Goal: Information Seeking & Learning: Learn about a topic

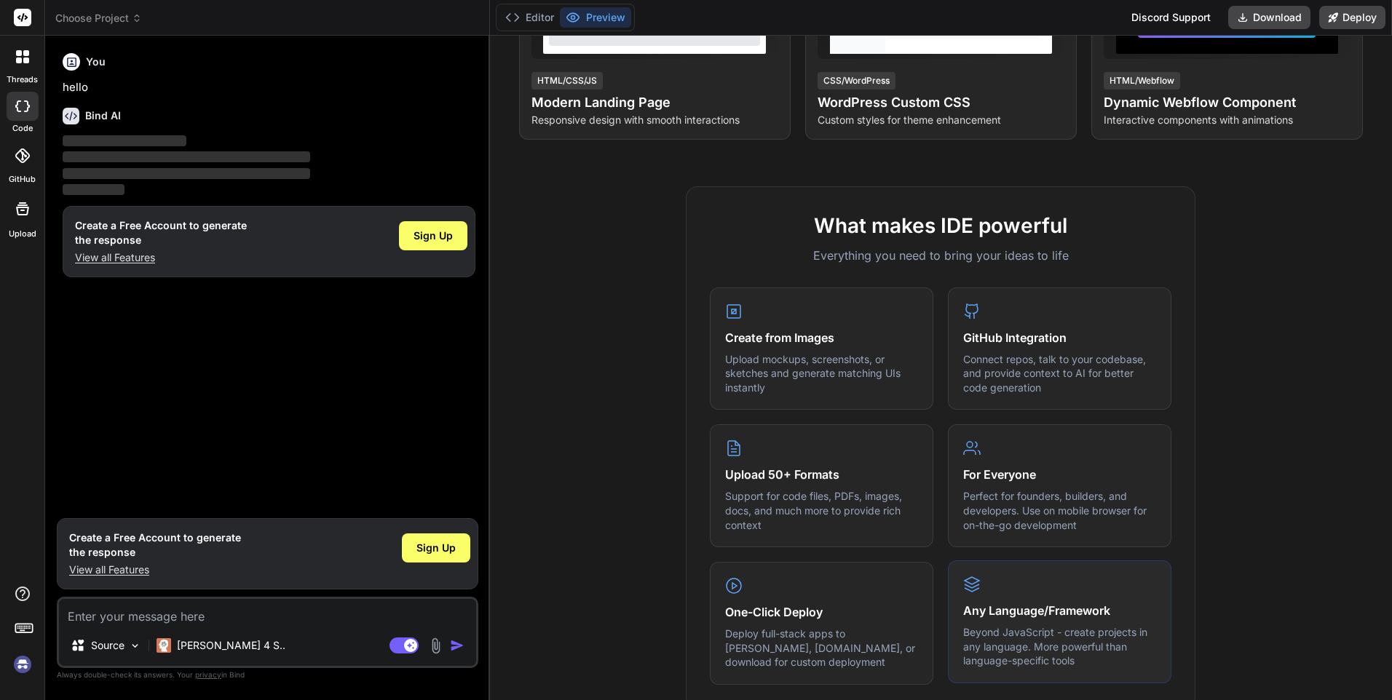
scroll to position [364, 0]
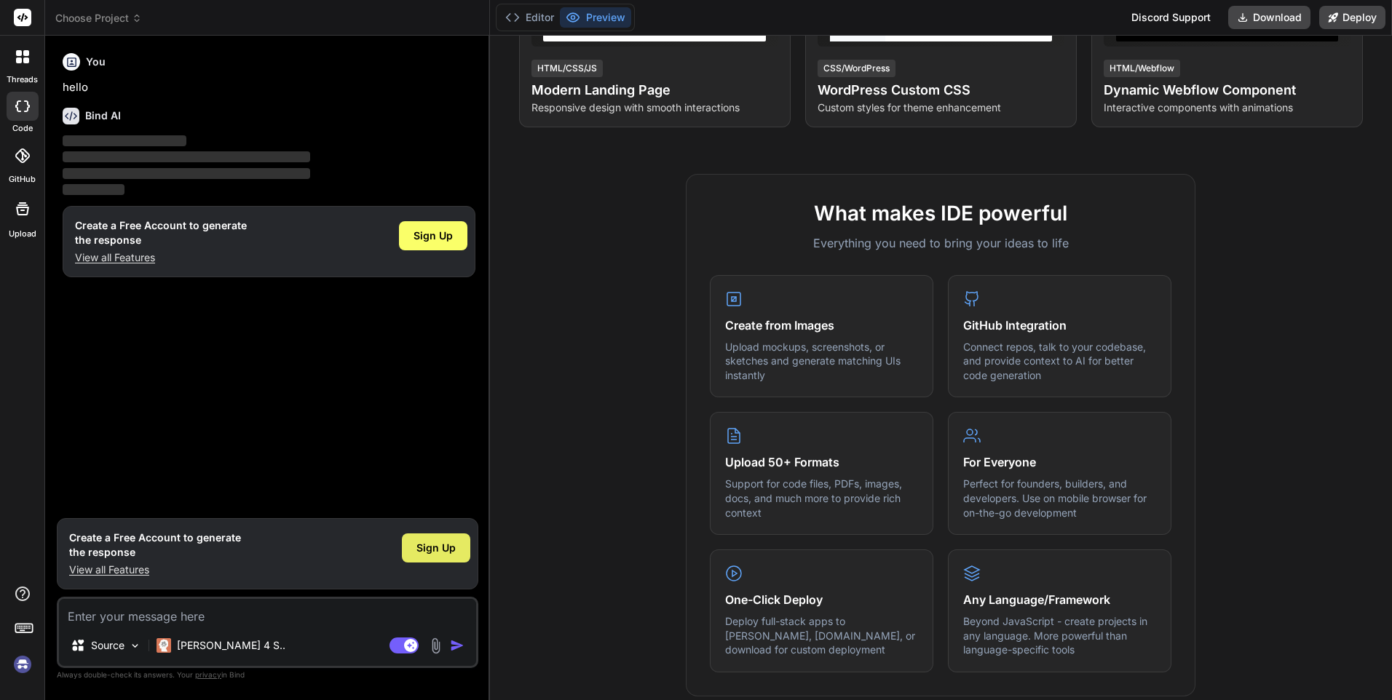
click at [424, 544] on span "Sign Up" at bounding box center [435, 548] width 39 height 15
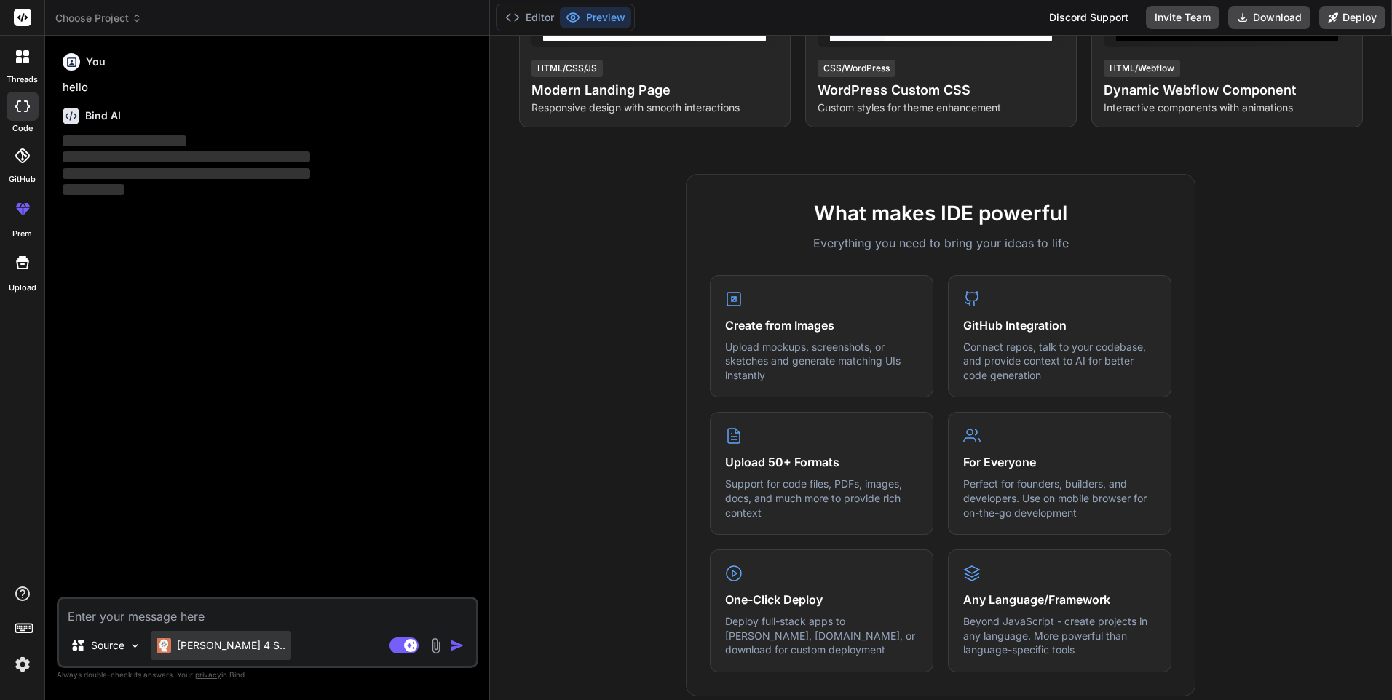
click at [203, 649] on p "[PERSON_NAME] 4 S.." at bounding box center [231, 645] width 108 height 15
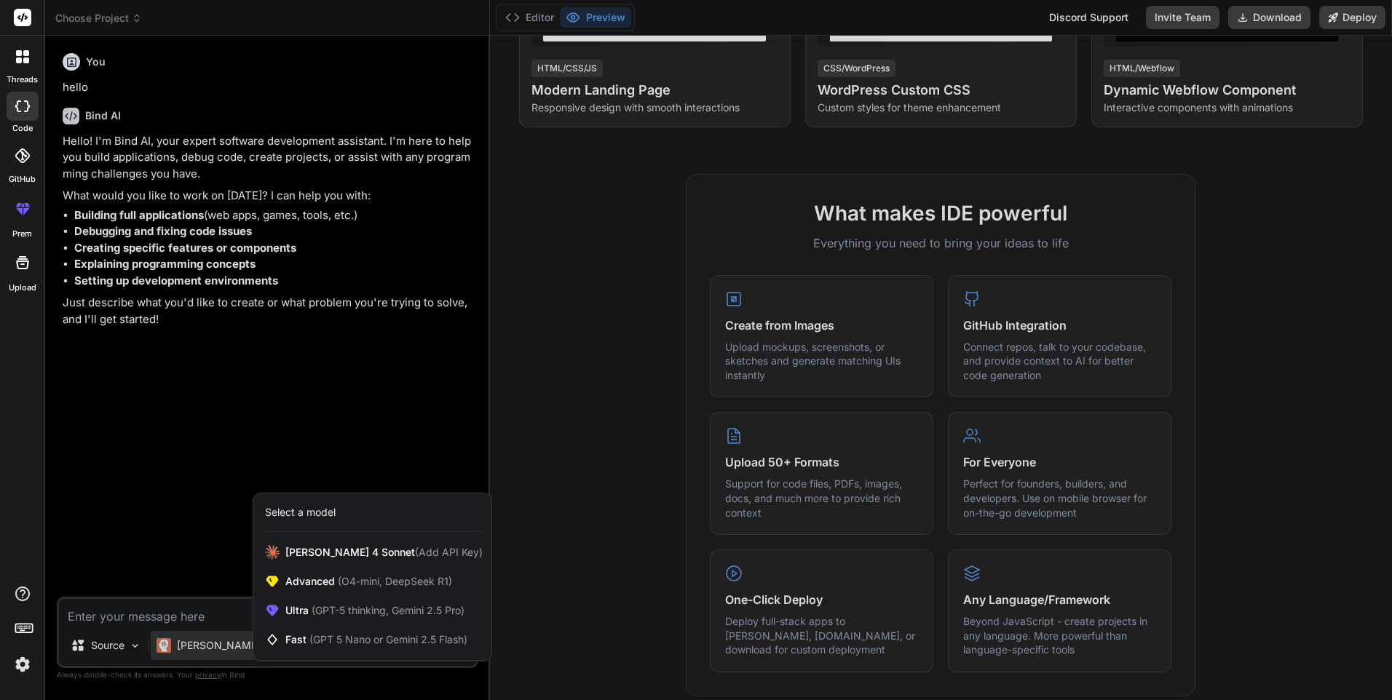
click at [203, 649] on div at bounding box center [696, 350] width 1392 height 700
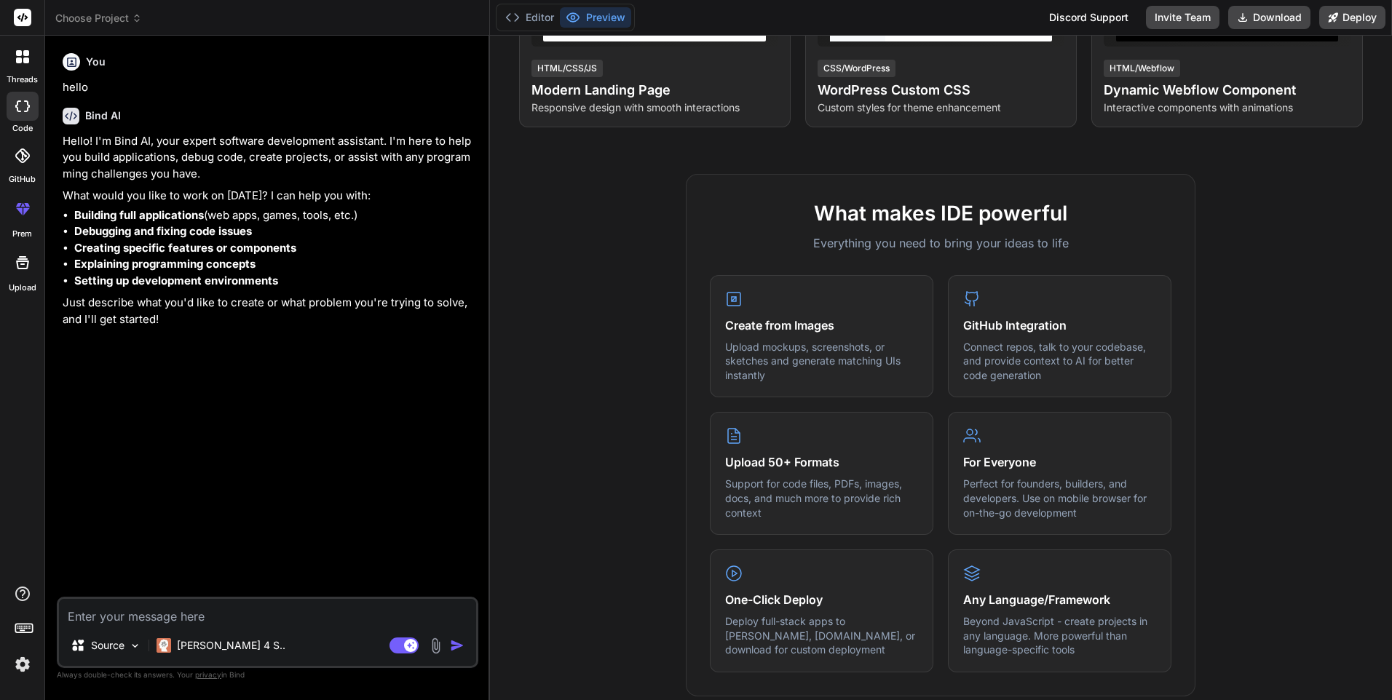
click at [125, 606] on textarea at bounding box center [267, 612] width 417 height 26
click at [19, 266] on icon at bounding box center [22, 262] width 17 height 17
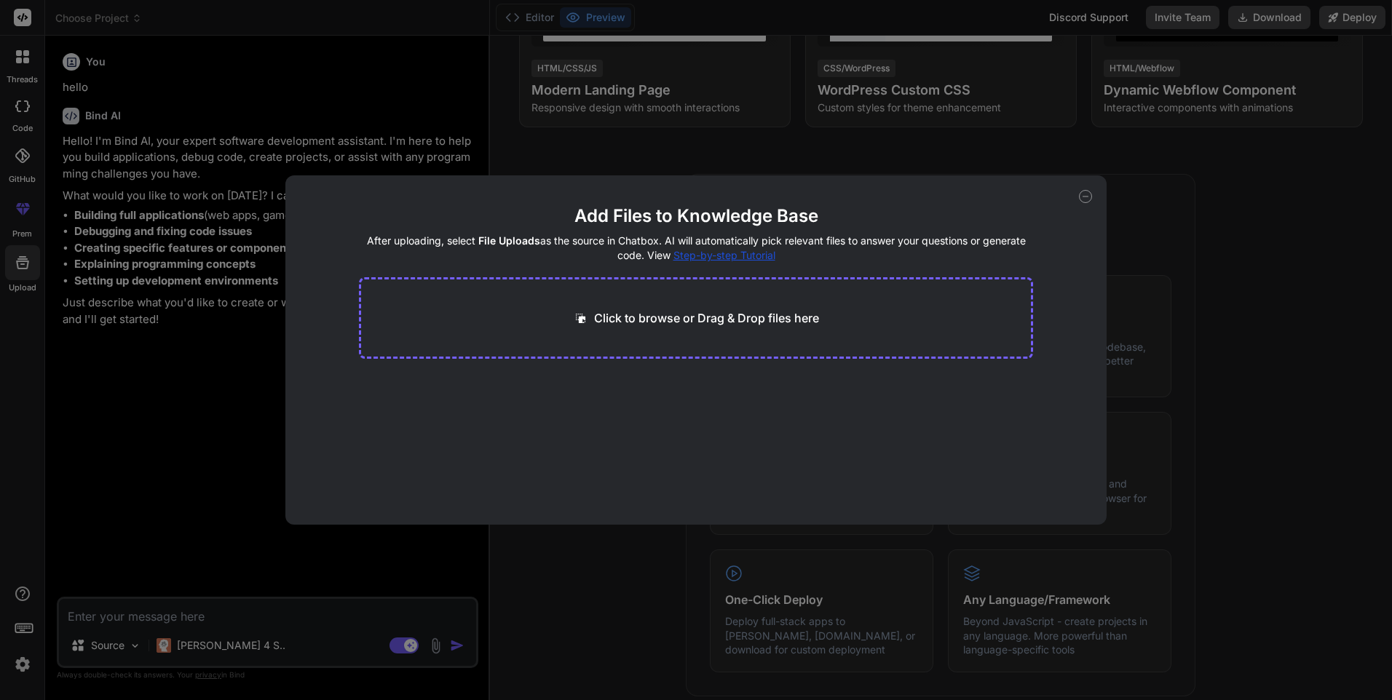
click at [1080, 194] on icon at bounding box center [1085, 196] width 13 height 13
type textarea "x"
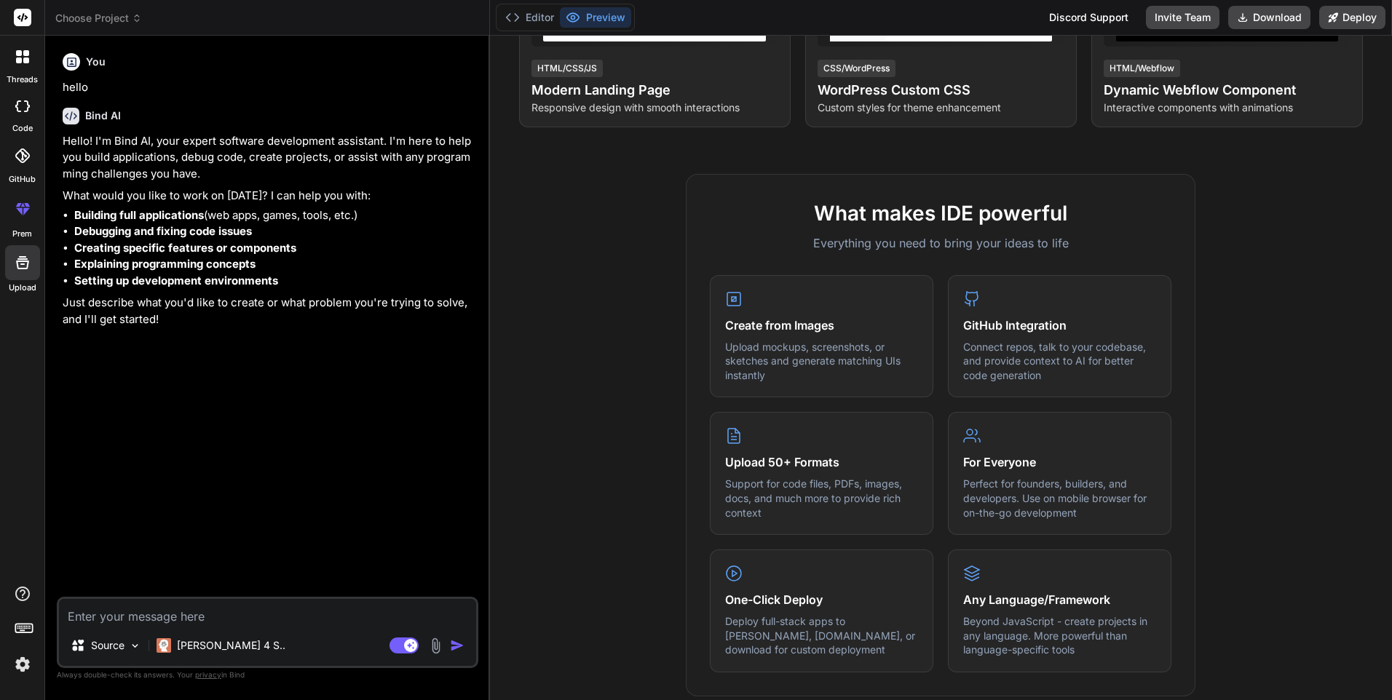
click at [161, 620] on textarea at bounding box center [267, 612] width 417 height 26
paste textarea "Dados los enunciados: a) x<2 o no es el caso de que 1<x<3 b) 1≥ x o bien x<2 o …"
type textarea "Dados los enunciados: a) x<2 o no es el caso de que 1<x<3 b) 1≥ x o bien x<2 o …"
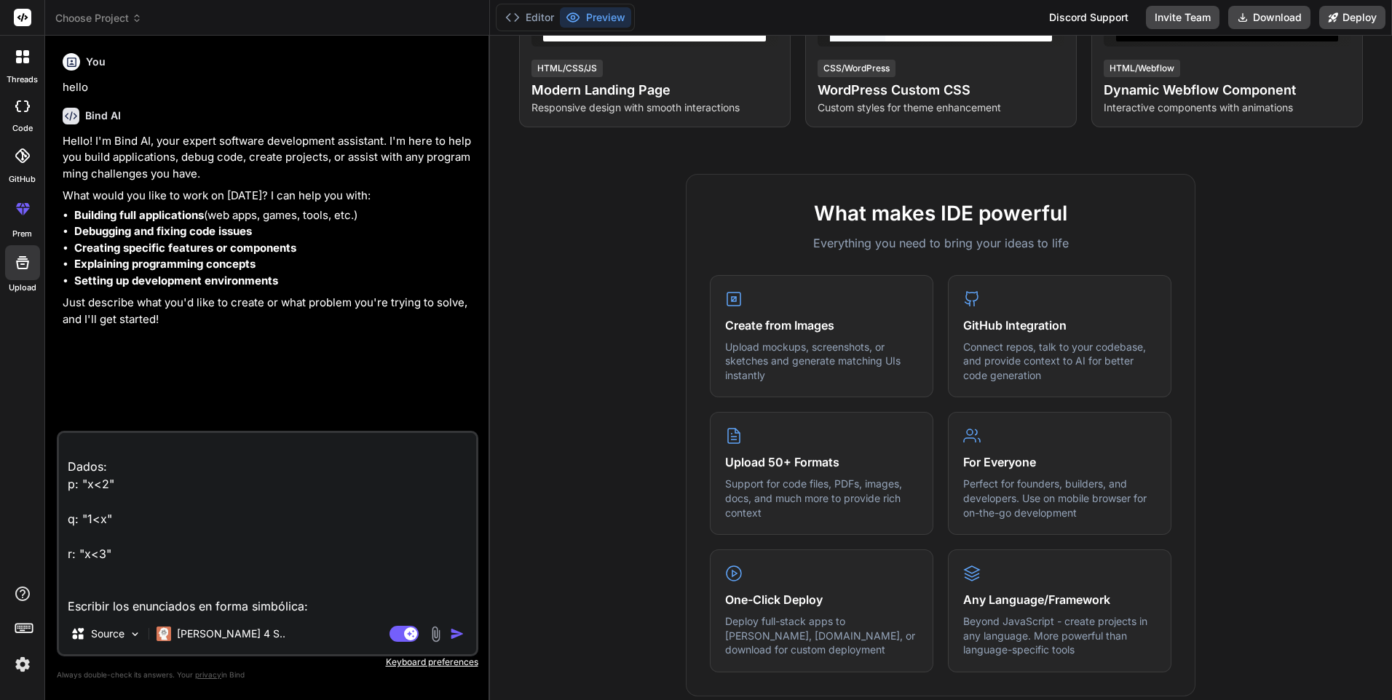
scroll to position [90, 0]
type textarea "x"
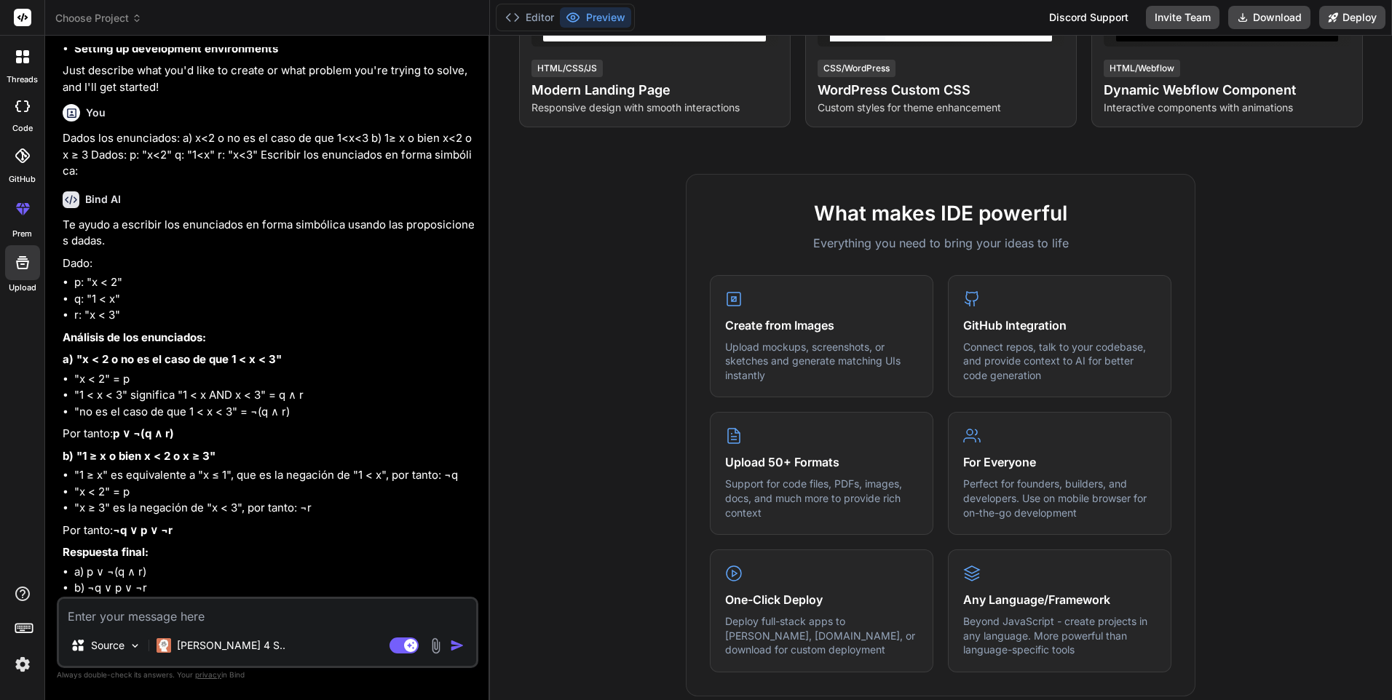
scroll to position [232, 0]
click at [221, 643] on p "[PERSON_NAME] 4 S.." at bounding box center [231, 645] width 108 height 15
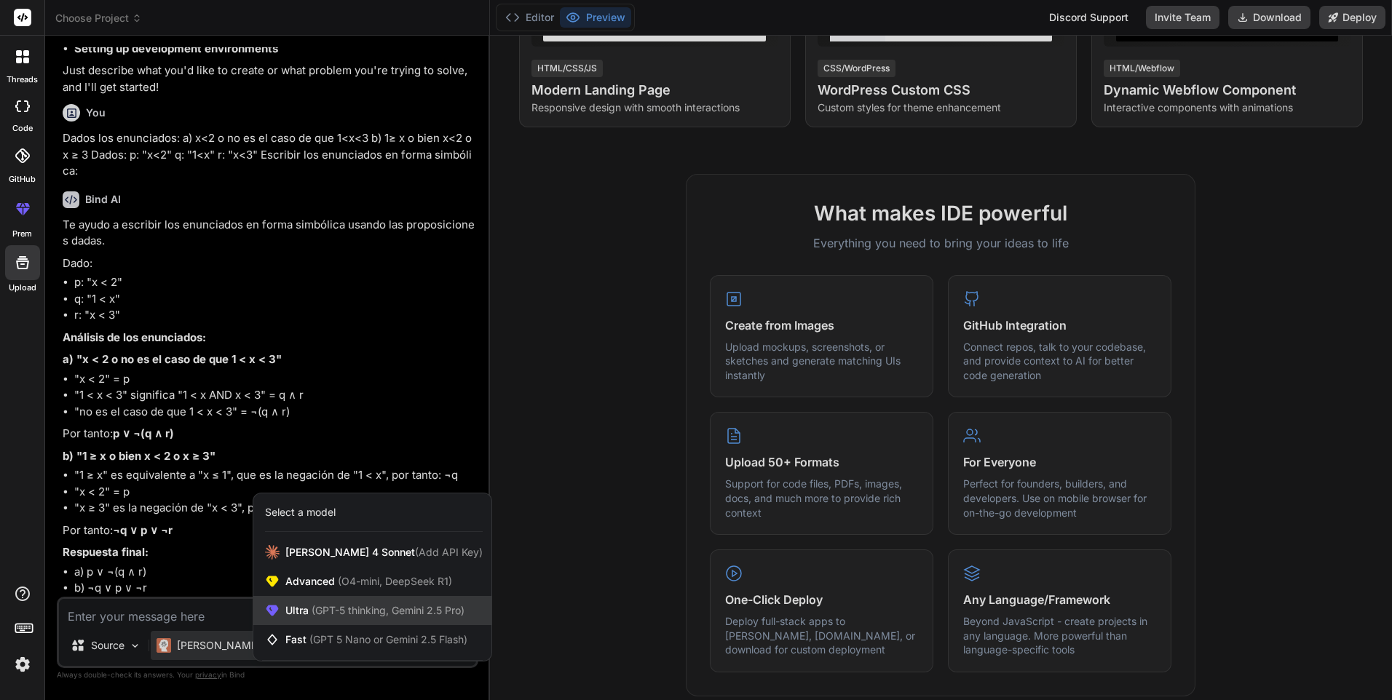
click at [372, 614] on span "(GPT-5 thinking, Gemini 2.5 Pro)" at bounding box center [387, 610] width 156 height 12
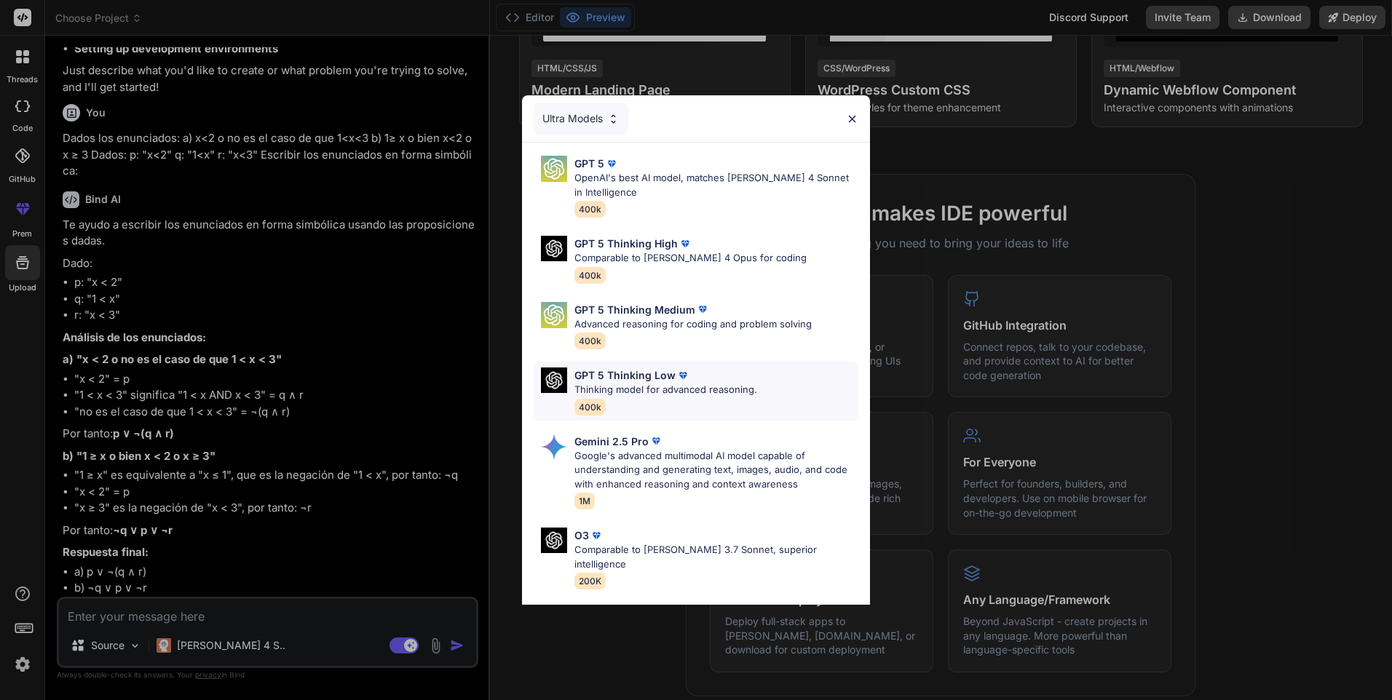
click at [690, 387] on p "Thinking model for advanced reasoning." at bounding box center [665, 390] width 183 height 15
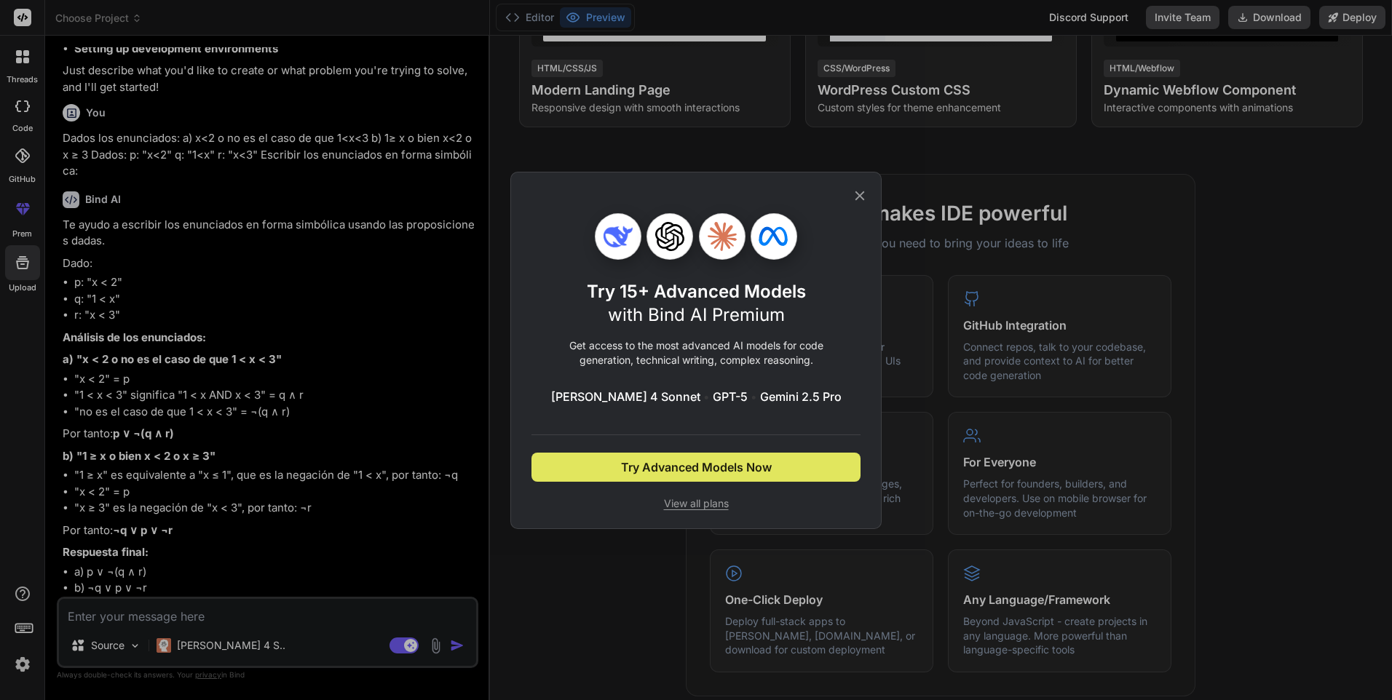
click at [748, 474] on span "Try Advanced Models Now" at bounding box center [696, 467] width 151 height 17
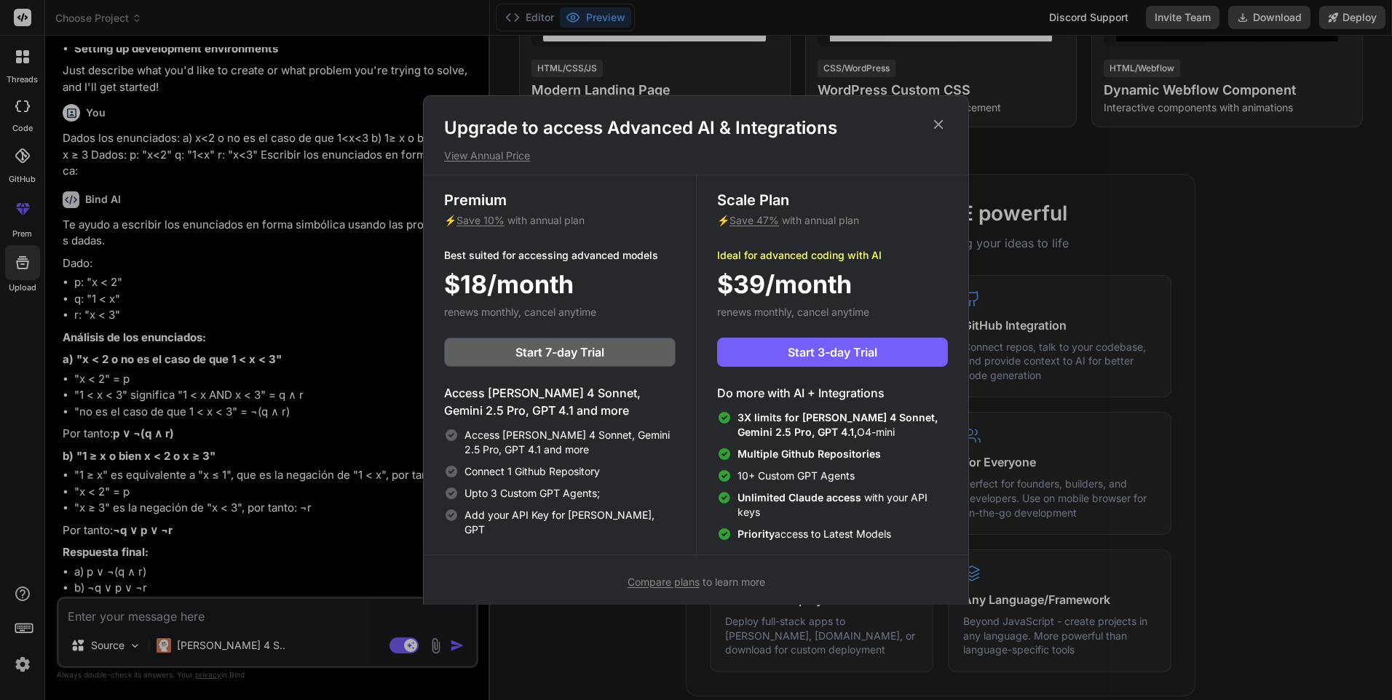
click at [937, 124] on icon at bounding box center [938, 124] width 16 height 16
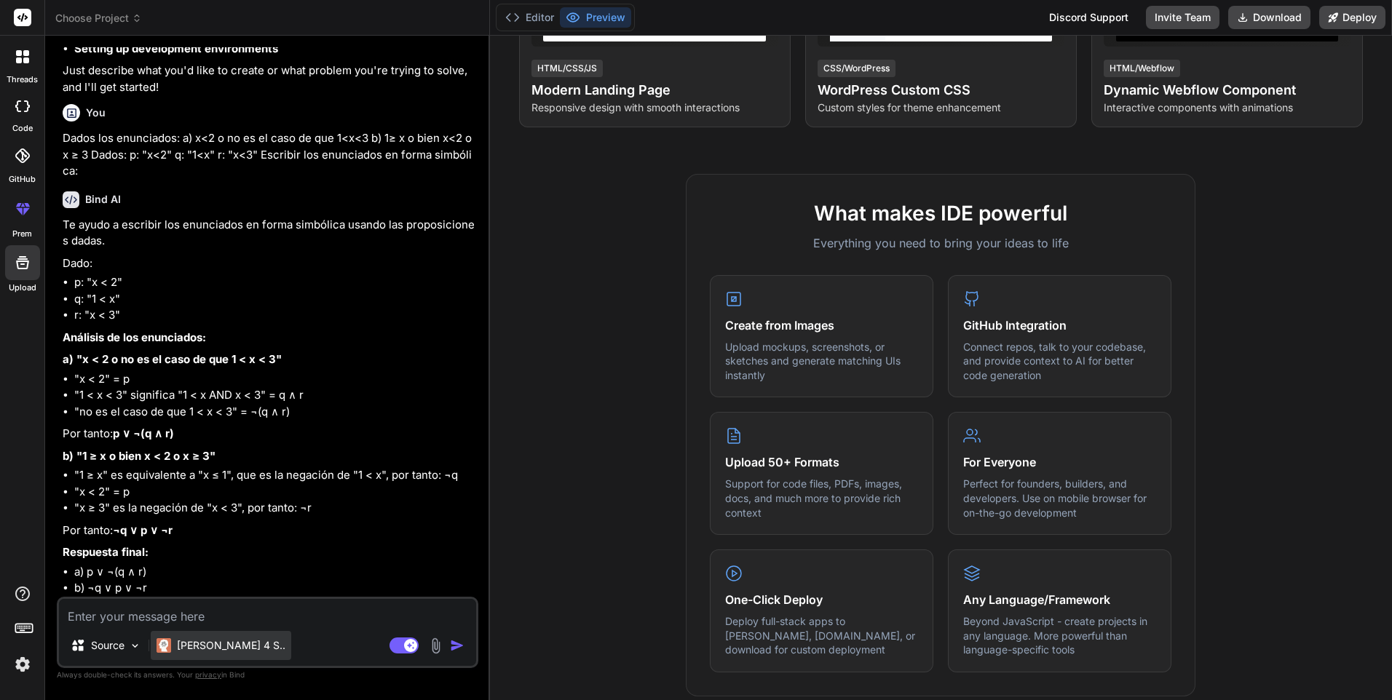
click at [226, 655] on div "[PERSON_NAME] 4 S.." at bounding box center [221, 645] width 140 height 29
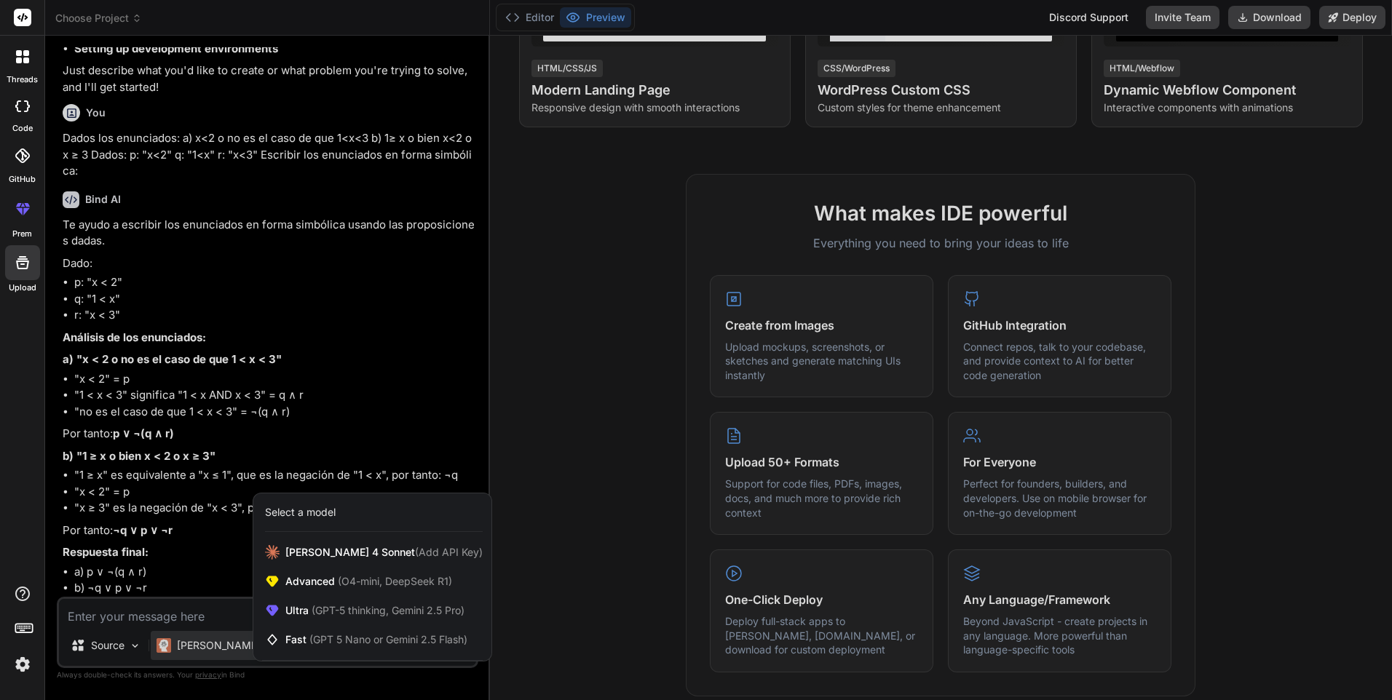
click at [424, 400] on div at bounding box center [696, 350] width 1392 height 700
type textarea "x"
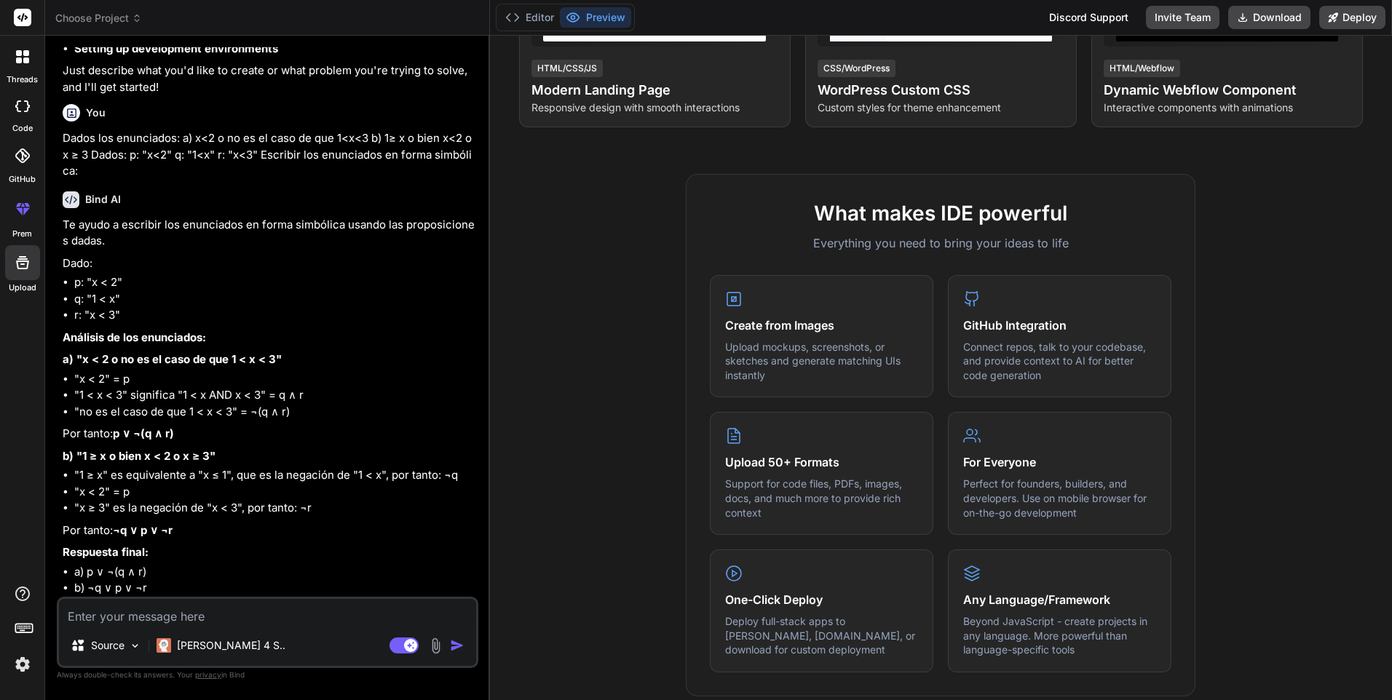
click at [186, 617] on textarea at bounding box center [267, 612] width 417 height 26
paste textarea "¿Los enunciados a) y b) son lógicamente equivalentes?"
type textarea "¿Los enunciados a) y b) son lógicamente equivalentes?"
type textarea "x"
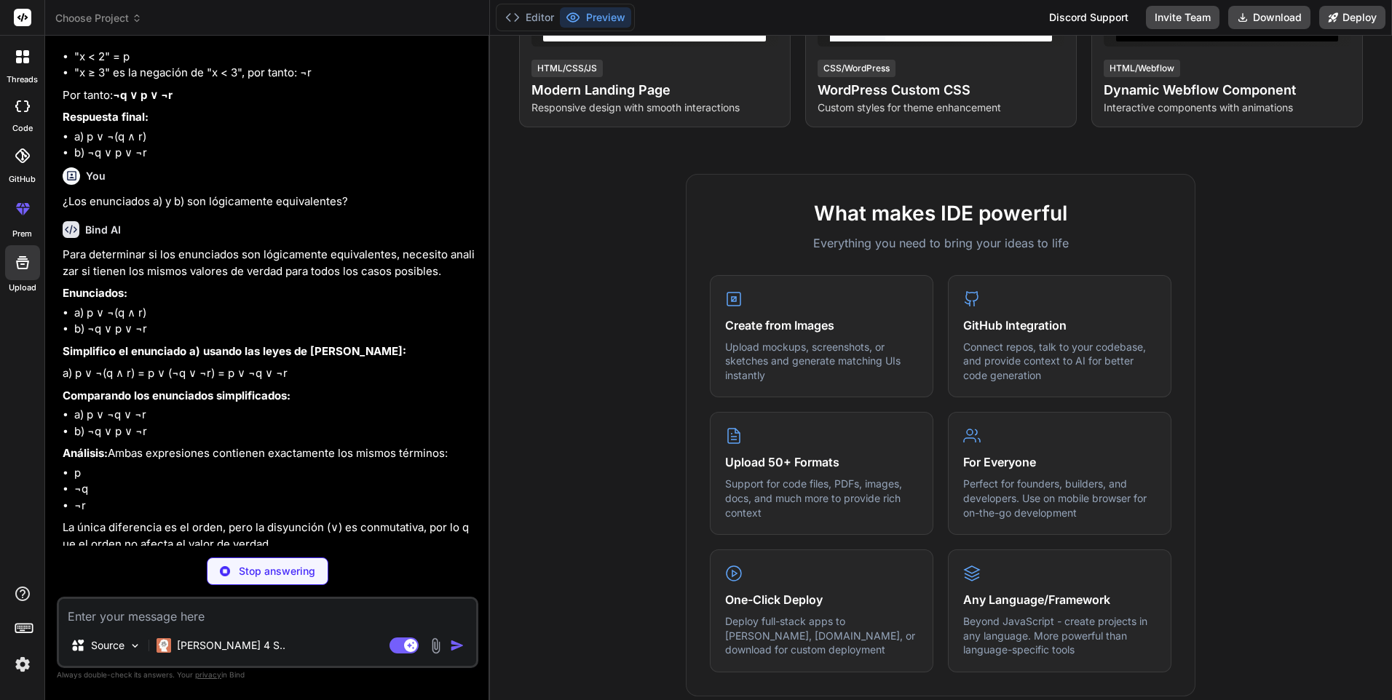
scroll to position [674, 0]
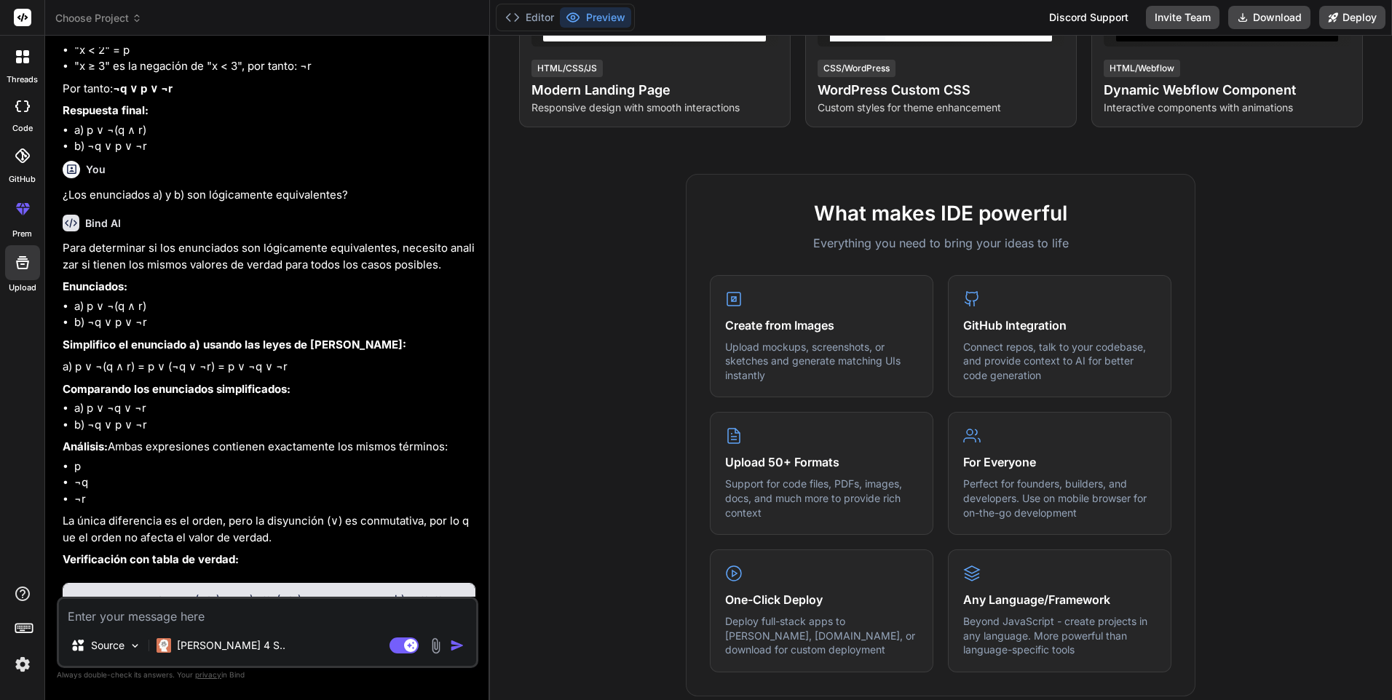
type textarea "x"
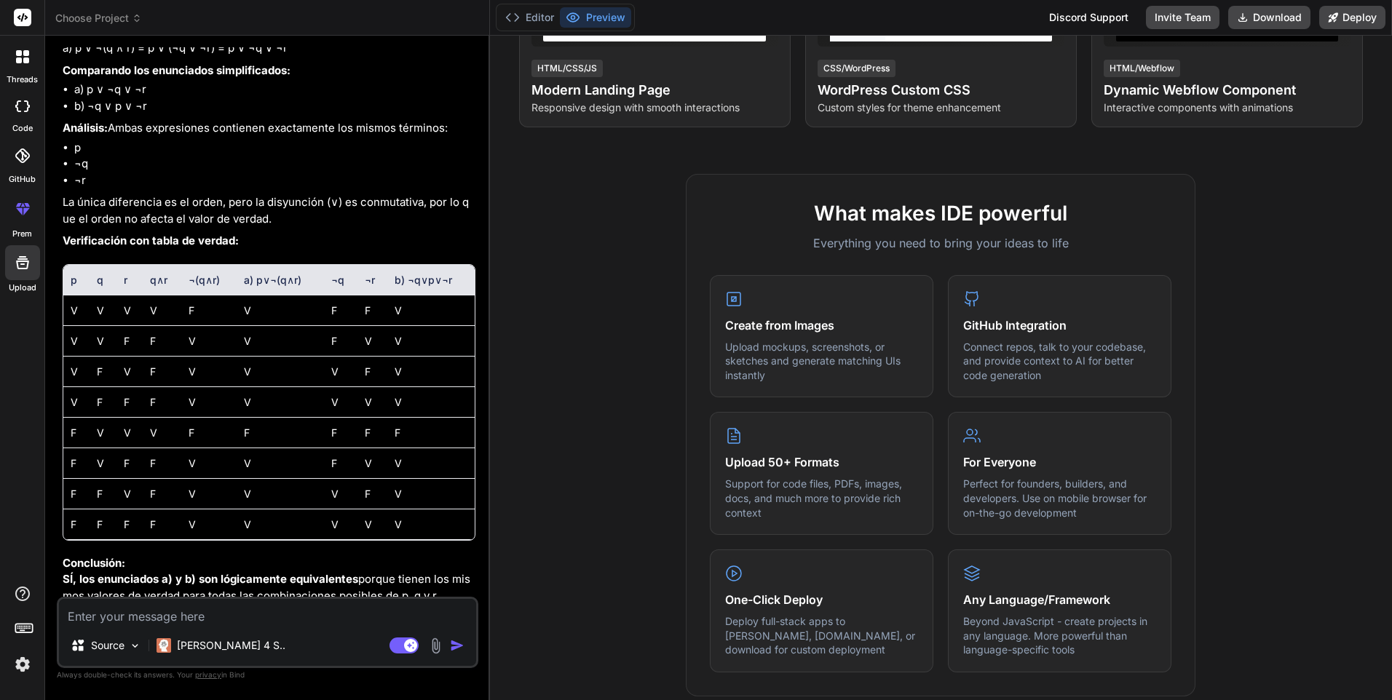
scroll to position [1020, 0]
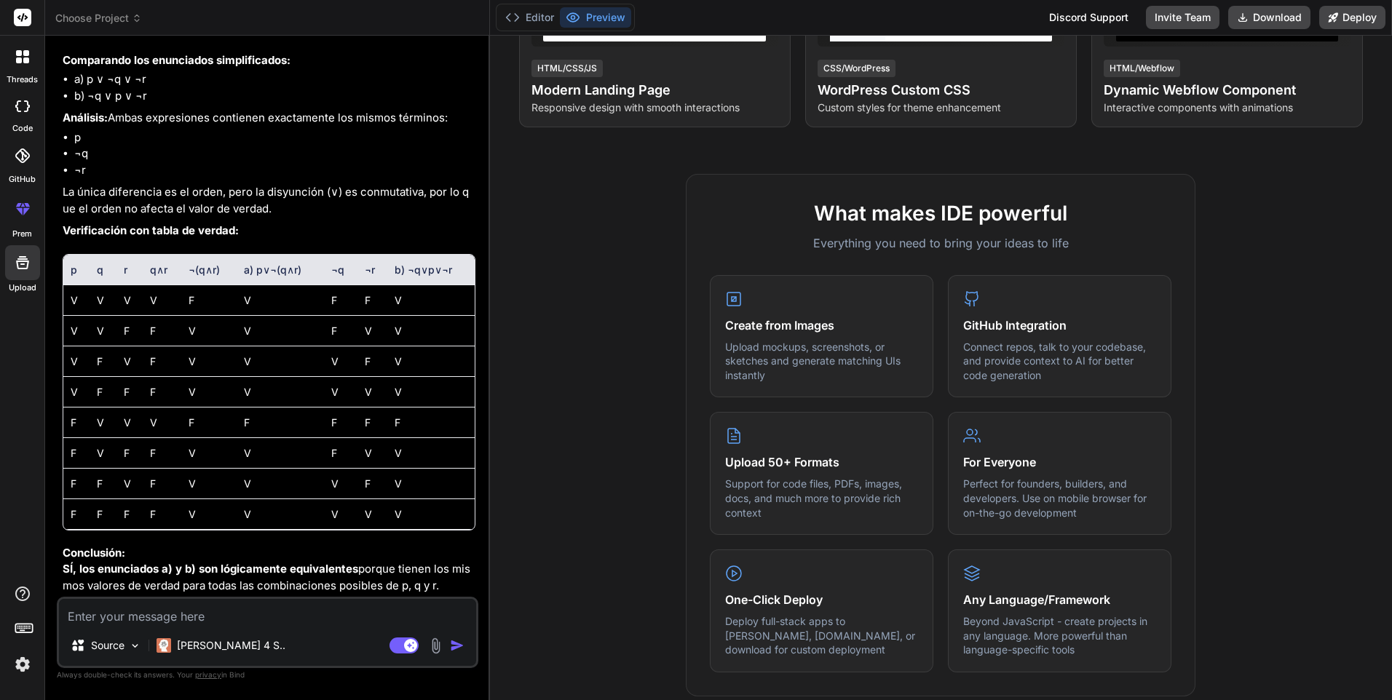
click at [259, 619] on textarea at bounding box center [267, 612] width 417 height 26
paste textarea "De los enunciados que se presentan, se deduce una equivalencia lógica. Dé una r…"
type textarea "De los enunciados que se presentan, se deduce una equivalencia lógica. Dé una r…"
type textarea "x"
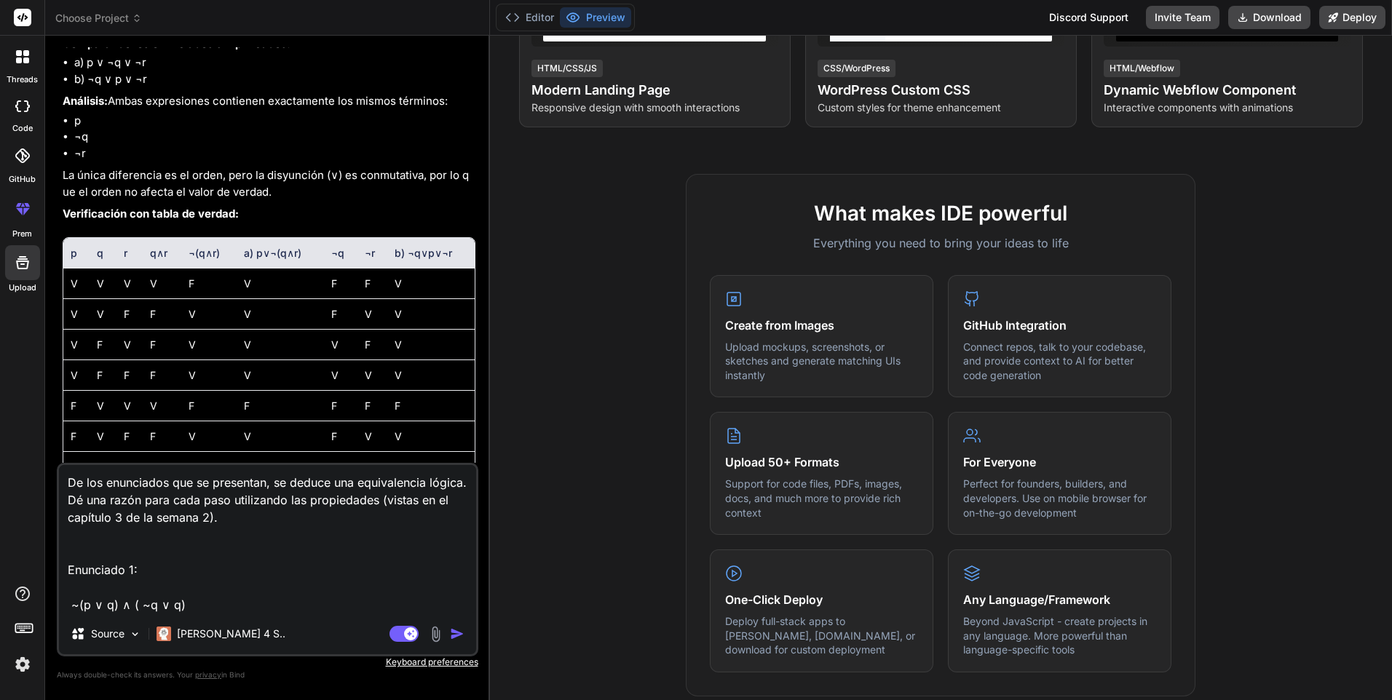
click at [280, 592] on textarea "De los enunciados que se presentan, se deduce una equivalencia lógica. Dé una r…" at bounding box center [267, 539] width 417 height 148
click at [264, 601] on textarea "De los enunciados que se presentan, se deduce una equivalencia lógica. Dé una r…" at bounding box center [267, 539] width 417 height 148
type textarea "De los enunciados que se presentan, se deduce una equivalencia lógica. Dé una r…"
type textarea "x"
type textarea "De los enunciados que se presentan, se deduce una equivalencia lógica. Dé una r…"
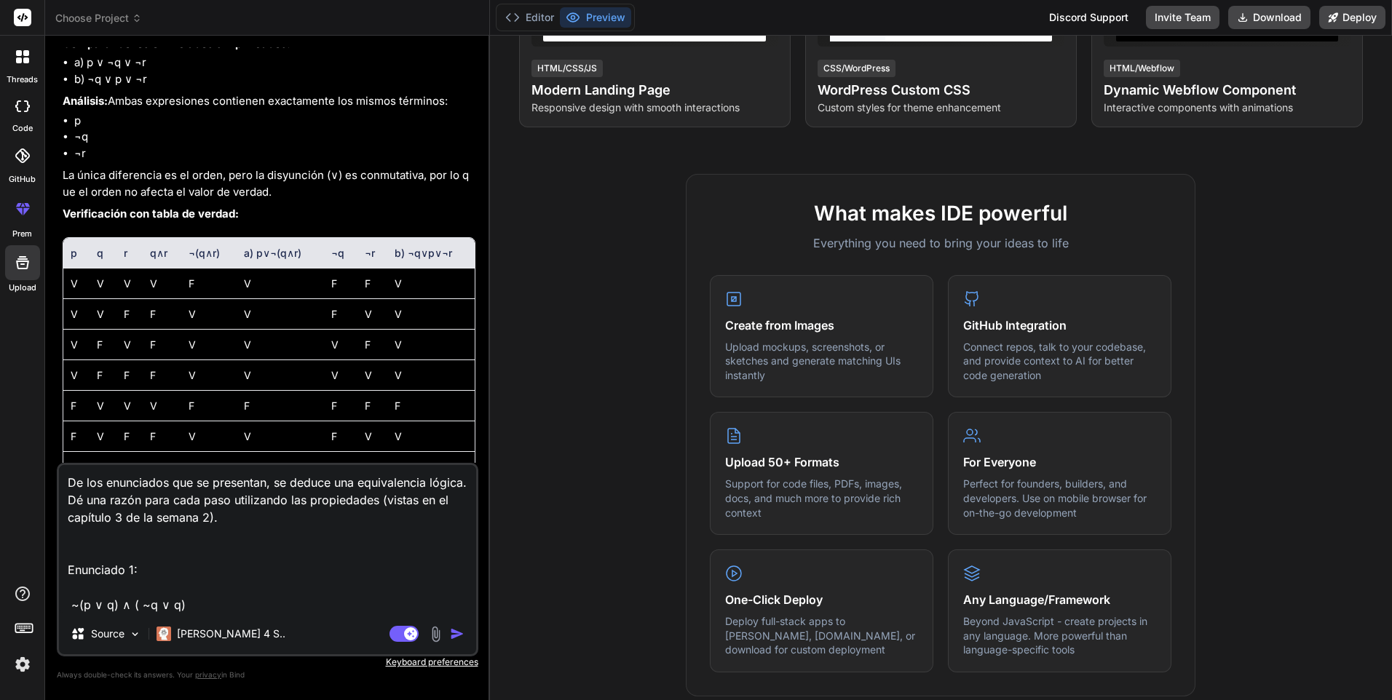
type textarea "x"
type textarea "De los enunciados que se presentan, se deduce una equivalencia lógica. Dé una r…"
type textarea "x"
type textarea "De los enunciados que se presentan, se deduce una equivalencia lógica. Dé una r…"
type textarea "x"
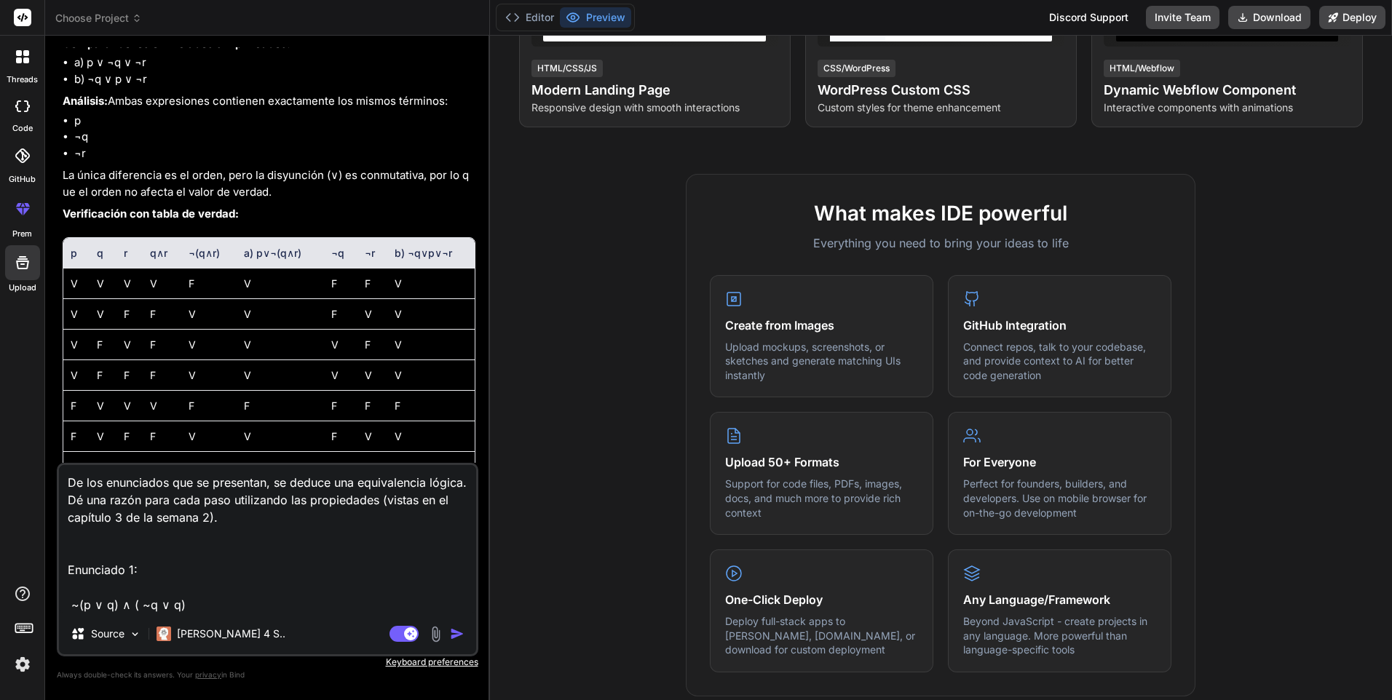
type textarea "De los enunciados que se presentan, se deduce una equivalencia lógica. Dé una r…"
type textarea "x"
type textarea "De los enunciados que se presentan, se deduce una equivalencia lógica. Dé una r…"
type textarea "x"
type textarea "De los enunciados que se presentan, se deduce una equivalencia lógica. Dé una r…"
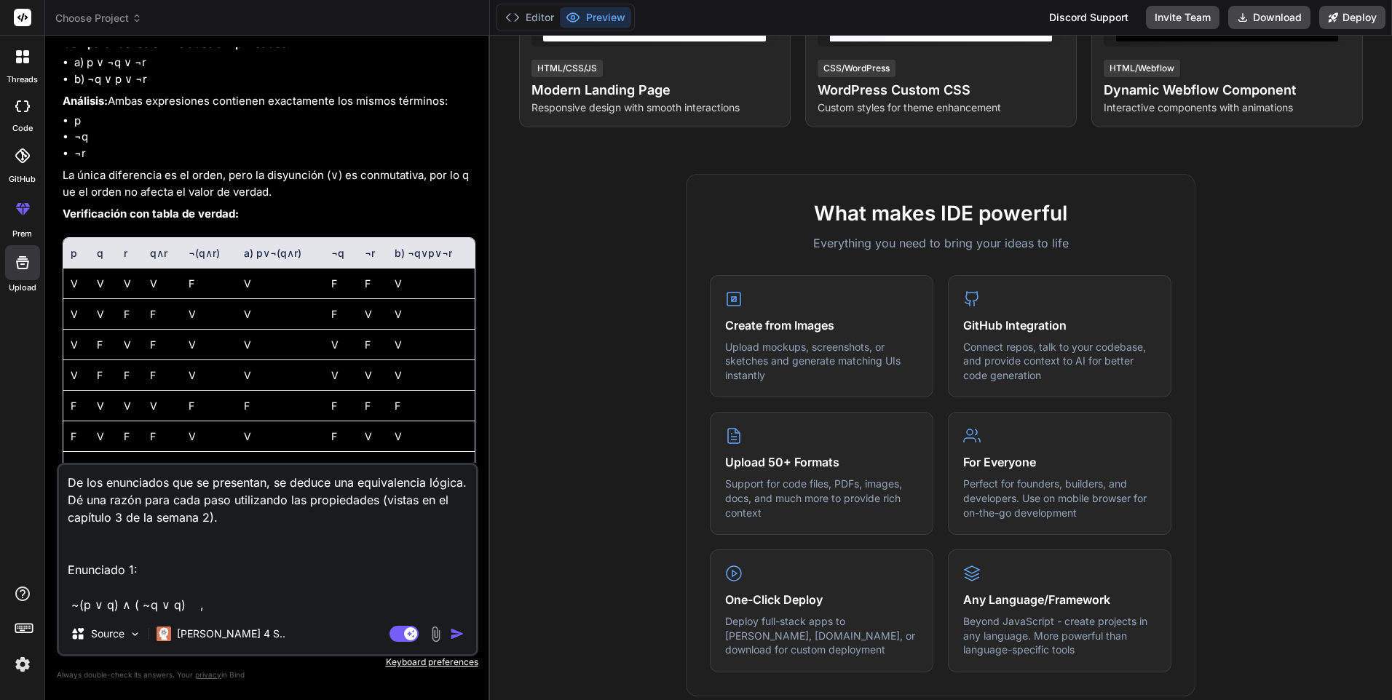
type textarea "x"
paste textarea "≡~ (p ∨ q) ∧ t po"
type textarea "De los enunciados que se presentan, se deduce una equivalencia lógica. Dé una r…"
type textarea "x"
type textarea "De los enunciados que se presentan, se deduce una equivalencia lógica. Dé una r…"
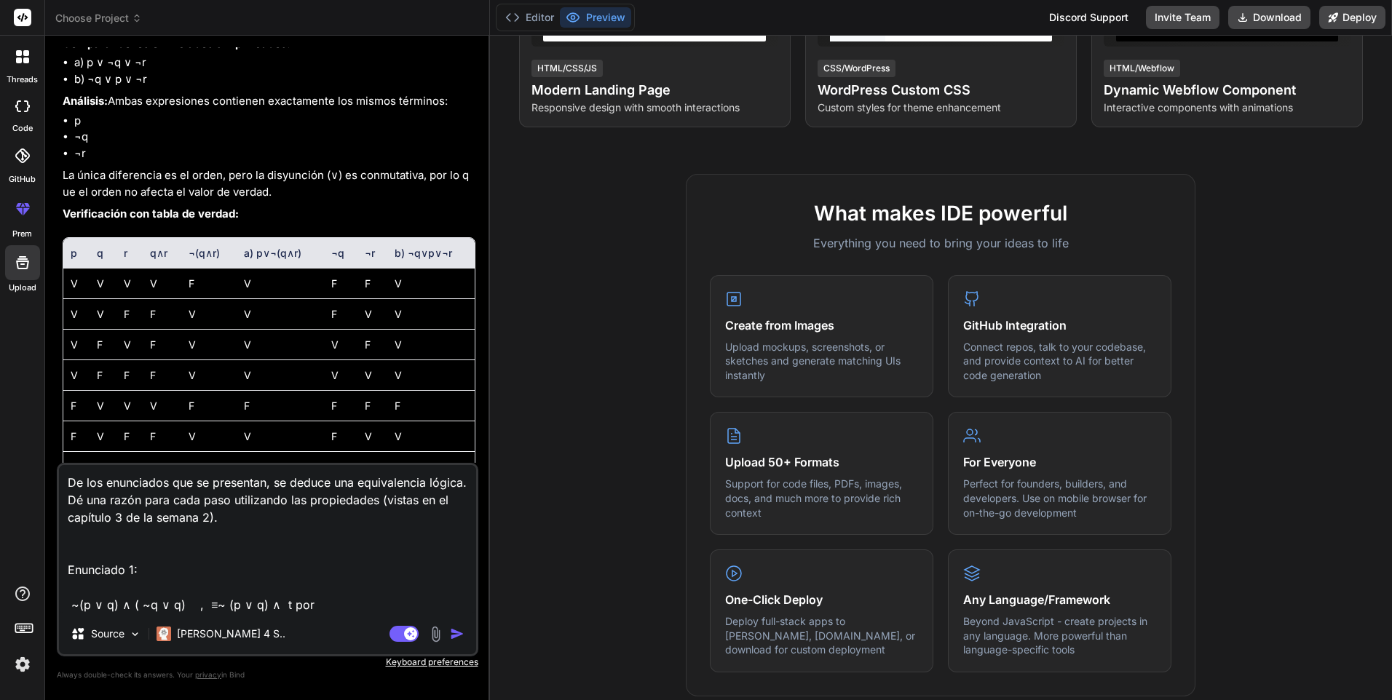
type textarea "x"
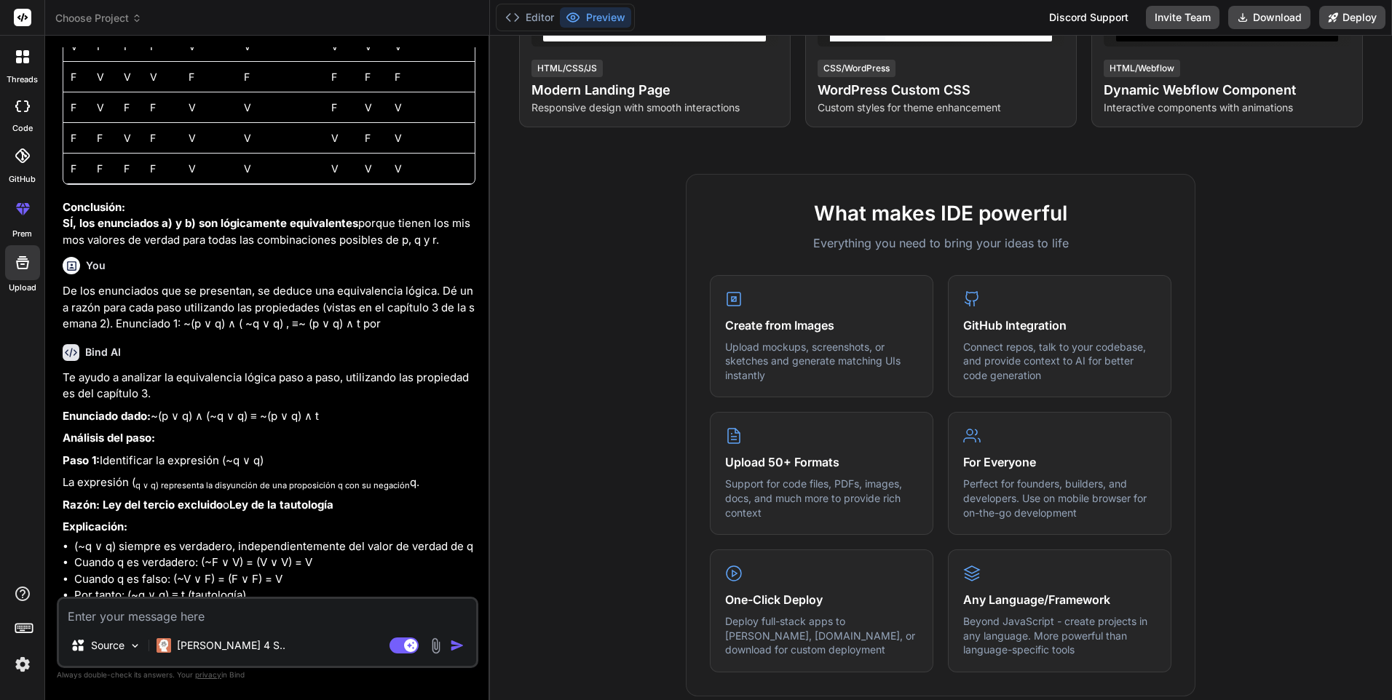
scroll to position [1422, 0]
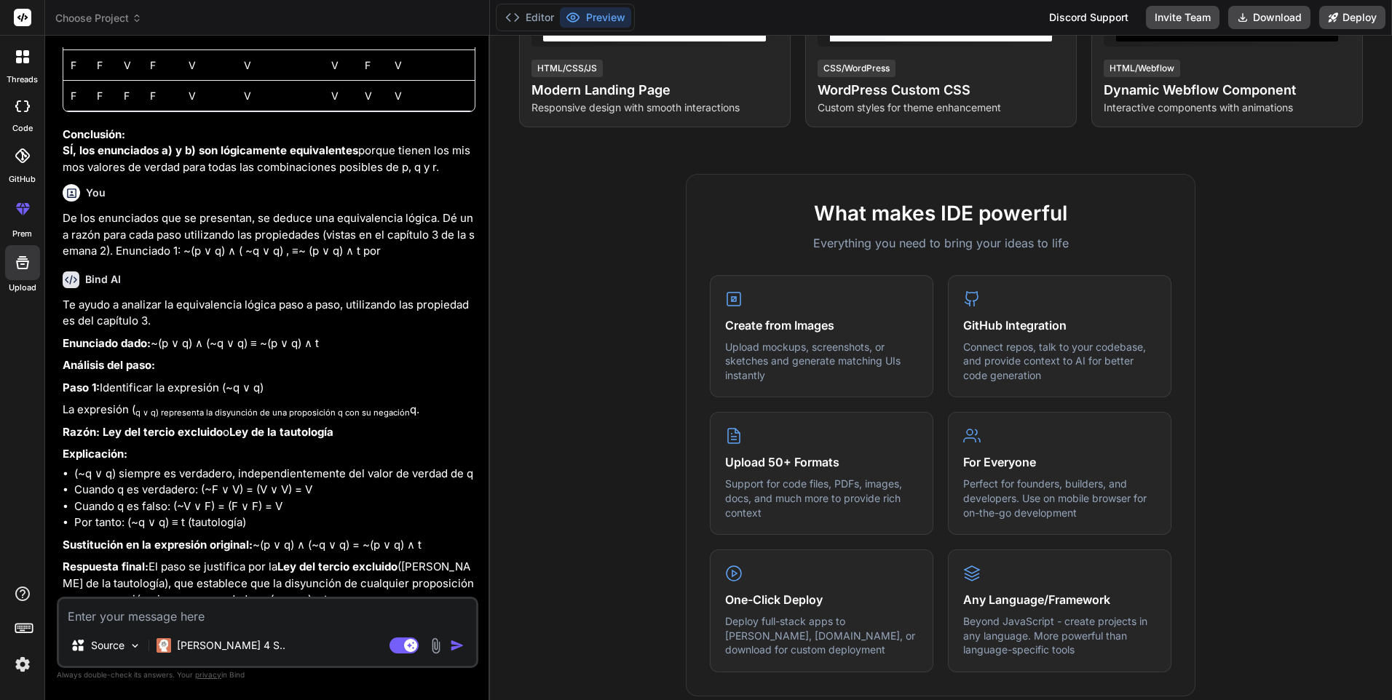
type textarea "x"
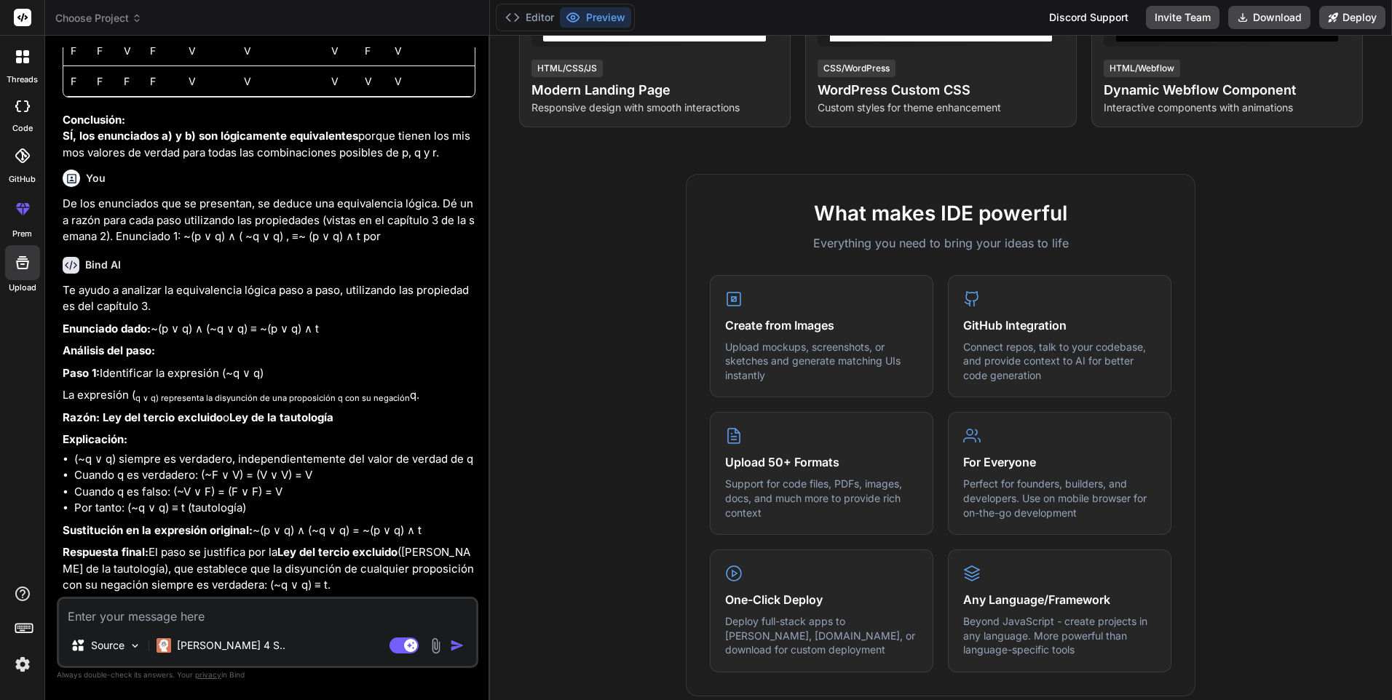
scroll to position [1502, 0]
type textarea "s"
type textarea "x"
type textarea "se"
type textarea "x"
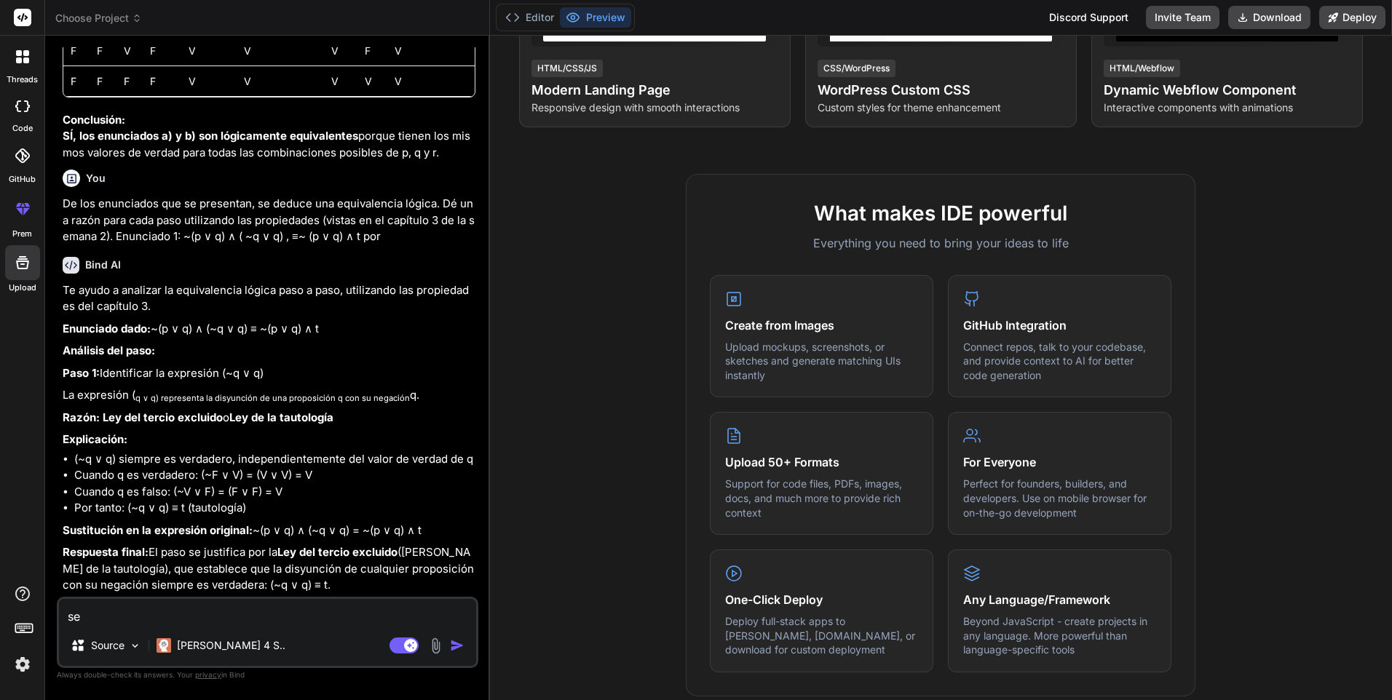
type textarea "se"
type textarea "x"
type textarea "se p"
type textarea "x"
type textarea "se pu"
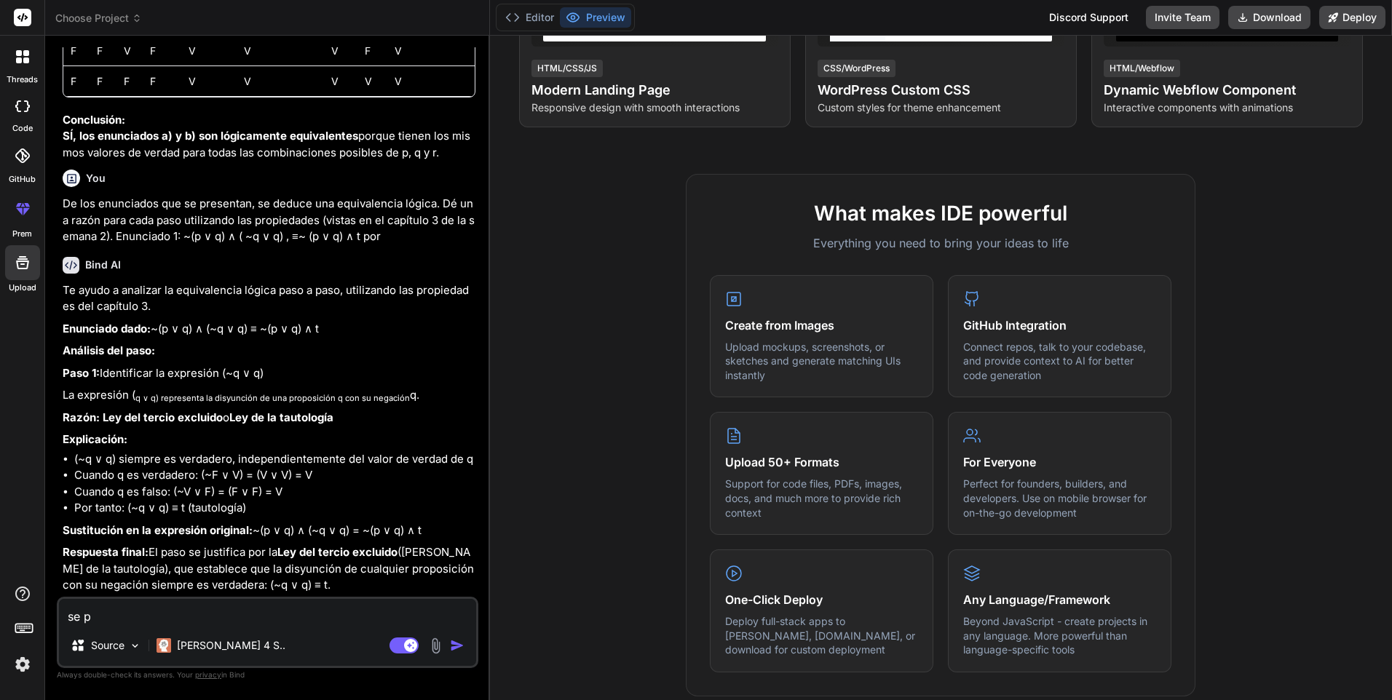
type textarea "x"
type textarea "se pue"
type textarea "x"
type textarea "se pued"
type textarea "x"
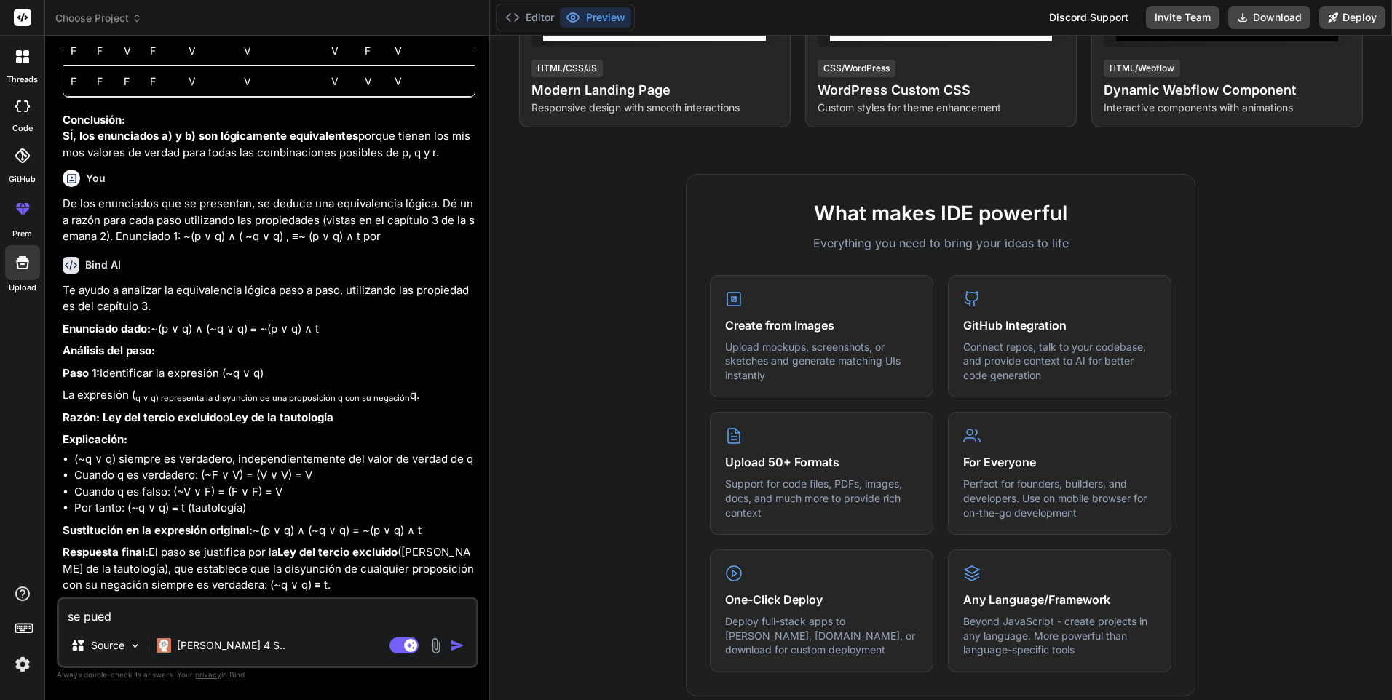
type textarea "se puede"
type textarea "x"
type textarea "se puede"
type textarea "x"
type textarea "se puede d"
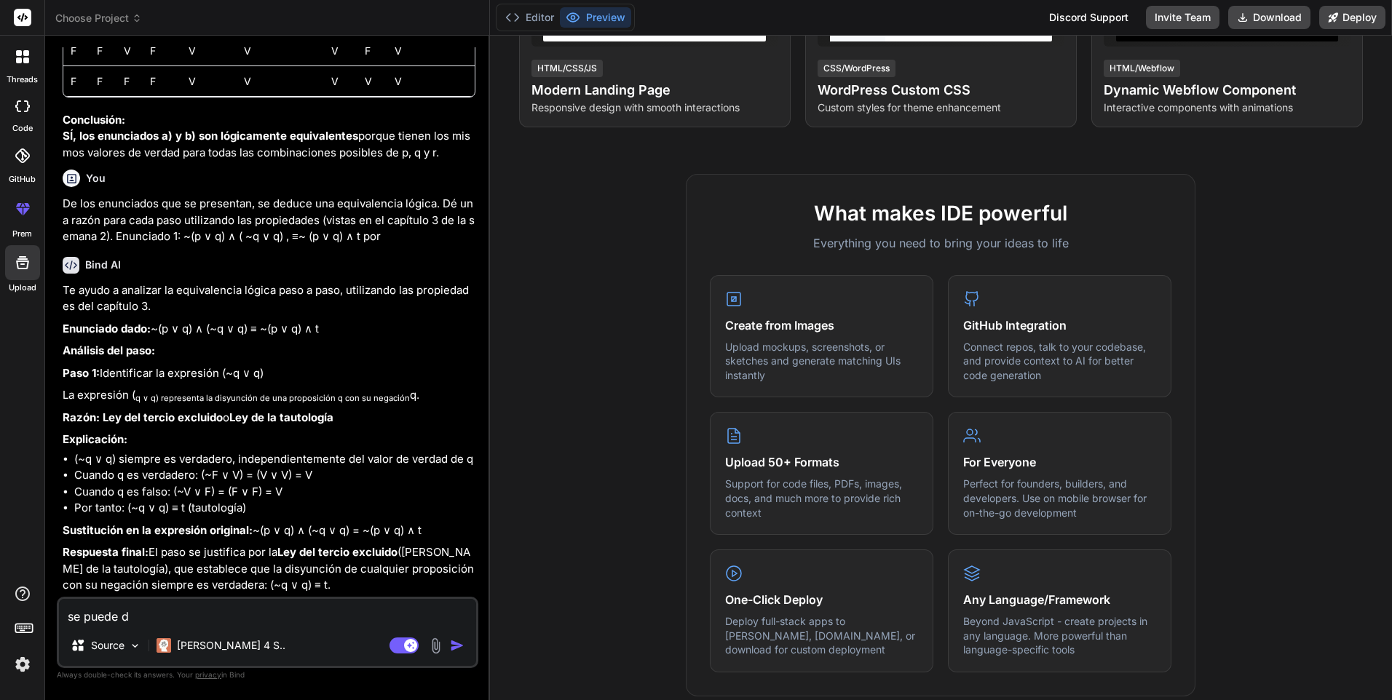
type textarea "x"
type textarea "se puede de"
type textarea "x"
type textarea "se puede dec"
type textarea "x"
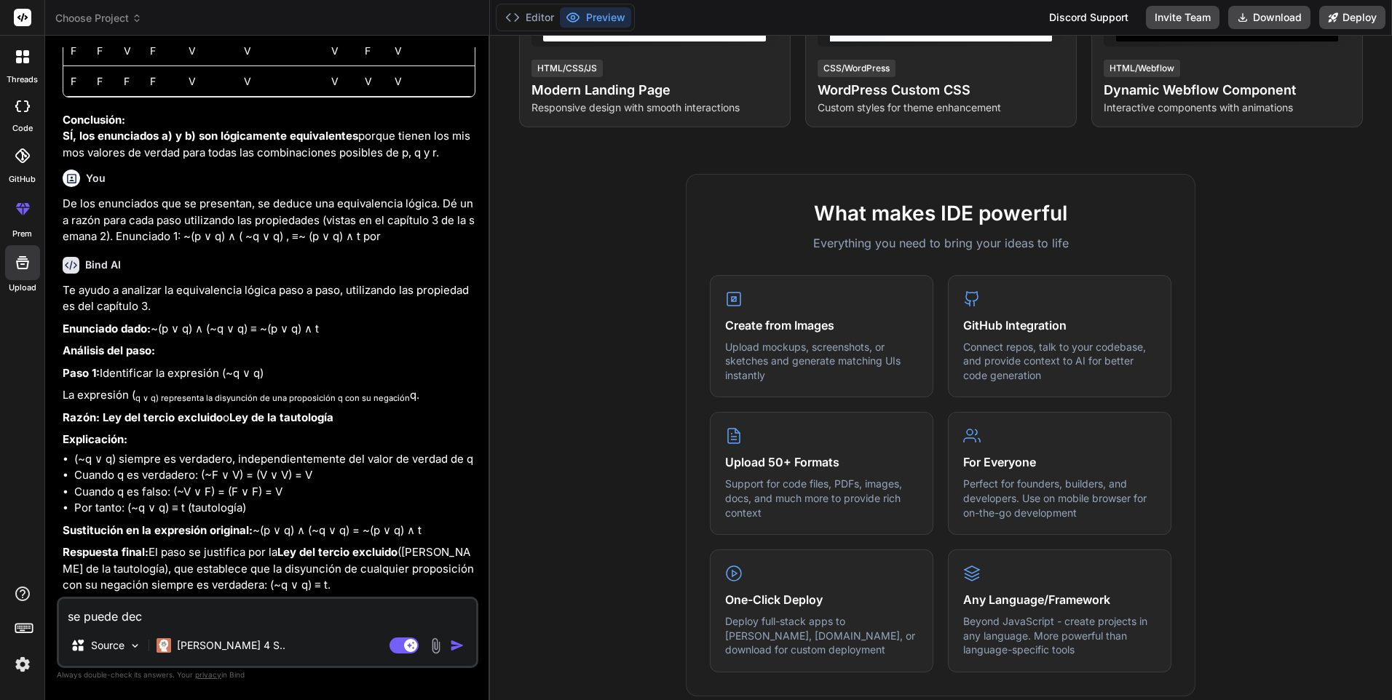
type textarea "se puede deci"
type textarea "x"
type textarea "se puede decir"
type textarea "x"
type textarea "se puede decir"
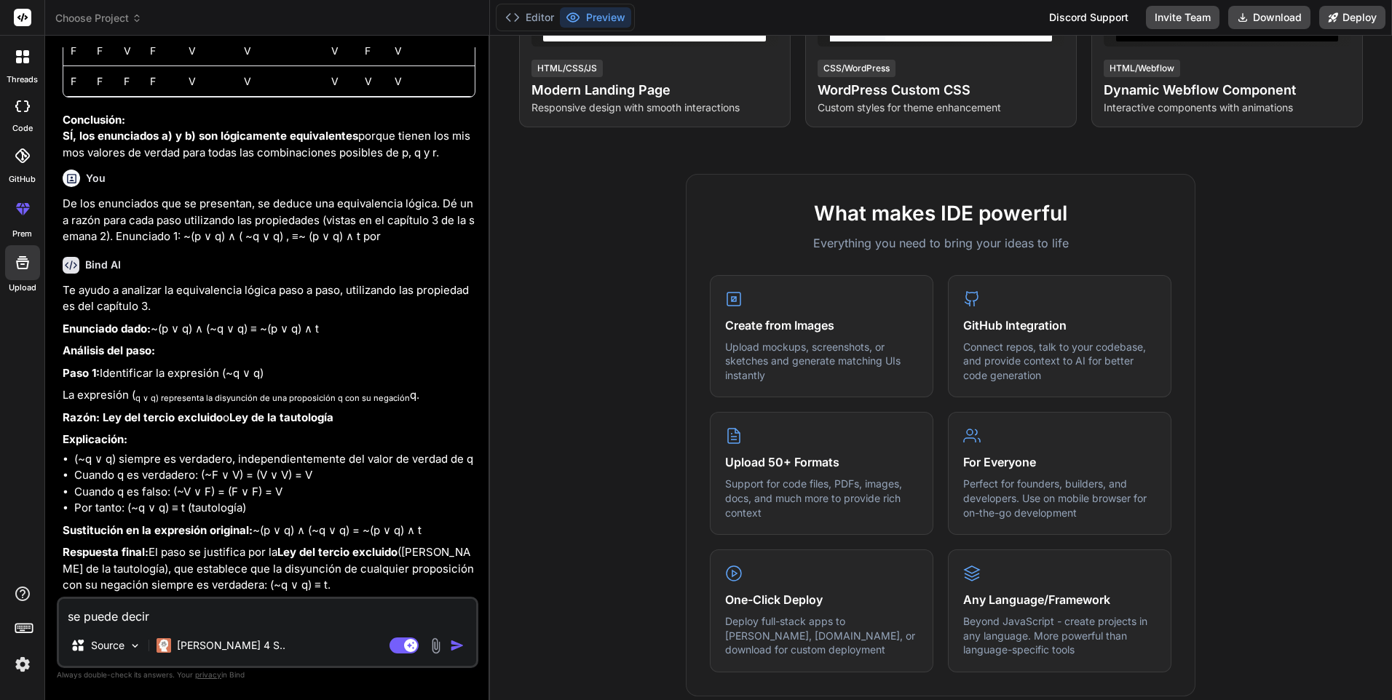
type textarea "x"
type textarea "se puede decir q"
type textarea "x"
type textarea "se puede decir qu"
type textarea "x"
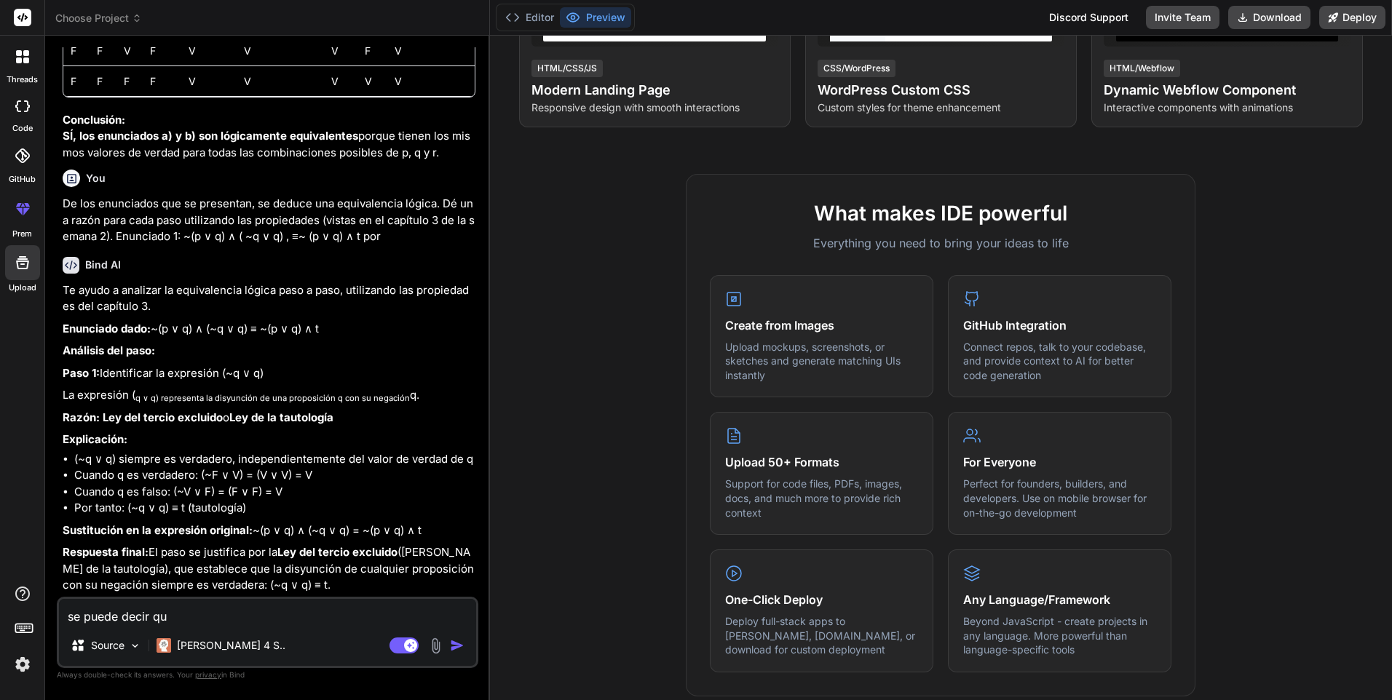
type textarea "se puede decir que"
type textarea "x"
type textarea "se puede decir que"
type textarea "x"
type textarea "se puede decir que e"
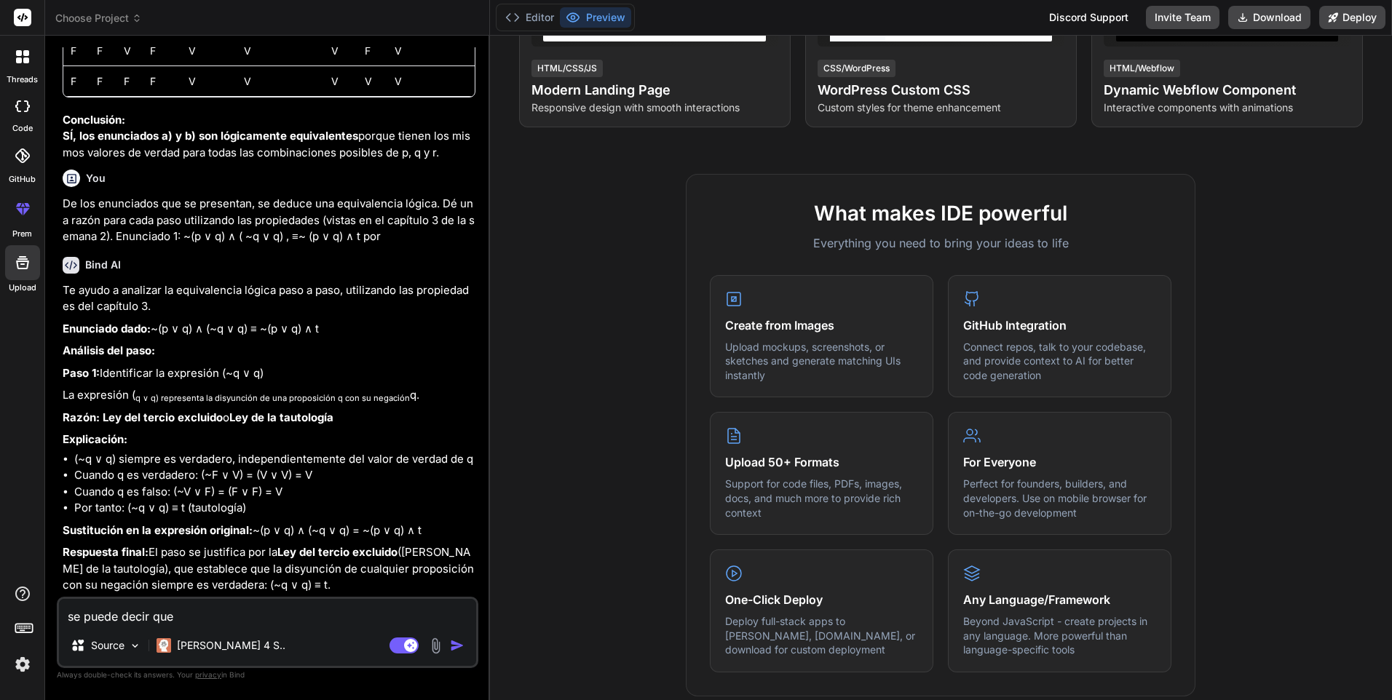
type textarea "x"
type textarea "se puede decir que es"
type textarea "x"
type textarea "se puede decir que es"
type textarea "x"
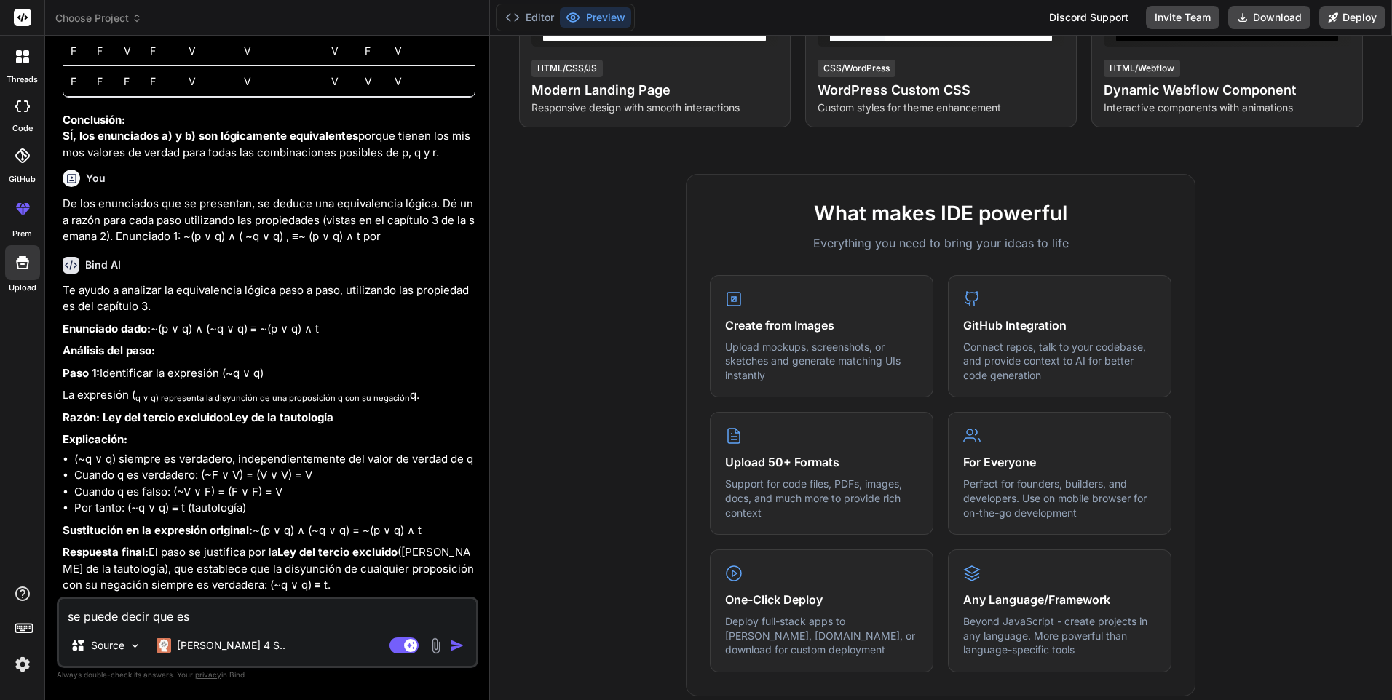
type textarea "se puede decir que es p"
type textarea "x"
type textarea "se puede decir que es po"
type textarea "x"
type textarea "se puede decir que es por"
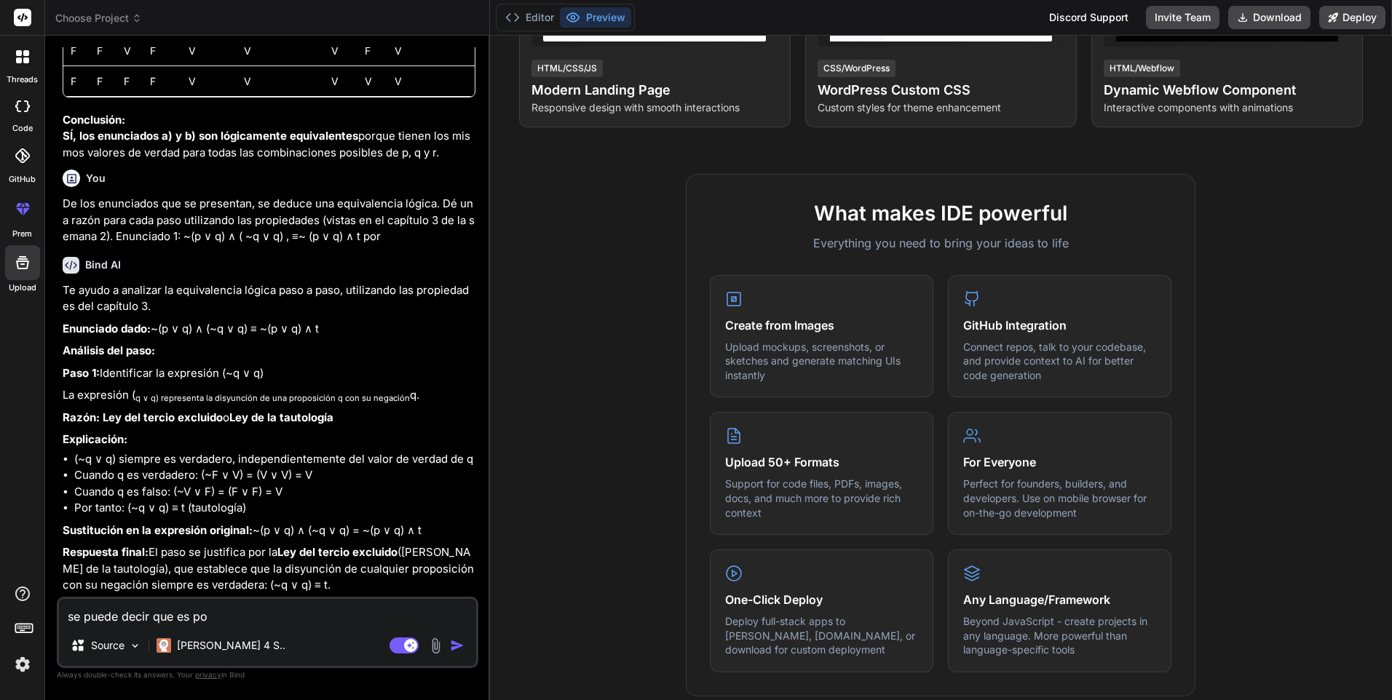
type textarea "x"
type textarea "se puede decir que es por"
type textarea "x"
type textarea "se puede decir que es por l"
type textarea "x"
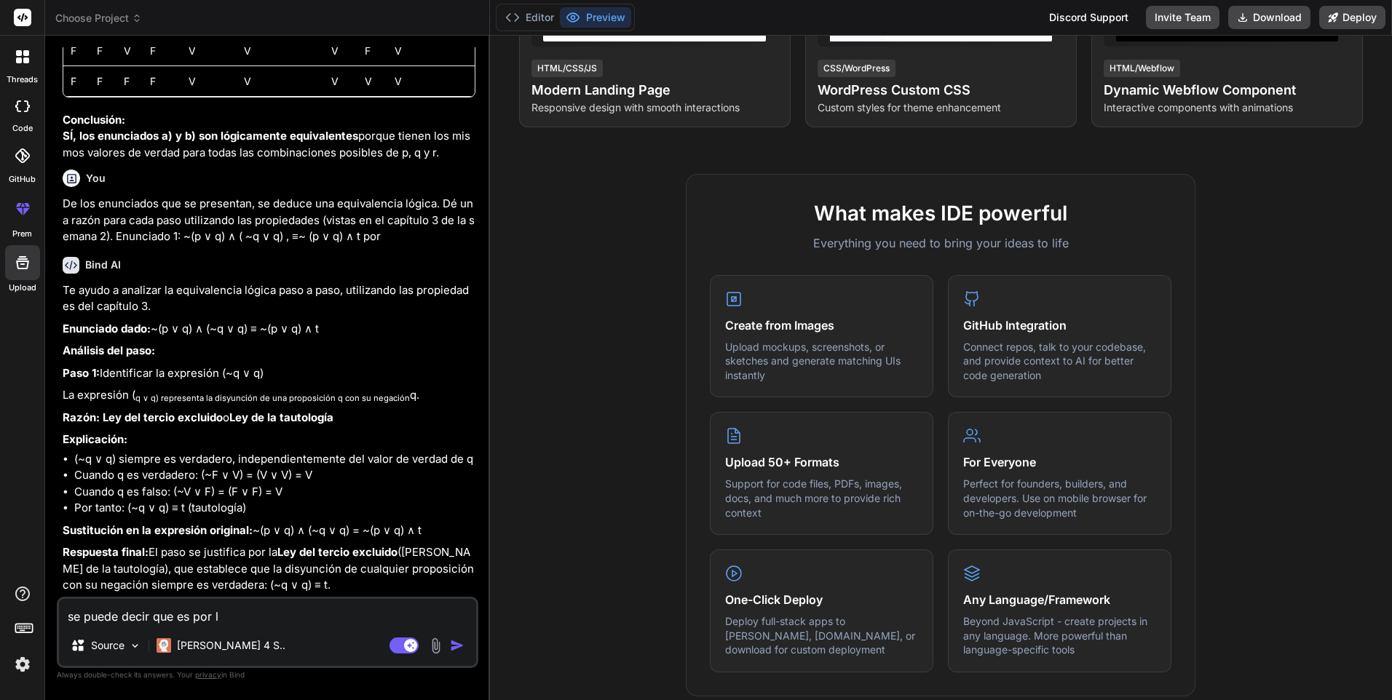
type textarea "se puede decir que es por la"
type textarea "x"
type textarea "se puede decir que es por la"
type textarea "x"
type textarea "se puede decir que es por la L"
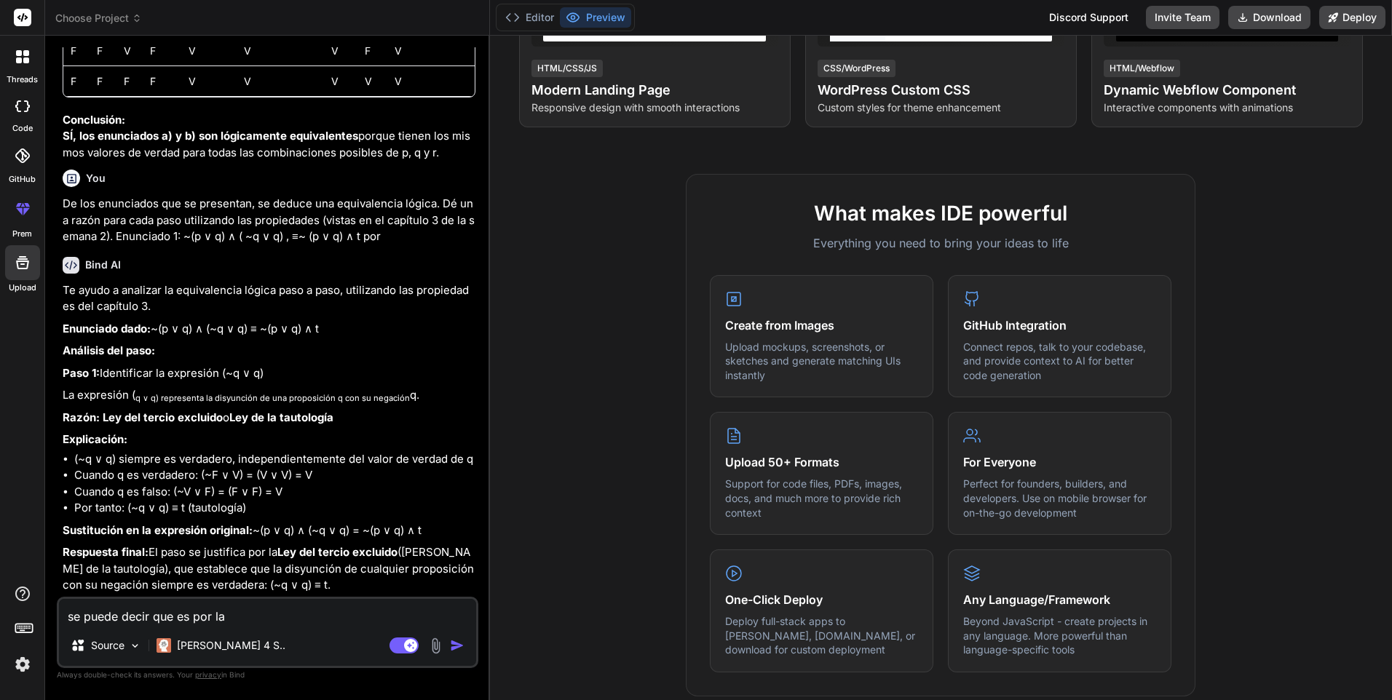
type textarea "x"
type textarea "se puede decir que es por la Le"
type textarea "x"
type textarea "se puede decir que es por la Ley"
type textarea "x"
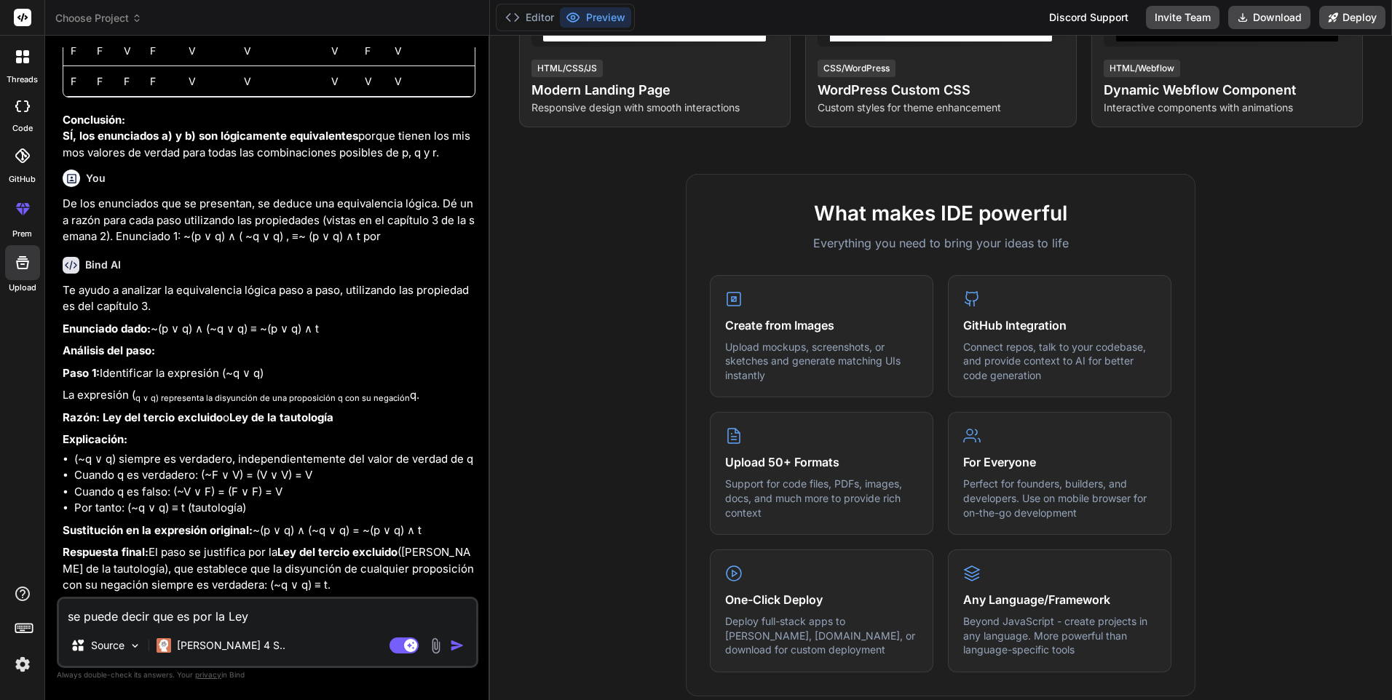
type textarea "se puede decir que es por la Ley"
type textarea "x"
type textarea "se puede decir que es por la Ley d"
type textarea "x"
type textarea "se puede decir que es por la Ley de"
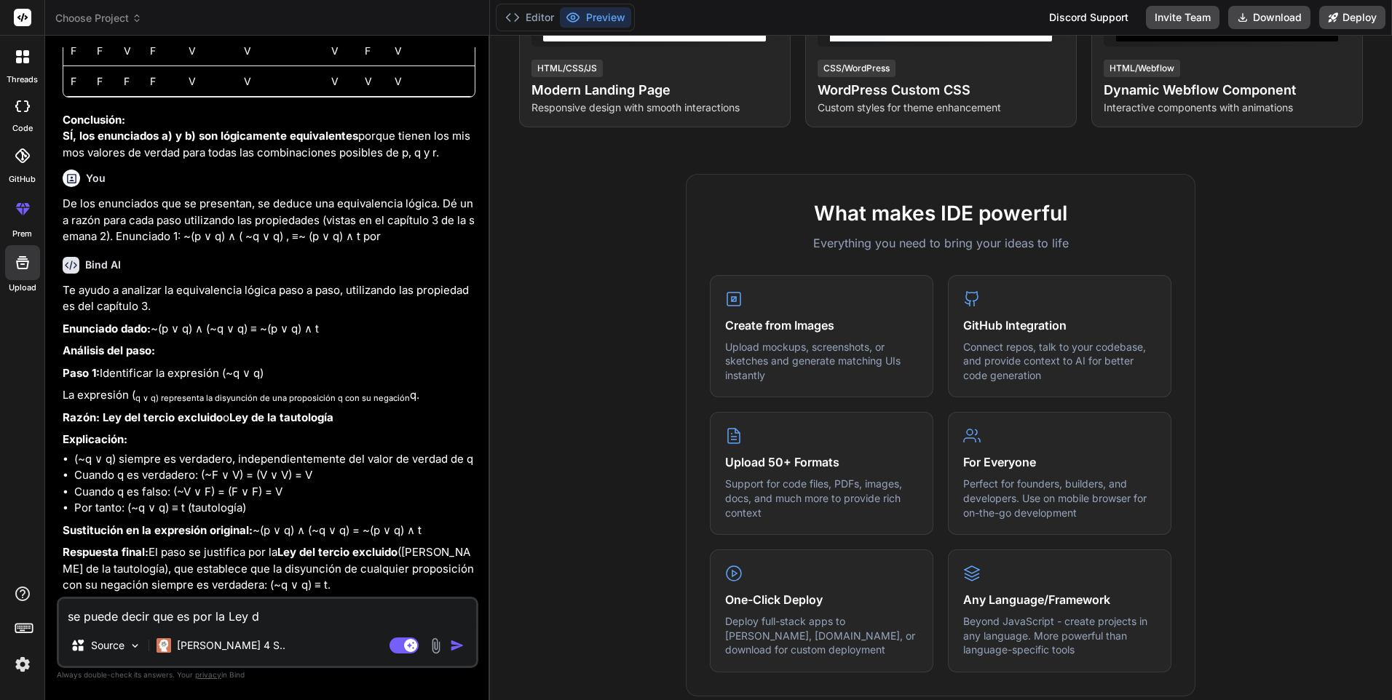
type textarea "x"
type textarea "se puede decir que es por la Ley de"
type textarea "x"
type textarea "se puede decir que es por la Ley de d"
type textarea "x"
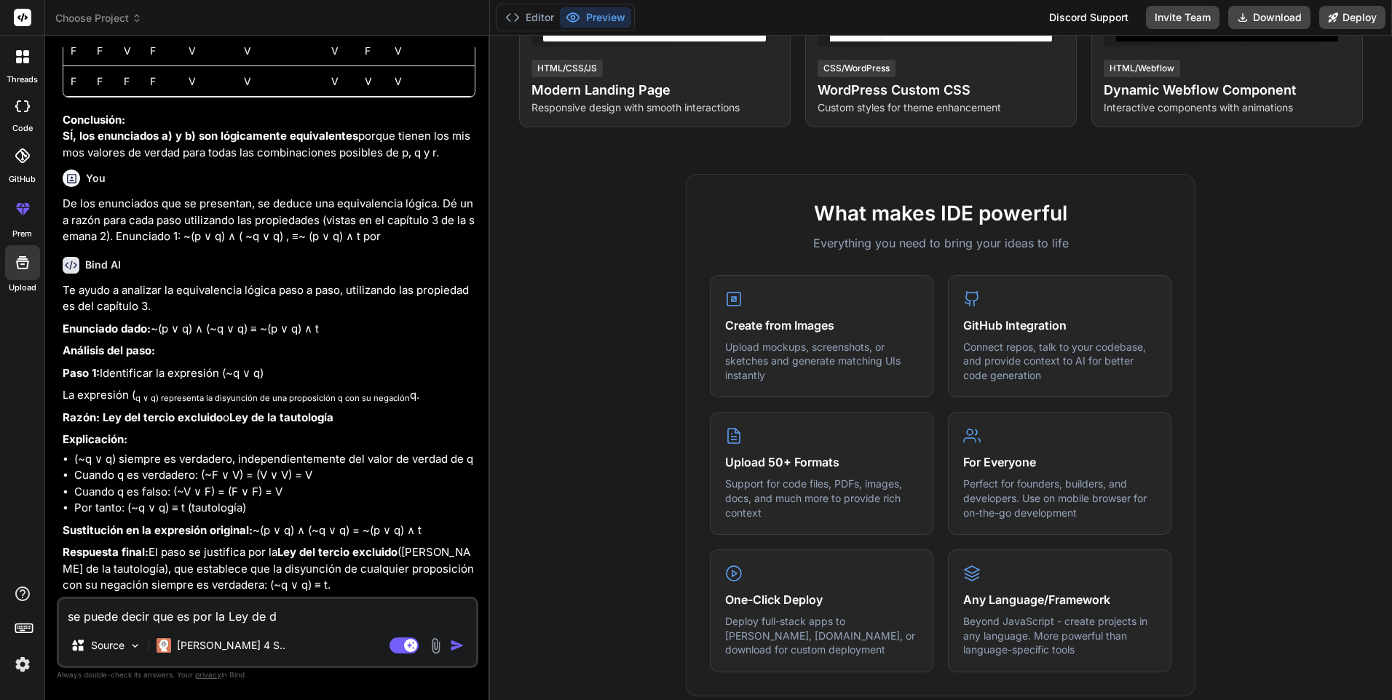
type textarea "se puede decir que es por la Ley de de"
type textarea "x"
type textarea "se puede decir que es por la Ley de de"
type textarea "x"
type textarea "se puede decir que es por la Ley de de m"
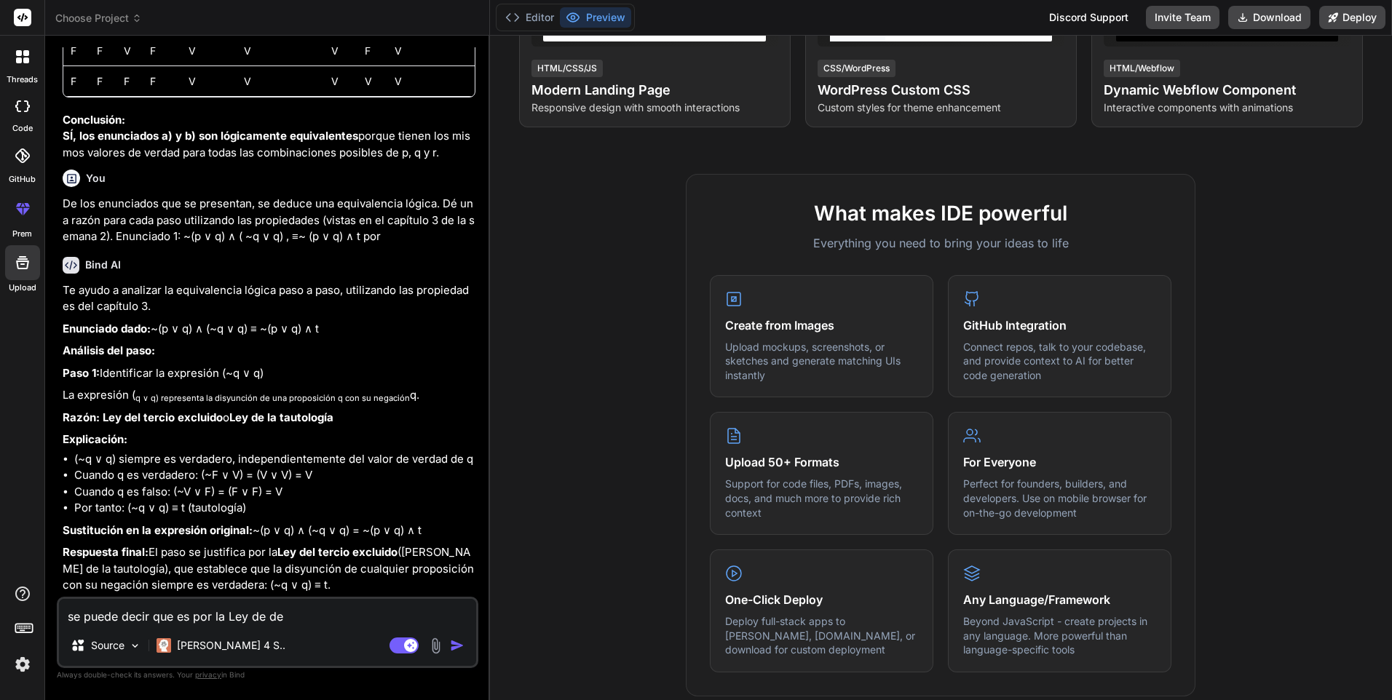
type textarea "x"
type textarea "se puede decir que es por la Ley de de mo"
type textarea "x"
type textarea "se puede decir que es por la Ley de de mor"
type textarea "x"
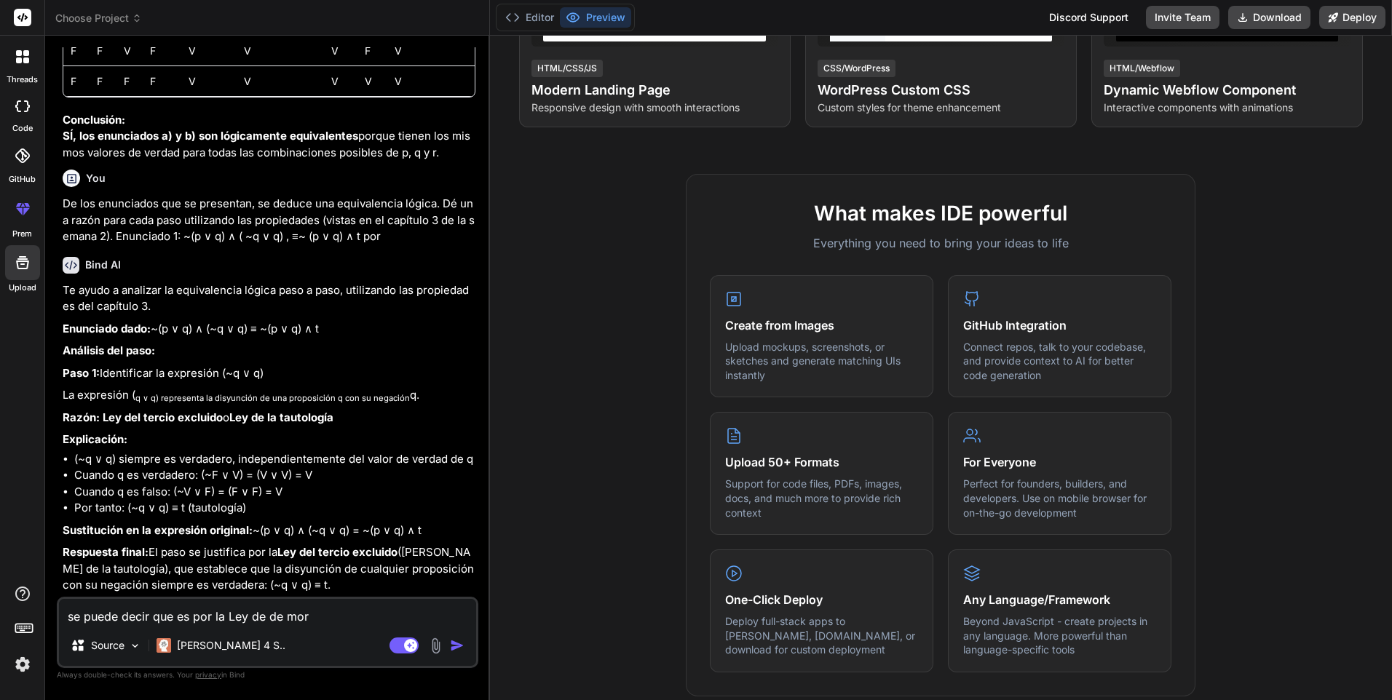
type textarea "se puede decir que es por la Ley de de morg"
type textarea "x"
type textarea "se puede decir que es por la Ley de [PERSON_NAME]"
type textarea "x"
type textarea "se puede decir que es por la Ley de [PERSON_NAME]"
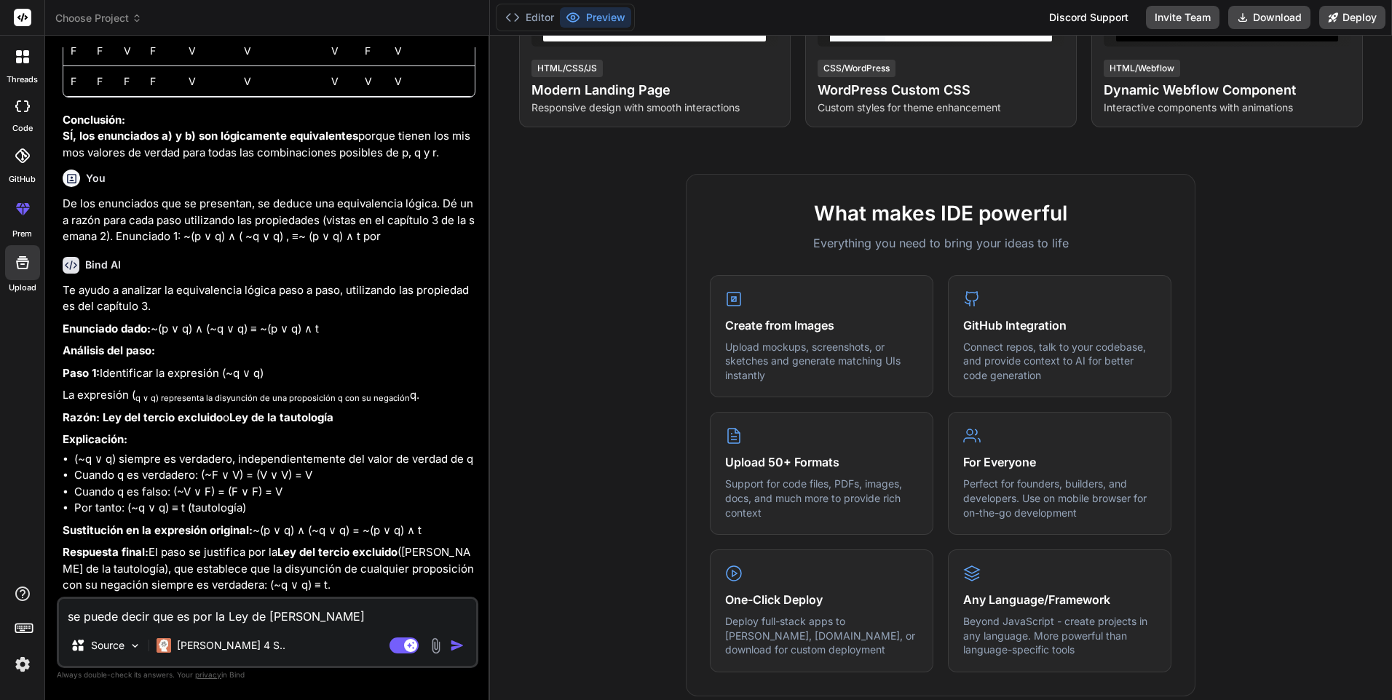
type textarea "x"
type textarea "se puede decir que es por la Ley de [PERSON_NAME]?"
type textarea "x"
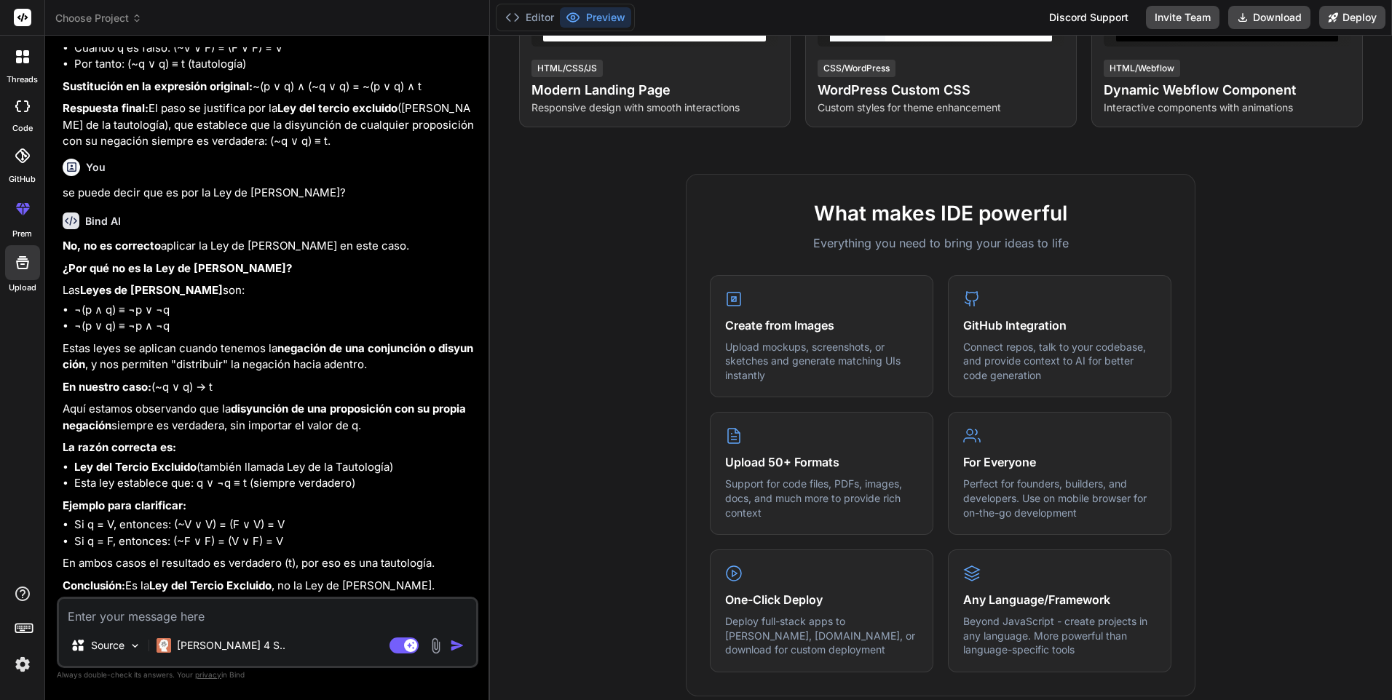
scroll to position [1962, 0]
type textarea "x"
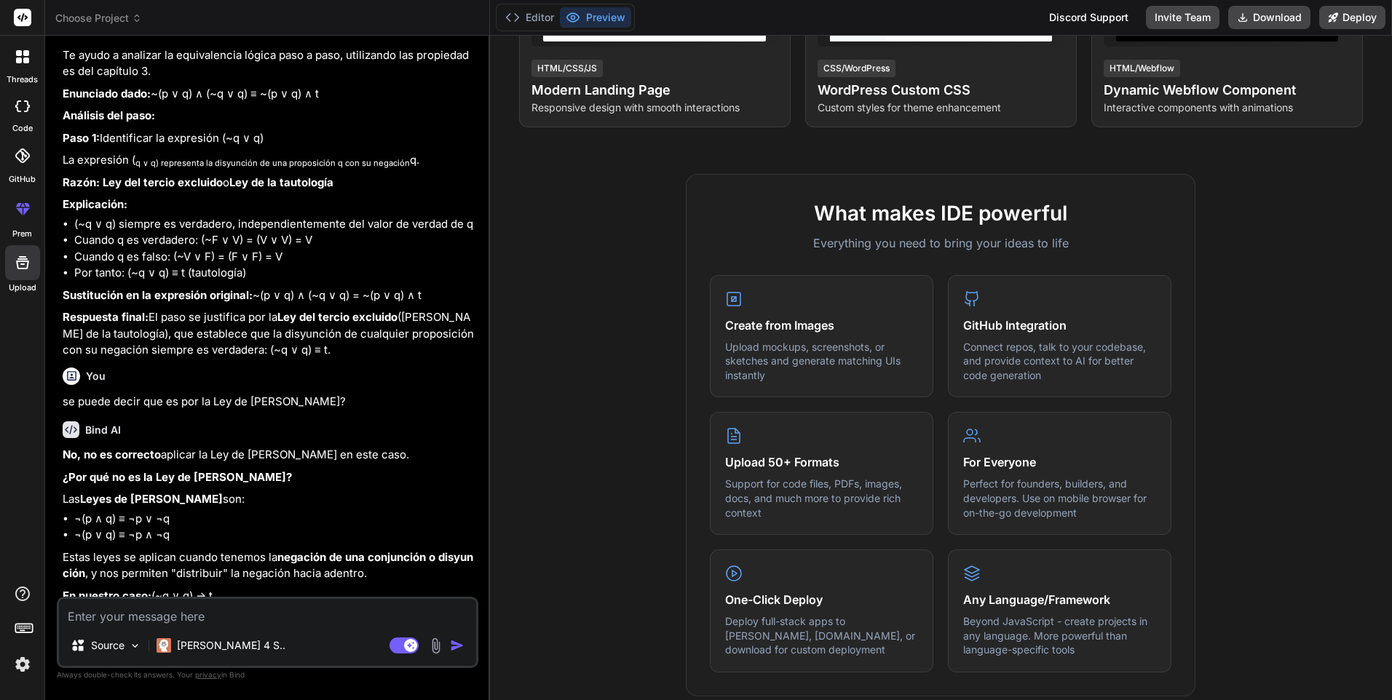
scroll to position [1599, 0]
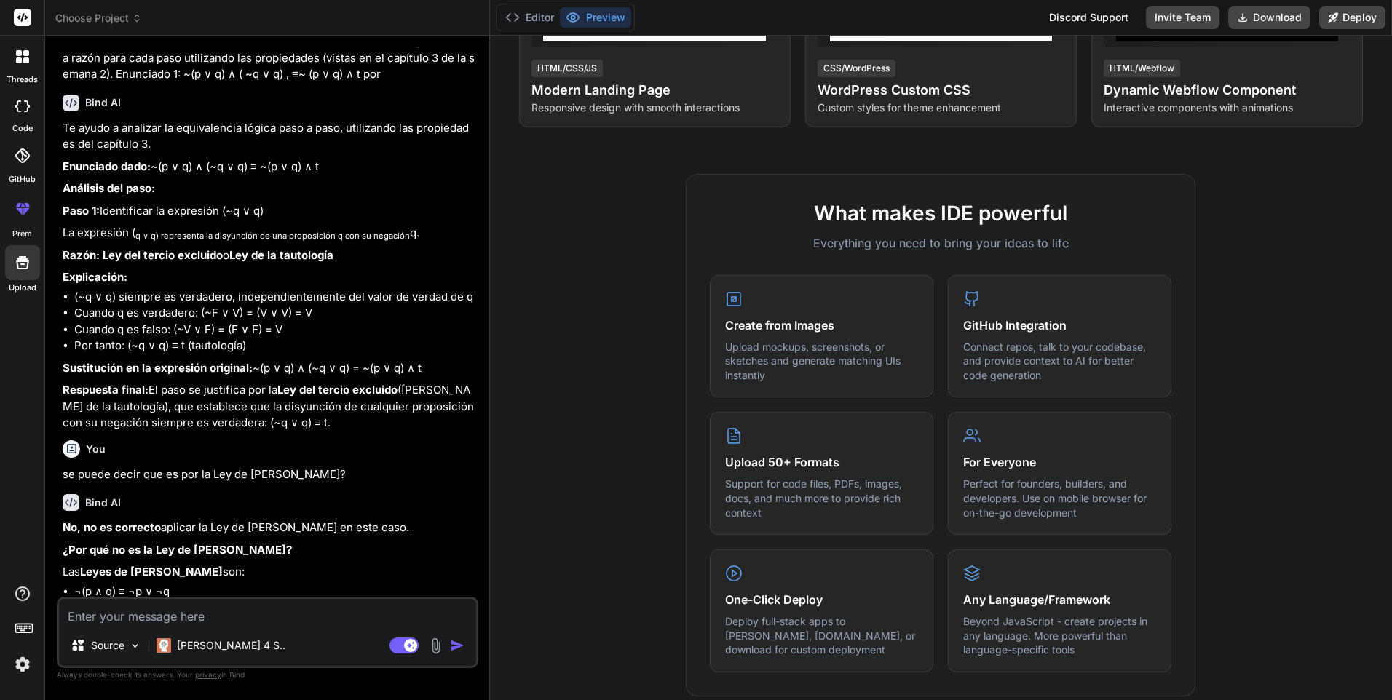
click at [242, 619] on textarea at bounding box center [267, 612] width 417 height 26
paste textarea "Enunciado 2: (~p ∨ (~p ∧ q) ) ∧ ( c ∨ q) ≡ ~ p ∧ ( c ∨ q) por"
type textarea "Enunciado 2: (~p ∨ (~p ∧ q) ) ∧ ( c ∨ q) ≡ ~ p ∧ ( c ∨ q) por"
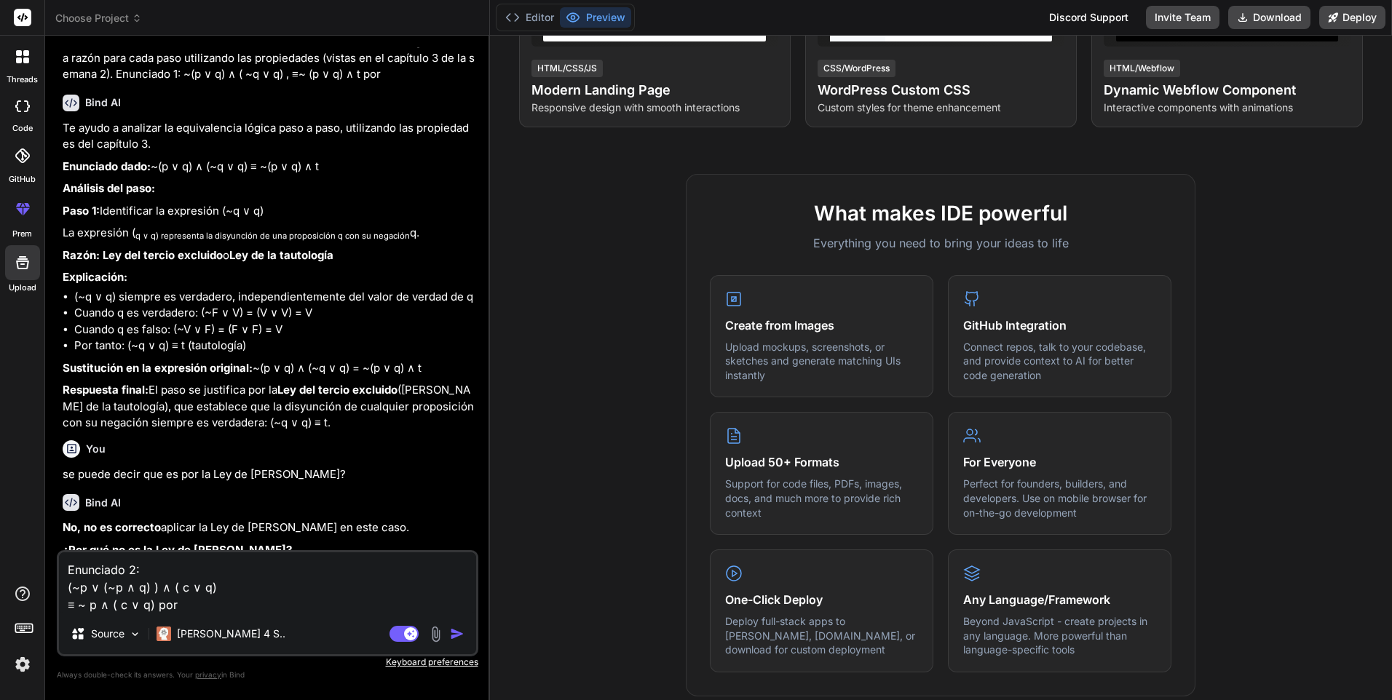
type textarea "x"
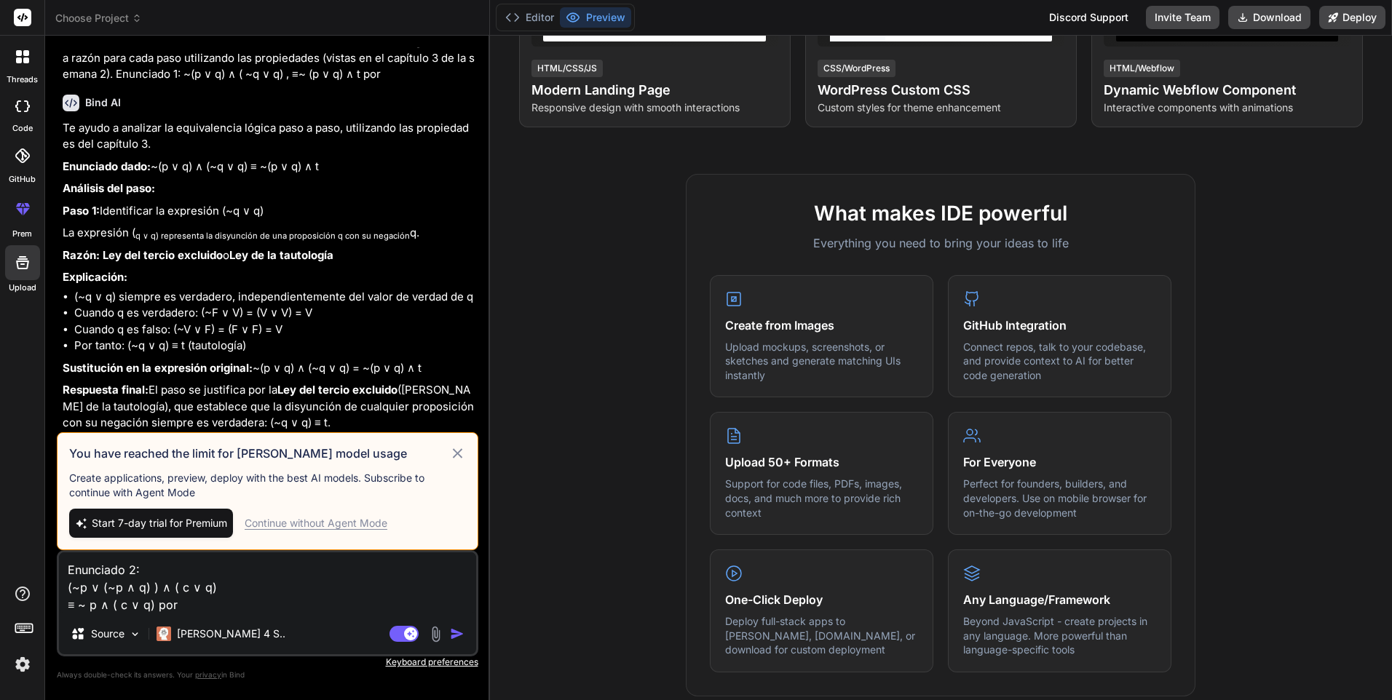
type textarea "Enunciado 2: (~p ∨ (~p ∧ q) ) ∧ ( c ∨ q) ≡ ~ p ∧ ( c ∨ q) por"
click at [353, 526] on div "Continue without Agent Mode" at bounding box center [316, 523] width 143 height 15
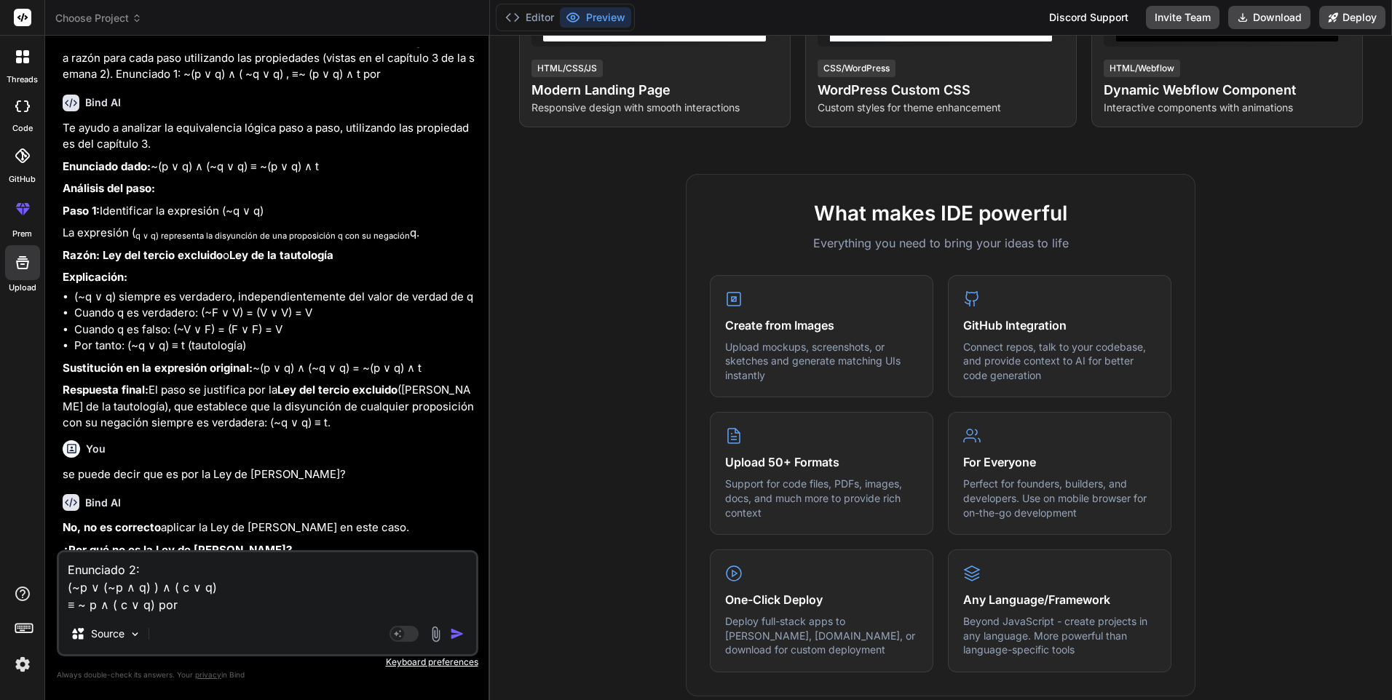
click at [261, 611] on textarea "Enunciado 2: (~p ∨ (~p ∧ q) ) ∧ ( c ∨ q) ≡ ~ p ∧ ( c ∨ q) por" at bounding box center [267, 582] width 417 height 61
type textarea "x"
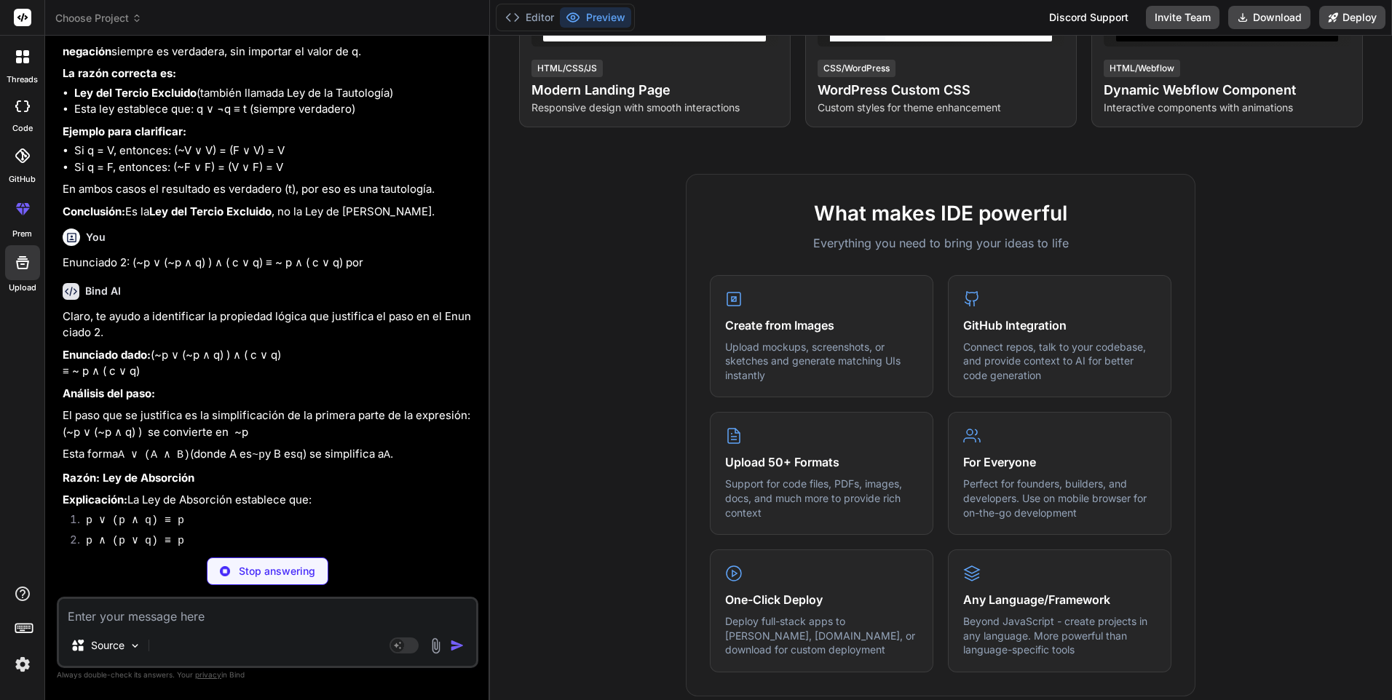
scroll to position [2259, 0]
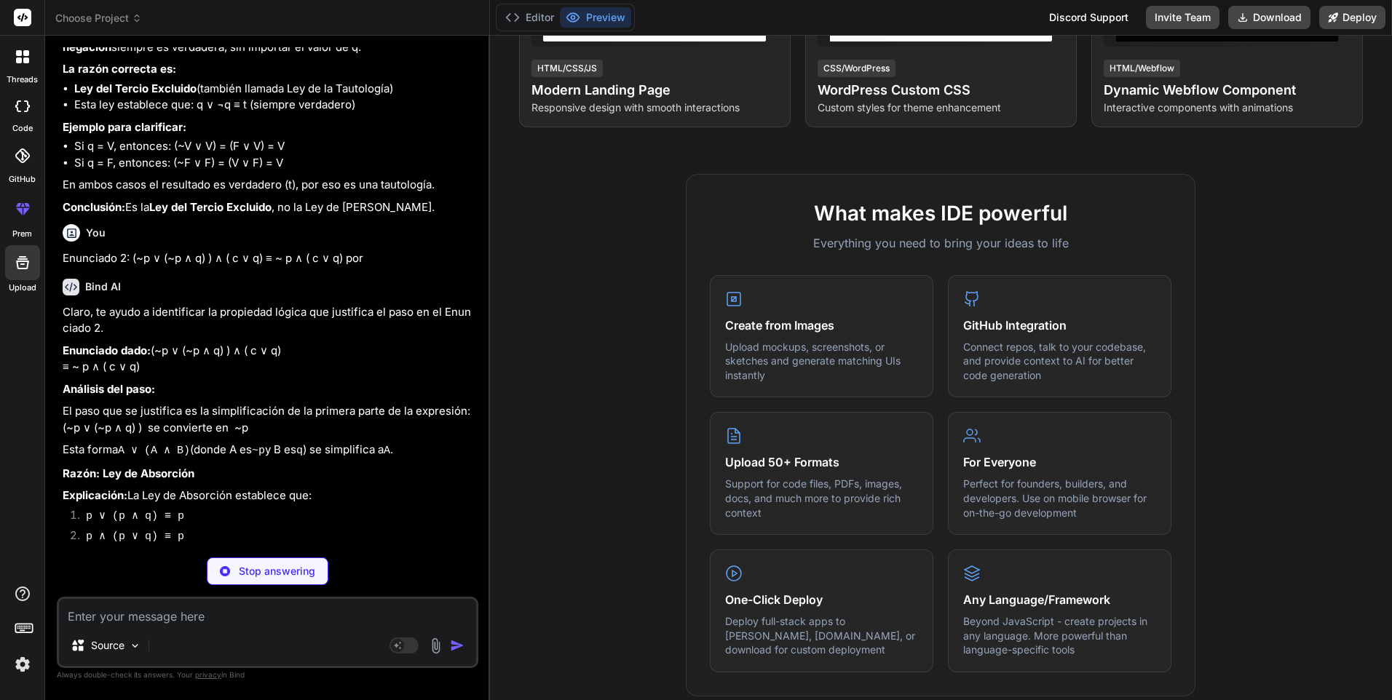
type textarea "x"
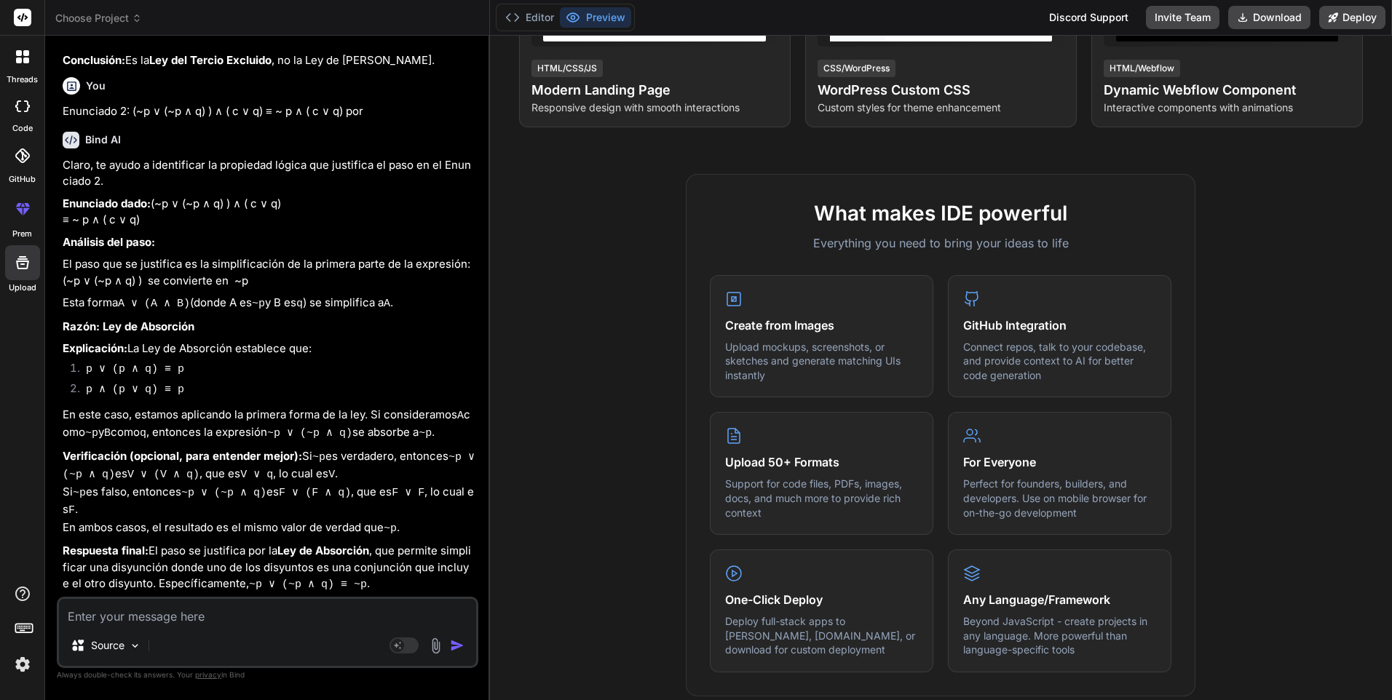
scroll to position [2540, 0]
click at [176, 625] on textarea at bounding box center [267, 612] width 417 height 26
paste textarea "Enunciado 3: (∼(∼p ∨ q ) ) ∨ q ≡ ≡ (∼(∼p) ∧ ~q ) ∨ q por"
type textarea "Enunciado 3: (∼(∼p ∨ q ) ) ∨ q ≡ ≡ (∼(∼p) ∧ ~q ) ∨ q por"
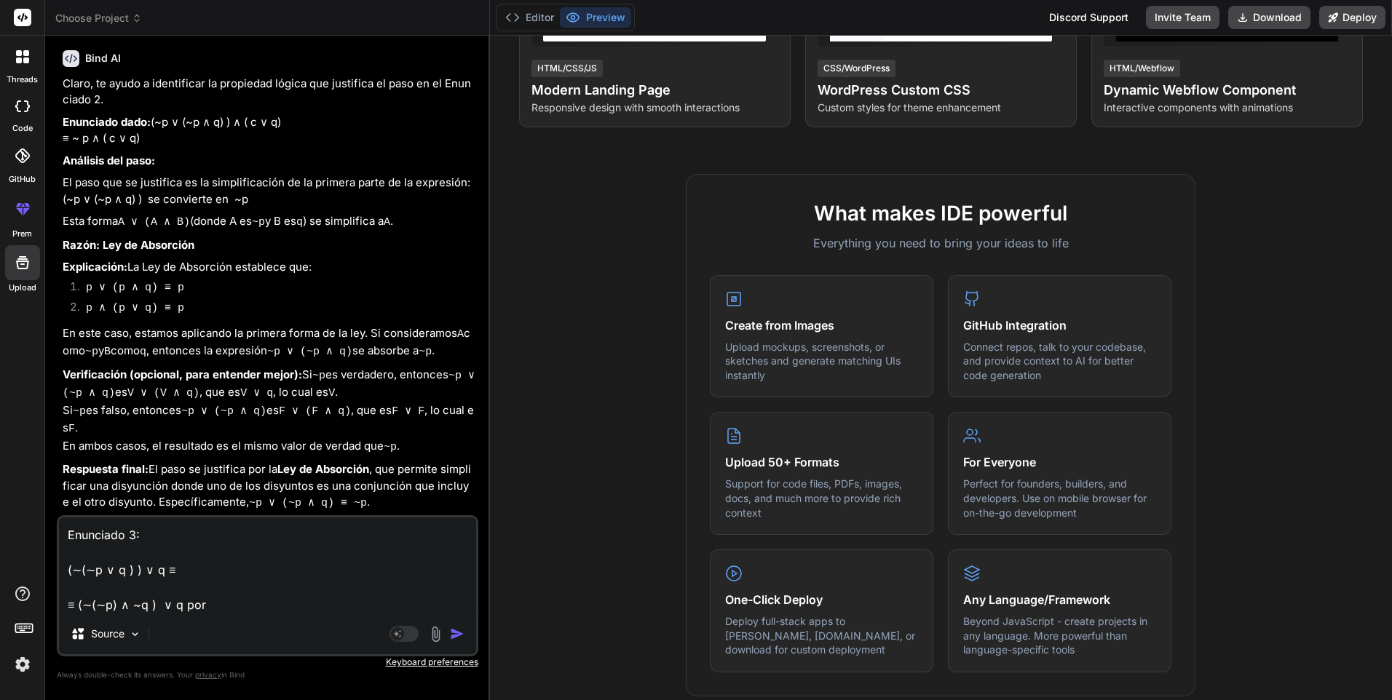
type textarea "x"
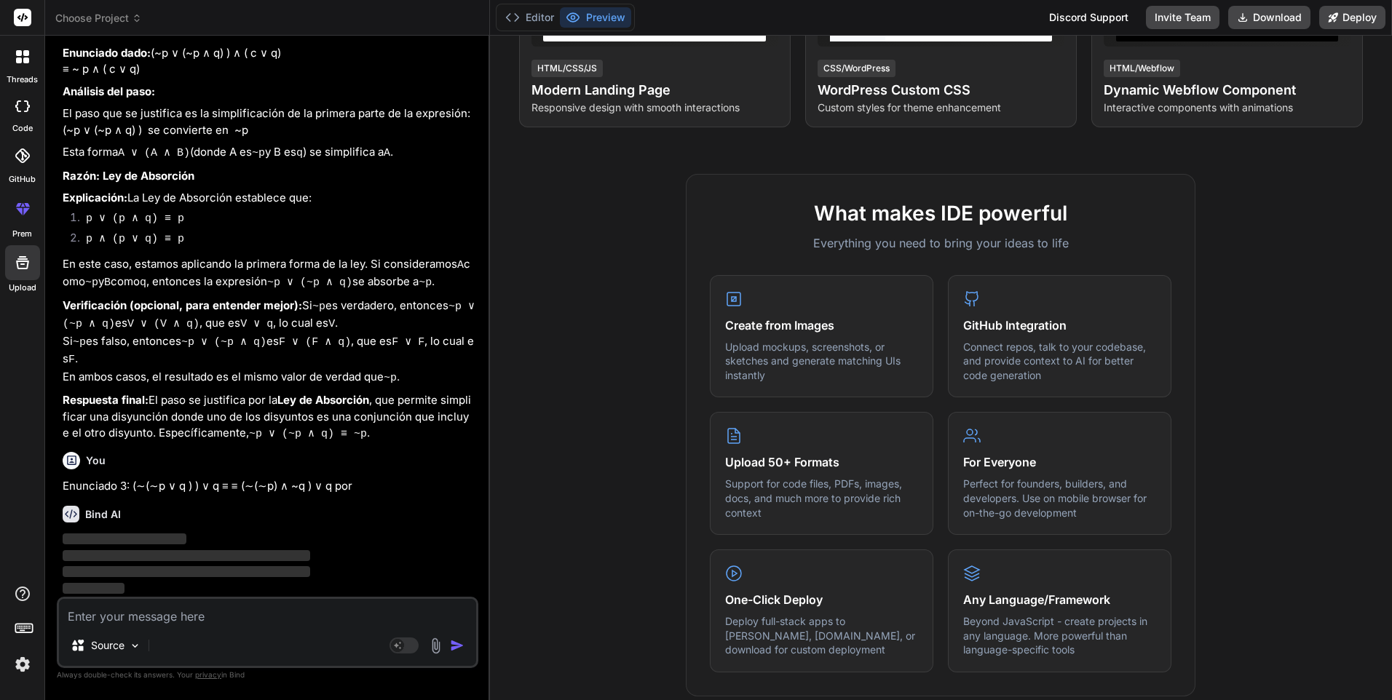
scroll to position [2691, 0]
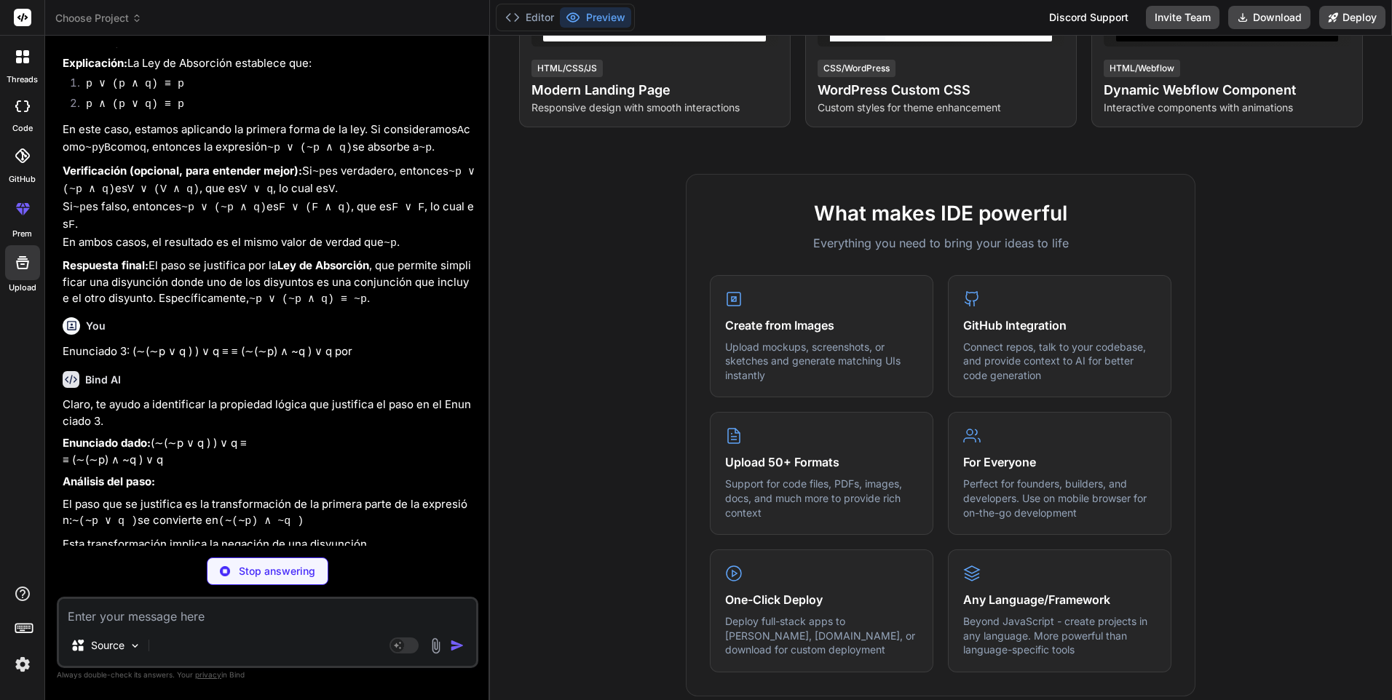
type textarea "x"
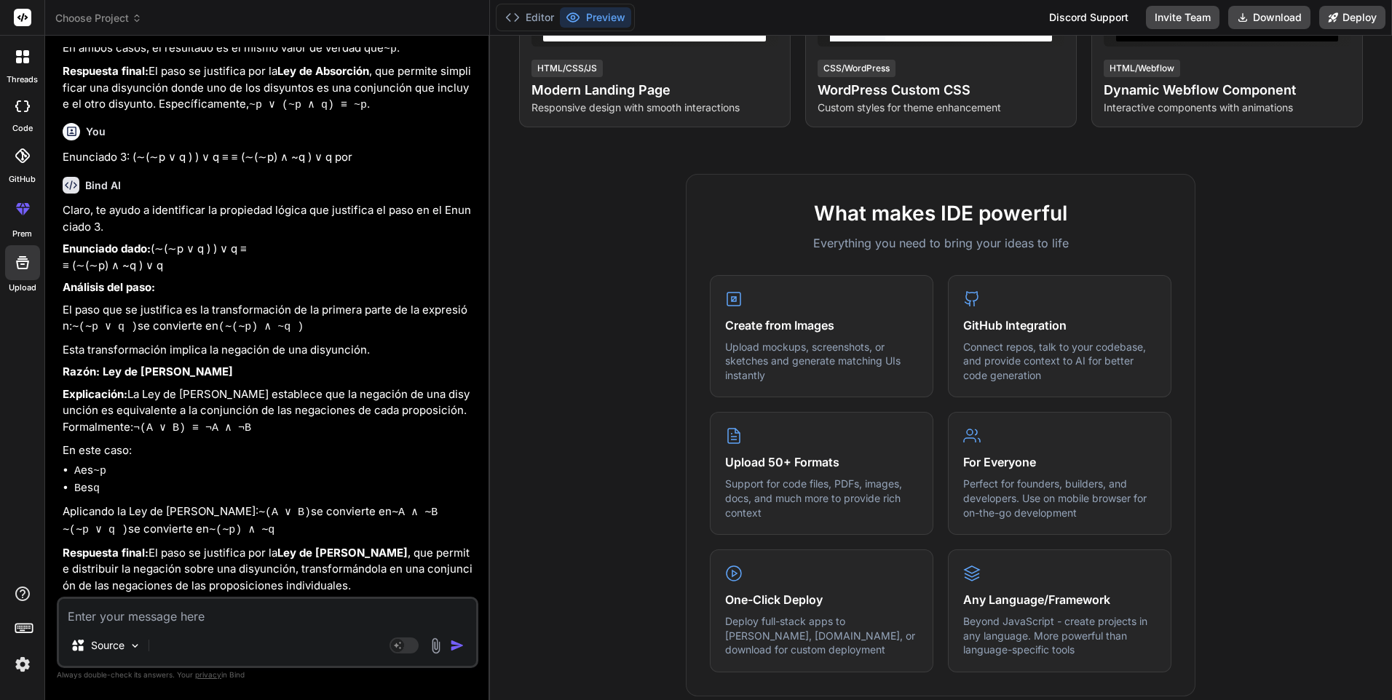
scroll to position [3093, 0]
click at [173, 618] on textarea at bounding box center [267, 612] width 417 height 26
paste textarea "Del enunciado que se presenta, se deduce una equivalencia lógica utilizando las…"
type textarea "Del enunciado que se presenta, se deduce una equivalencia lógica utilizando las…"
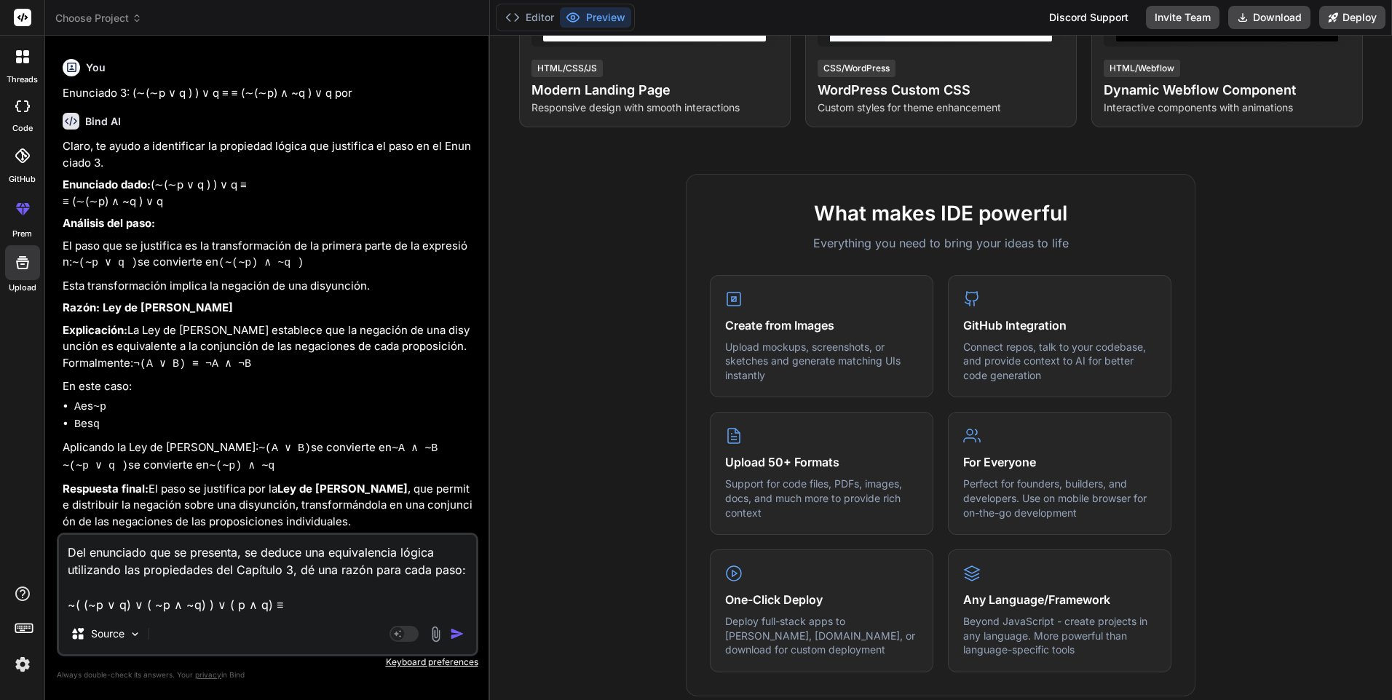
type textarea "x"
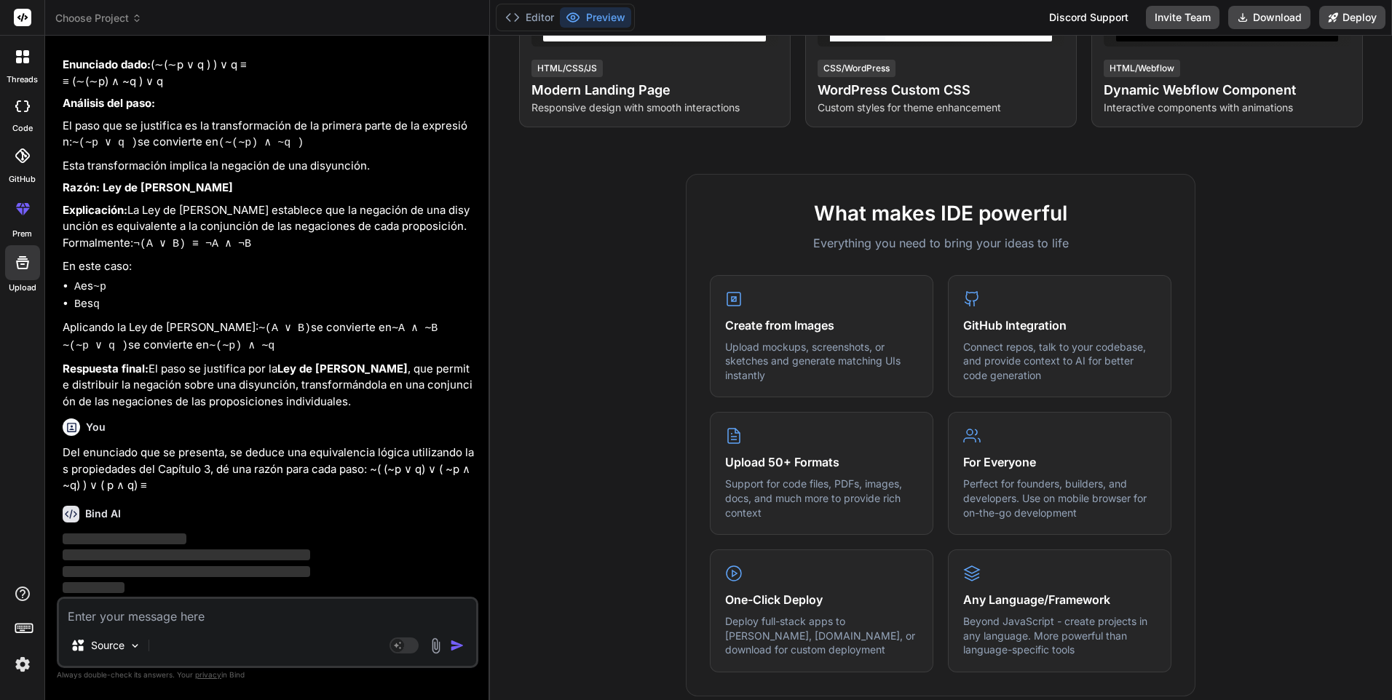
scroll to position [3277, 0]
click at [223, 627] on div "Source Agent Mode. When this toggle is activated, AI automatically makes decisi…" at bounding box center [267, 632] width 421 height 71
click at [222, 617] on textarea at bounding box center [267, 612] width 417 height 26
paste textarea "≡~( ~p ∧ ( q ∨ ~q) ) ∨ ( p ∧ q) por Vacío 1 Pregunta 9"
type textarea "≡~( ~p ∧ ( q ∨ ~q) ) ∨ ( p ∧ q) por Vacío 1 Pregunta 9"
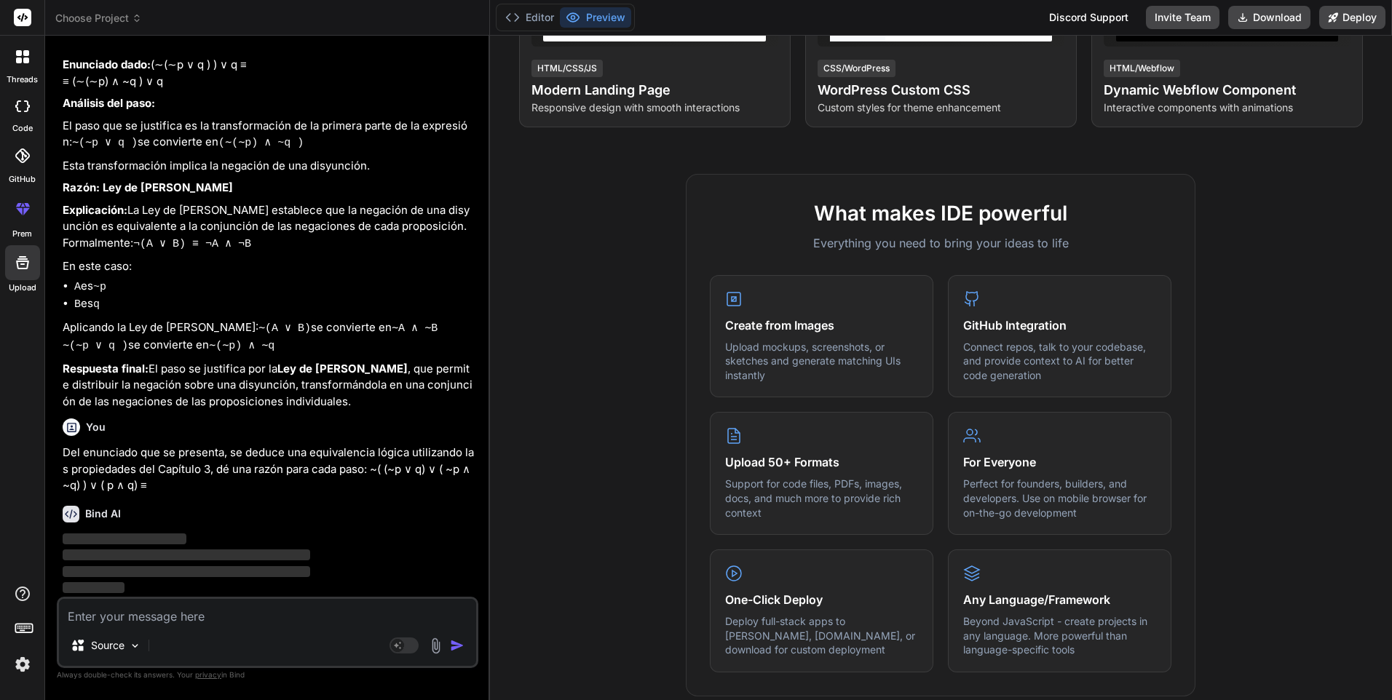
type textarea "x"
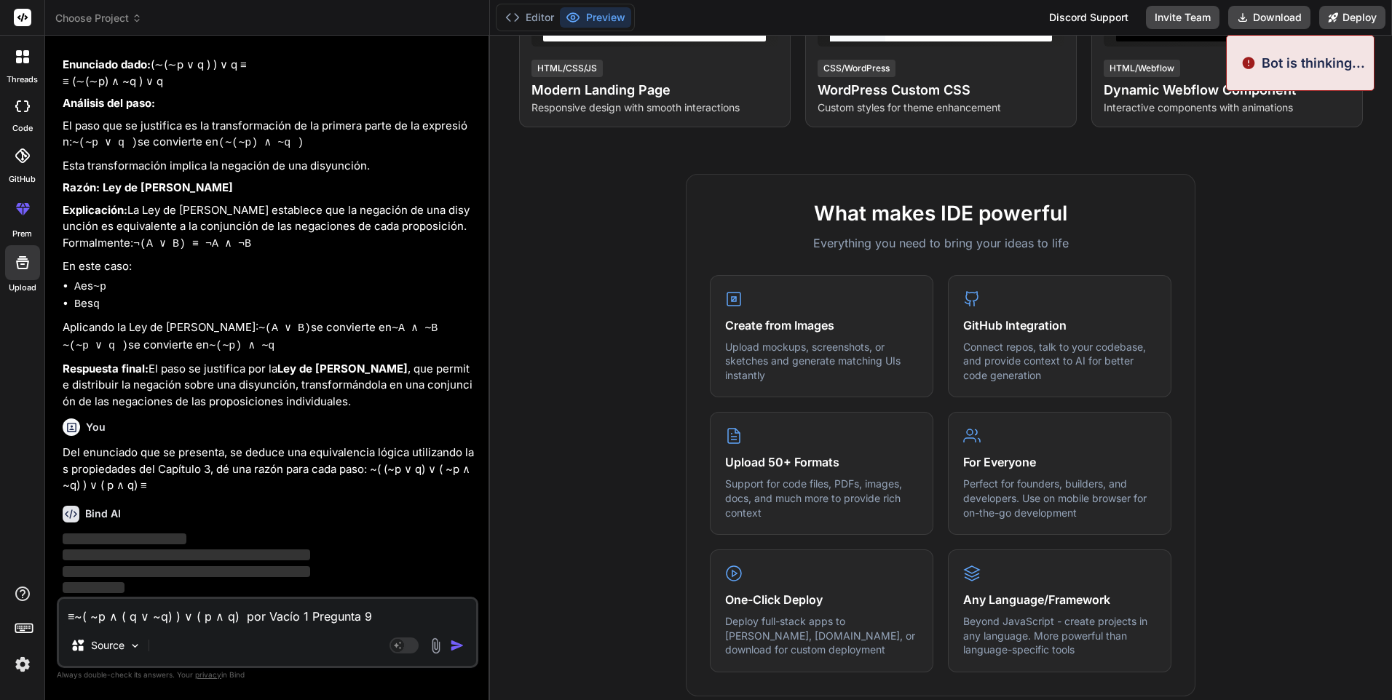
type textarea "≡~( ~p ∧ ( q ∨ ~q) ) ∨ ( p ∧ q) por Vacío 1 Pregunta"
type textarea "x"
type textarea "≡~( ~p ∧ ( q ∨ ~q) ) ∨ ( p ∧ q) por Vacío 1 Pregunta"
type textarea "x"
type textarea "≡~( ~p ∧ ( q ∨ ~q) ) ∨ ( p ∧ q) por Vacío 1 Pregunt"
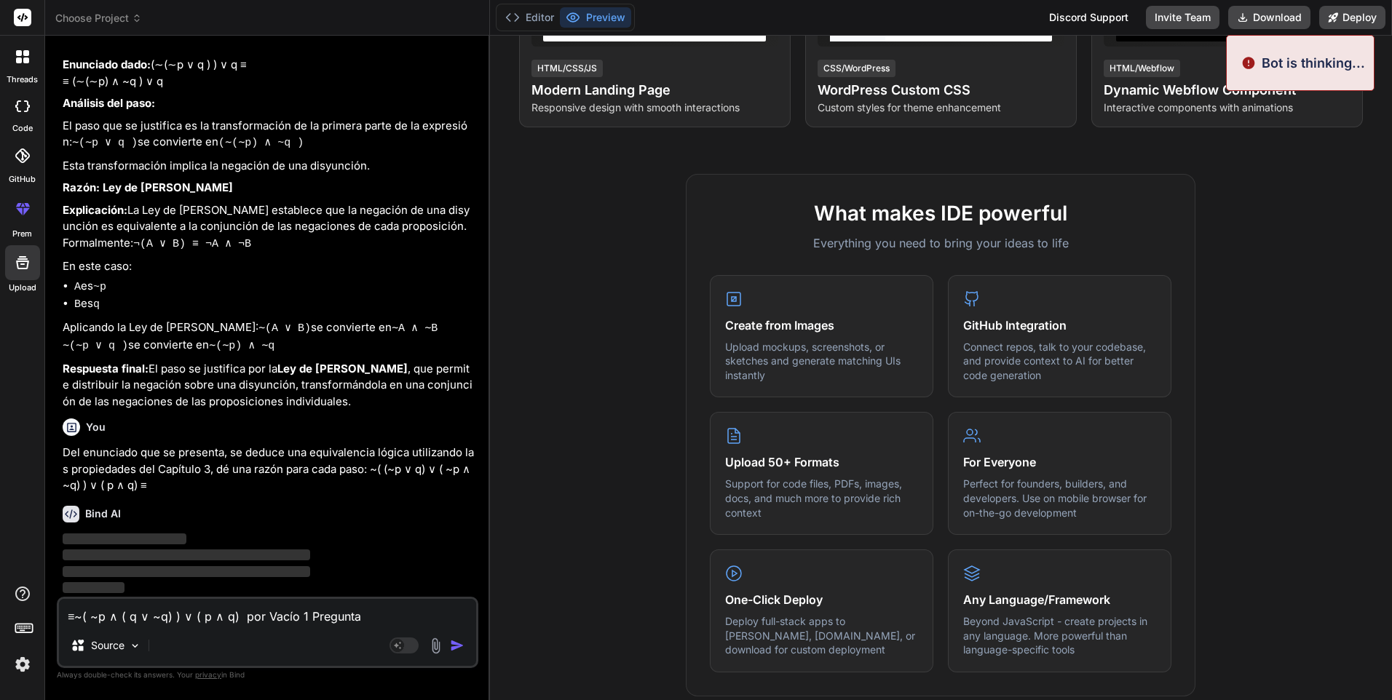
type textarea "x"
type textarea "≡~( ~p ∧ ( q ∨ ~q) ) ∨ ( p ∧ q) por Vacío 1 Pregun"
type textarea "x"
type textarea "≡~( ~p ∧ ( q ∨ ~q) ) ∨ ( p ∧ q) por Vacío 1 Pregu"
type textarea "x"
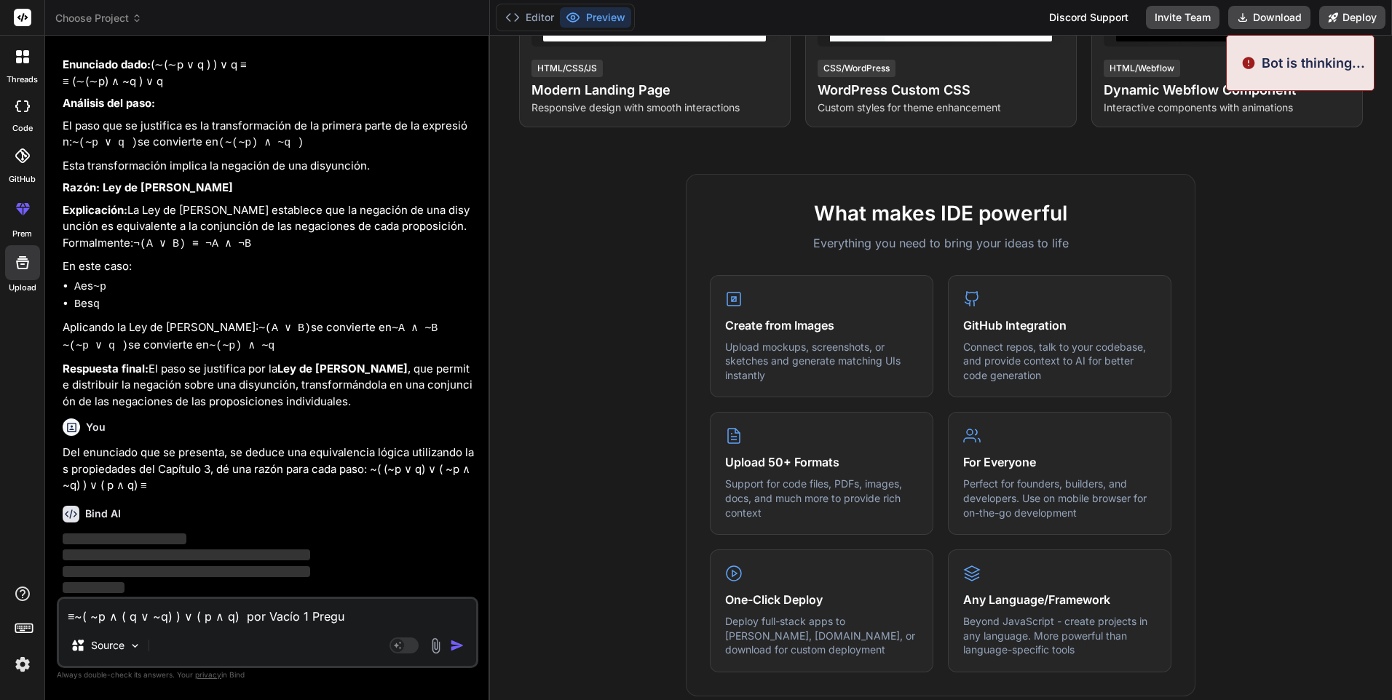
type textarea "≡~( ~p ∧ ( q ∨ ~q) ) ∨ ( p ∧ q) por Vacío 1 Preg"
type textarea "x"
type textarea "≡~( ~p ∧ ( q ∨ ~q) ) ∨ ( p ∧ q) por Vacío 1 Pre"
type textarea "x"
type textarea "≡~( ~p ∧ ( q ∨ ~q) ) ∨ ( p ∧ q) por Vacío 1 Pr"
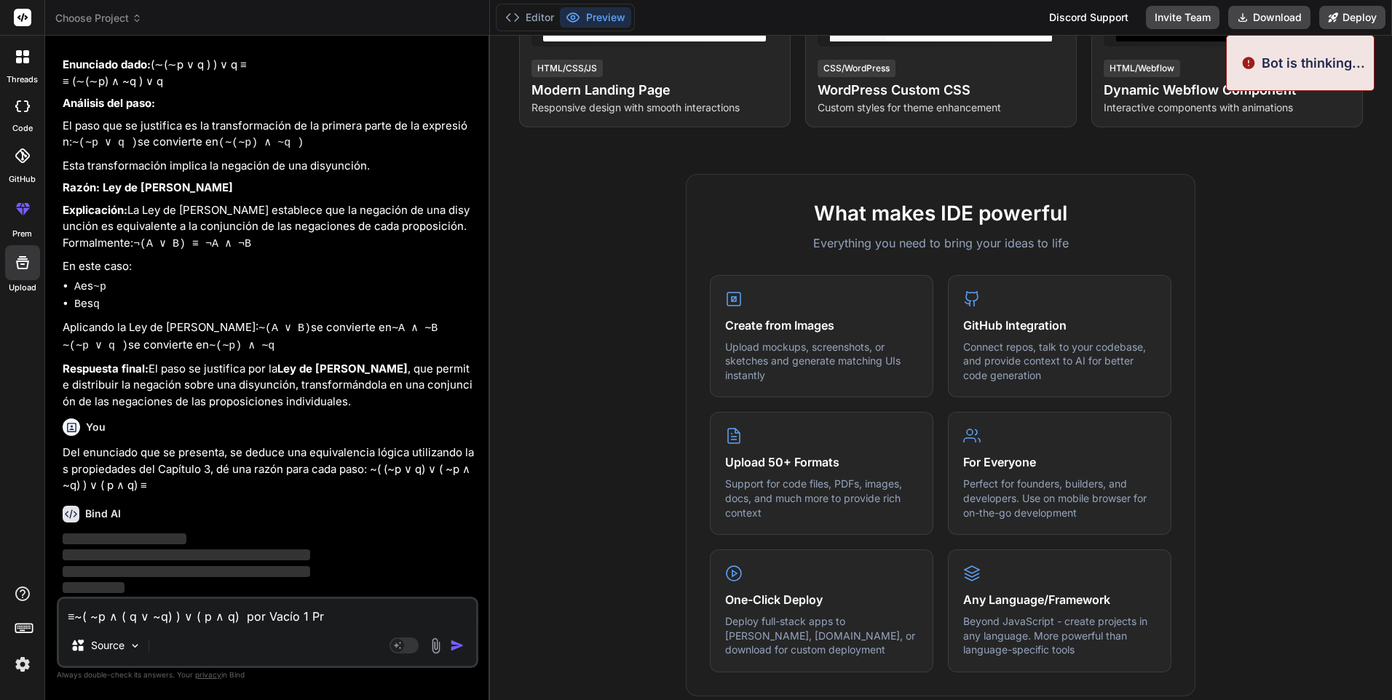
type textarea "x"
type textarea "≡~( ~p ∧ ( q ∨ ~q) ) ∨ ( p ∧ q) por Vacío 1 P"
type textarea "x"
type textarea "≡~( ~p ∧ ( q ∨ ~q) ) ∨ ( p ∧ q) por Vacío 1"
type textarea "x"
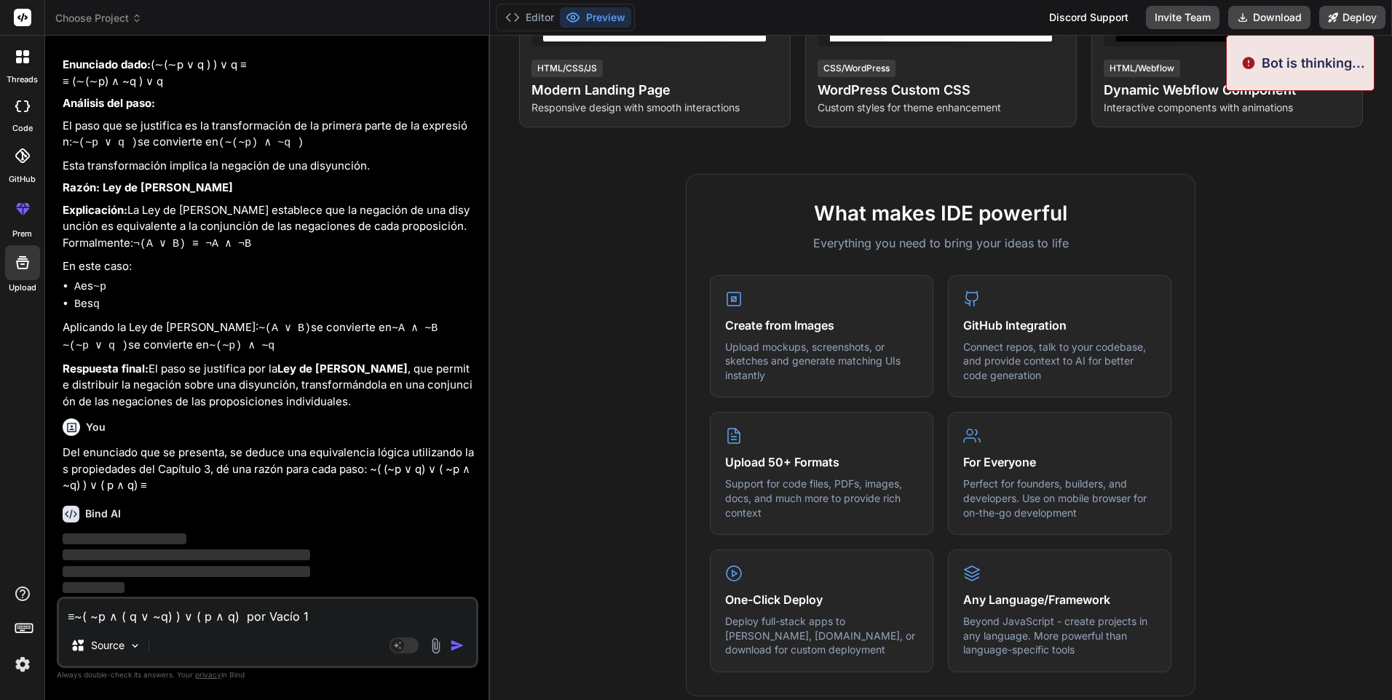
type textarea "≡~( ~p ∧ ( q ∨ ~q) ) ∨ ( p ∧ q) por Vacío 1"
type textarea "x"
type textarea "≡~( ~p ∧ ( q ∨ ~q) ) ∨ ( p ∧ q) por Vacío"
type textarea "x"
type textarea "≡~( ~p ∧ ( q ∨ ~q) ) ∨ ( p ∧ q) por Vacío"
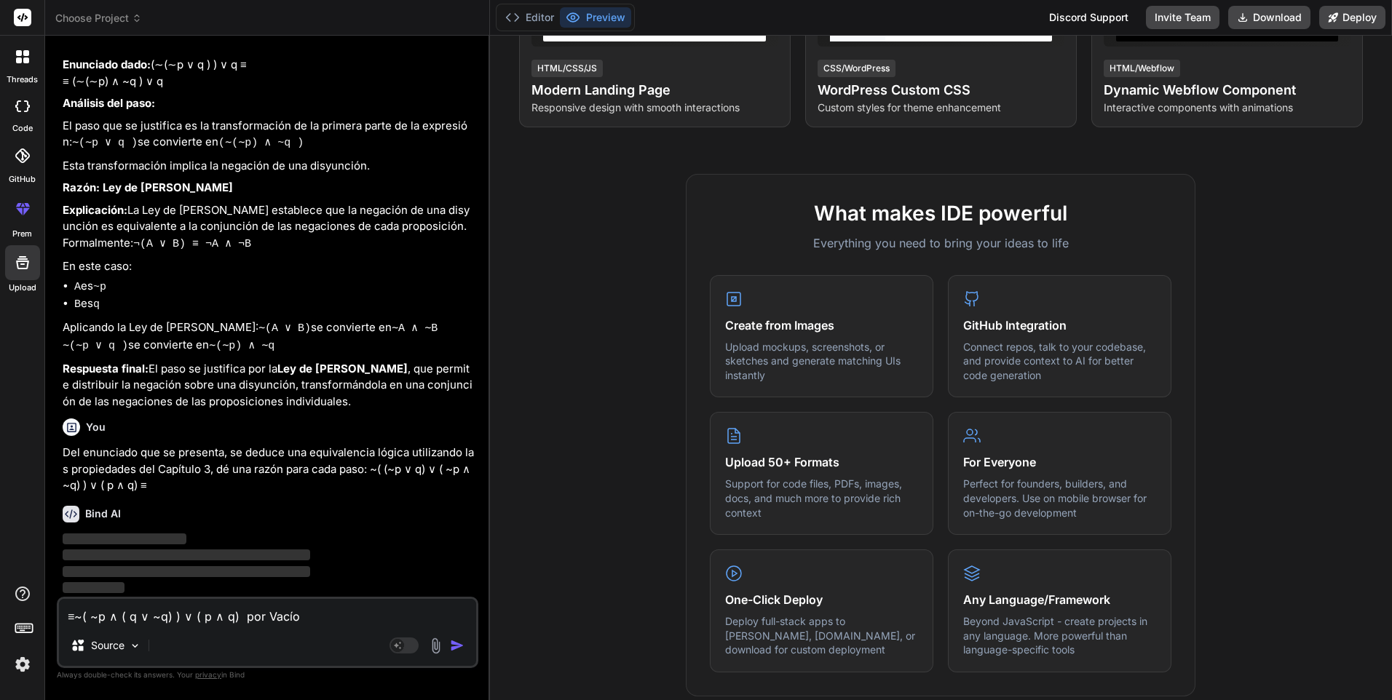
type textarea "x"
type textarea "≡~( ~p ∧ ( q ∨ ~q) ) ∨ ( p ∧ q) por Vací"
type textarea "x"
type textarea "≡~( ~p ∧ ( q ∨ ~q) ) ∨ ( p ∧ q) por Vac"
type textarea "x"
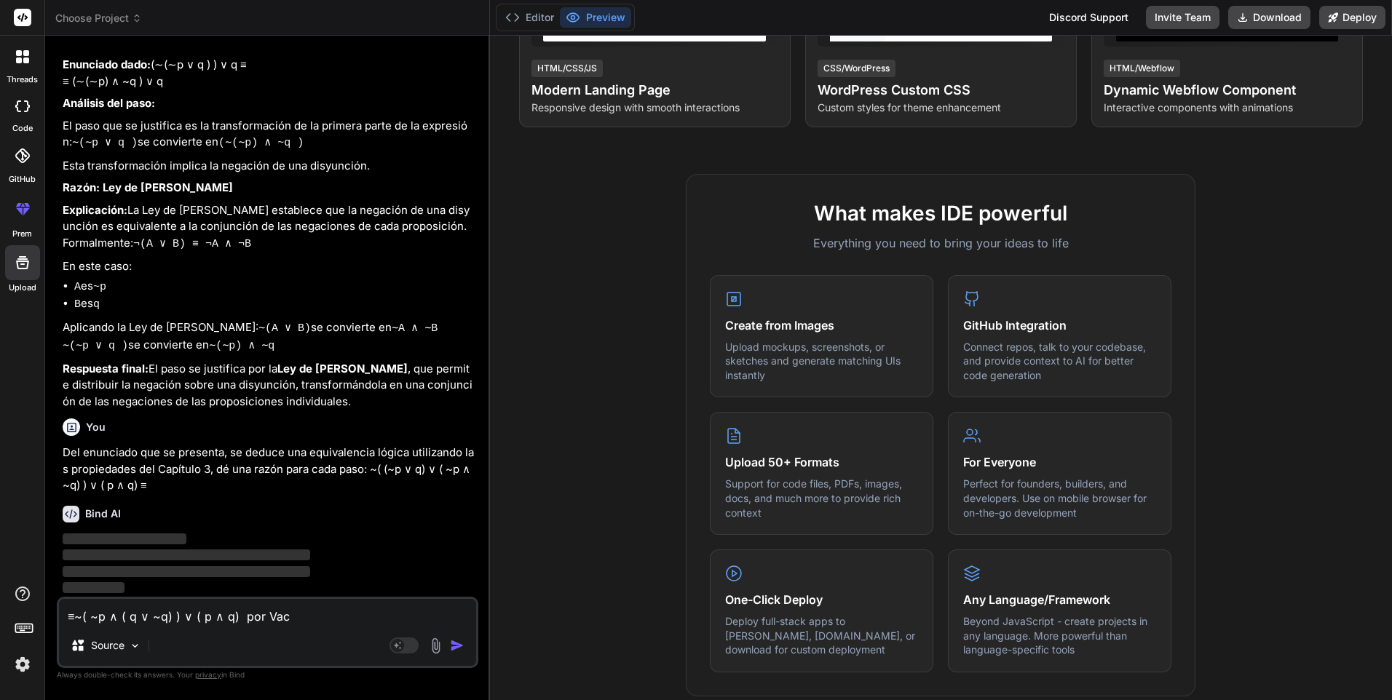
type textarea "≡~( ~p ∧ ( q ∨ ~q) ) ∨ ( p ∧ q) por Va"
type textarea "x"
type textarea "≡~( ~p ∧ ( q ∨ ~q) ) ∨ ( p ∧ q) por V"
type textarea "x"
type textarea "≡~( ~p ∧ ( q ∨ ~q) ) ∨ ( p ∧ q) por"
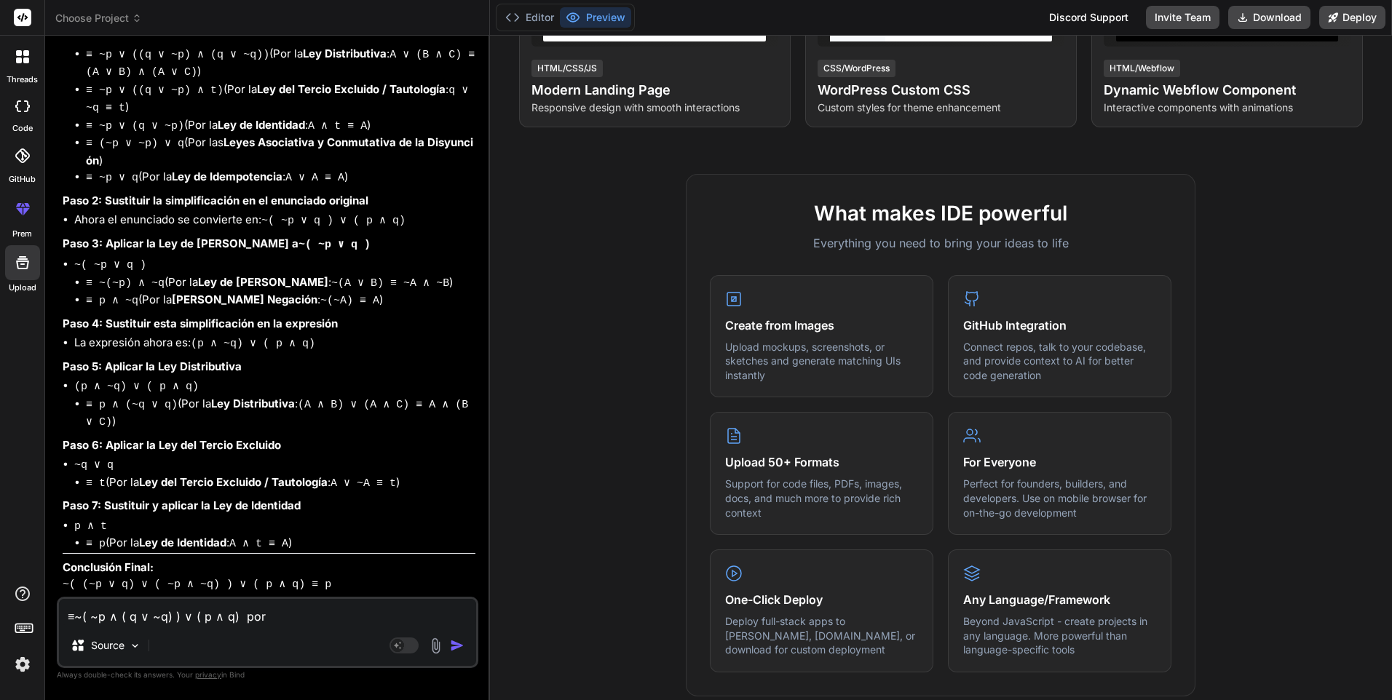
scroll to position [3881, 0]
type textarea "x"
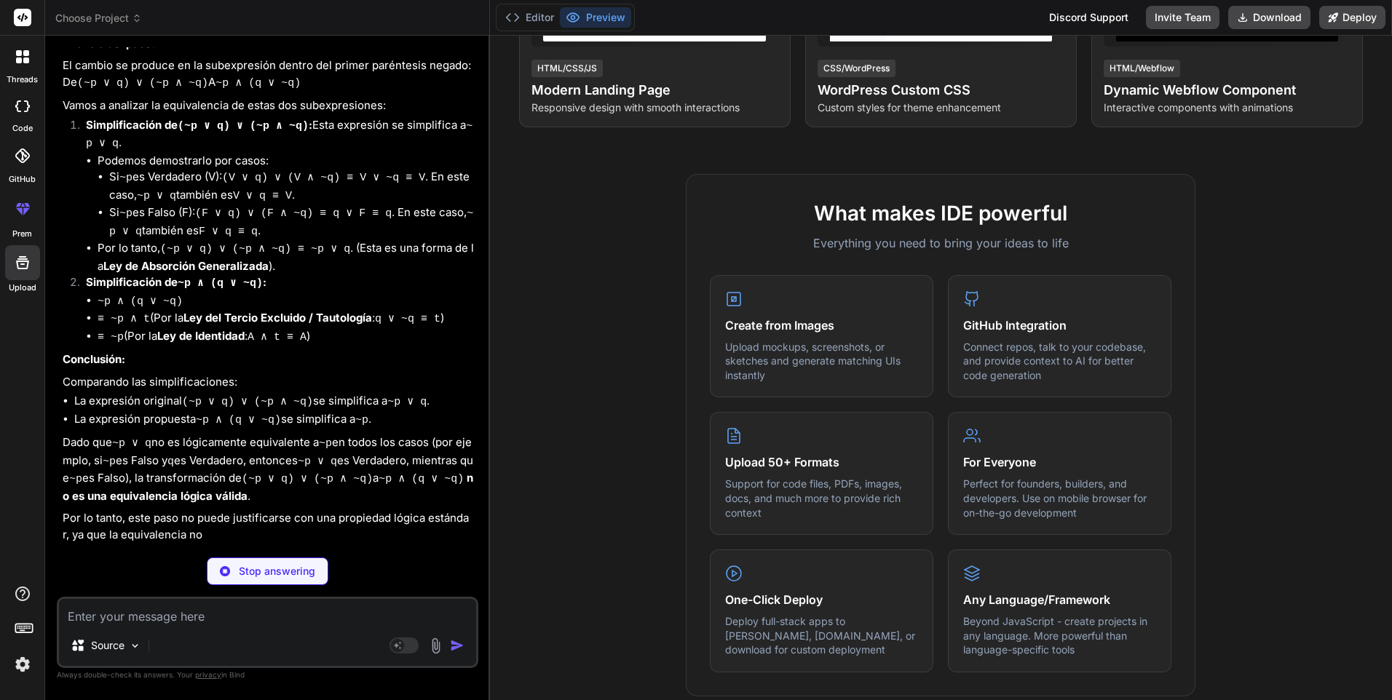
scroll to position [4564, 0]
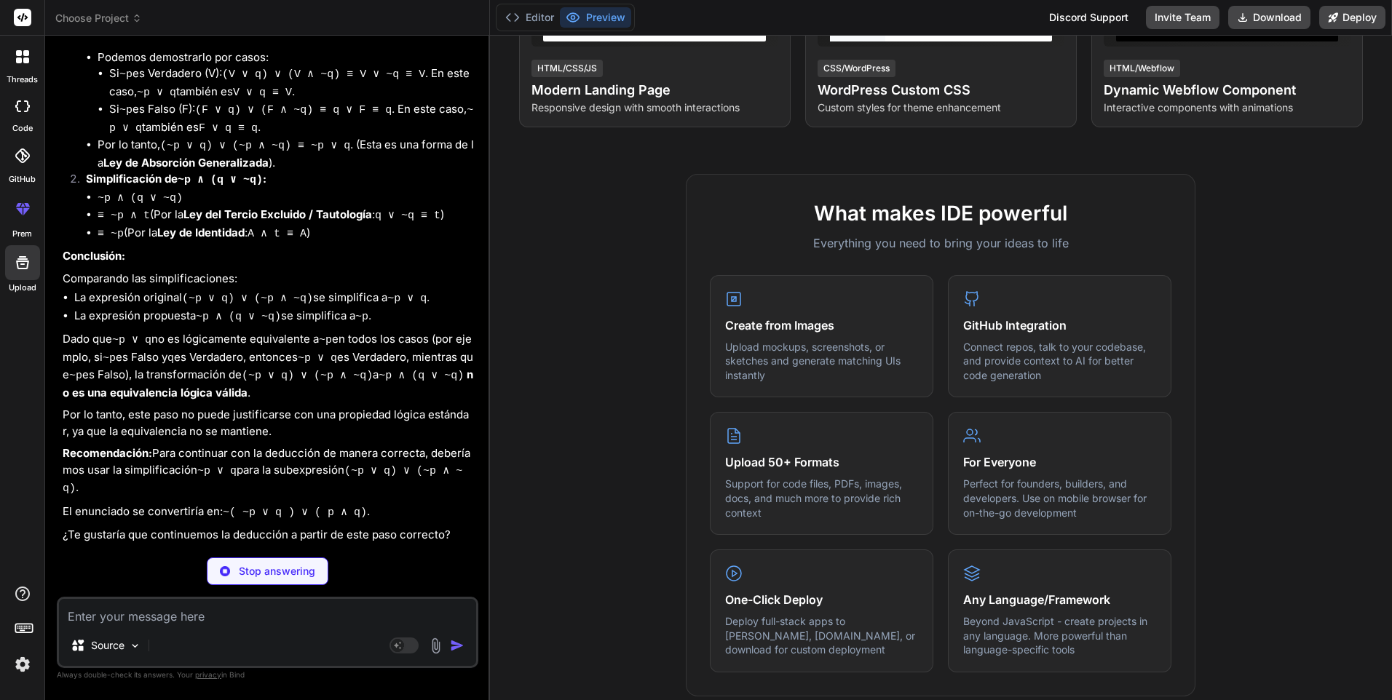
type textarea "x"
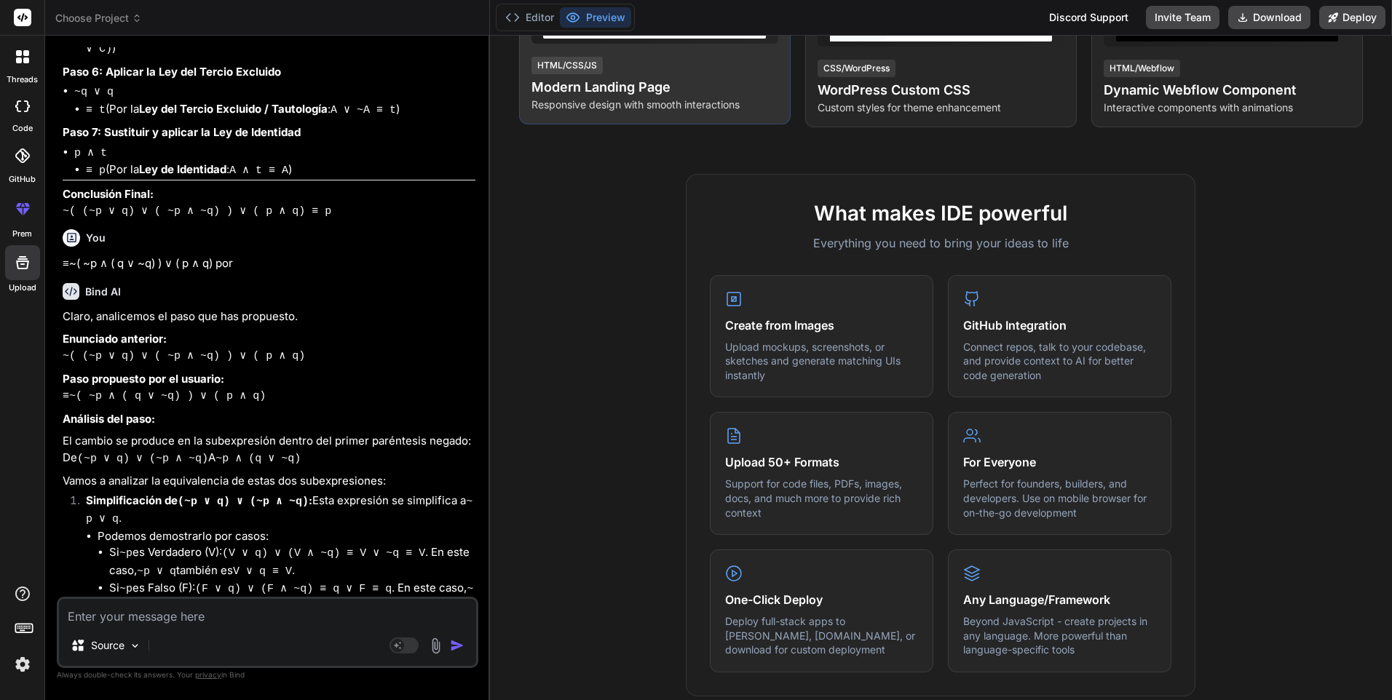
scroll to position [3940, 0]
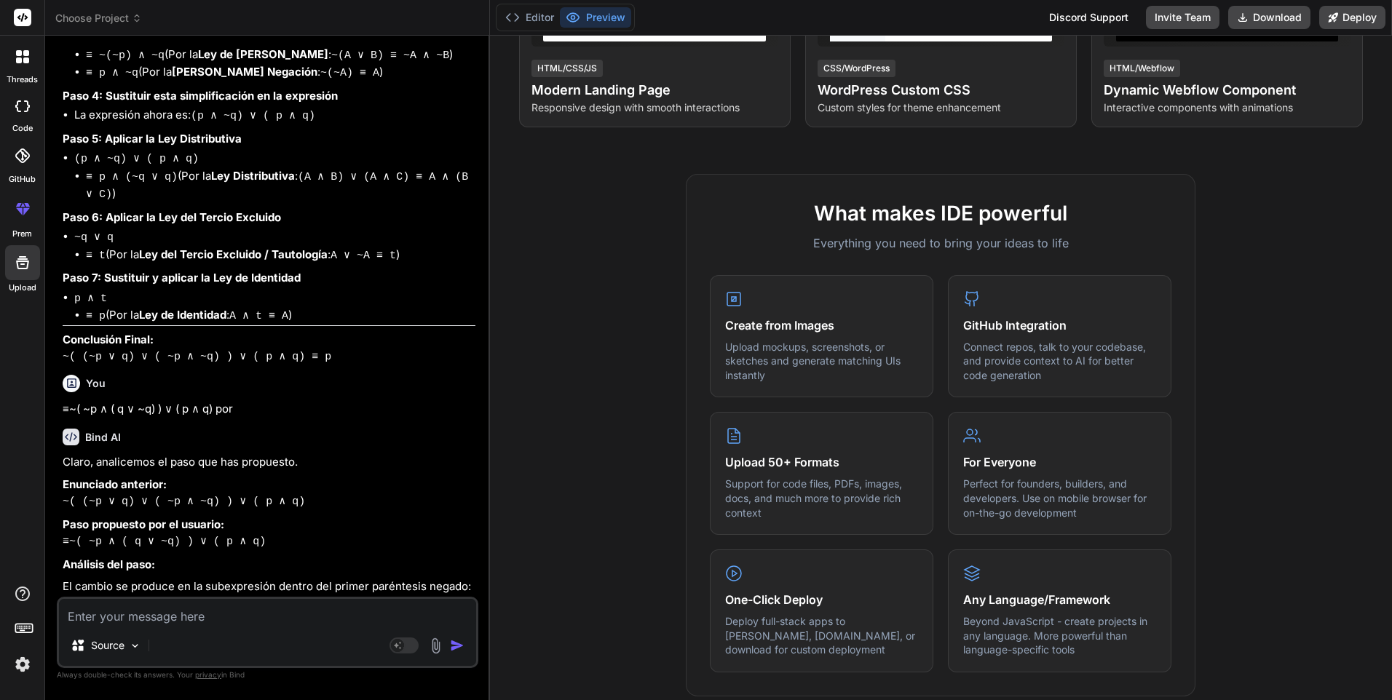
paste textarea "Del enunciado que se presenta, se deduce una equivalencia lógica utilizando las…"
type textarea "Del enunciado que se presenta, se deduce una equivalencia lógica utilizando las…"
type textarea "x"
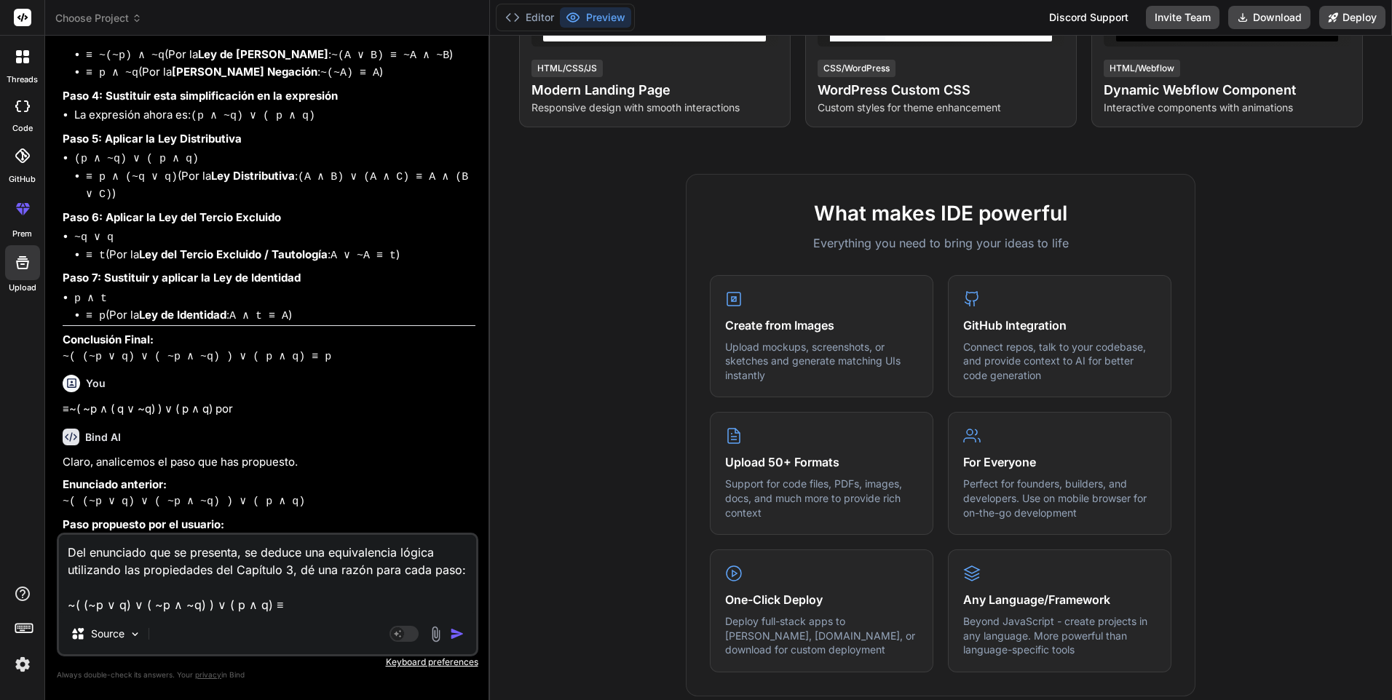
scroll to position [16, 0]
type textarea "Del enunciado que se presenta, se deduce una equivalencia lógica utilizando las…"
type textarea "x"
type textarea "Del enunciado que se presenta, se deduce una equivalencia lógica utilizando las…"
type textarea "x"
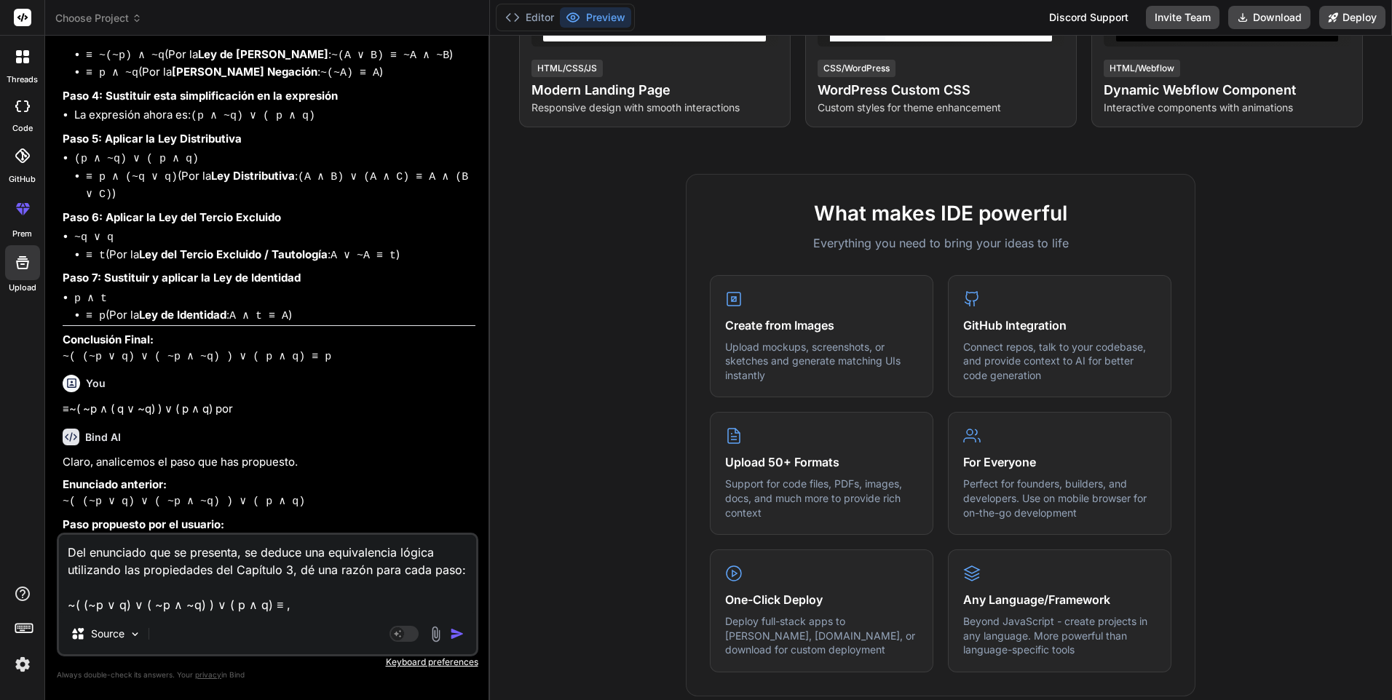
type textarea "Del enunciado que se presenta, se deduce una equivalencia lógica utilizando las…"
type textarea "x"
click at [296, 604] on textarea "Del enunciado que se presenta, se deduce una equivalencia lógica utilizando las…" at bounding box center [267, 574] width 417 height 79
paste textarea "≡~( ~p ∧ ( q ∨ ~q) ) ∨ ( p ∧ q) por"
type textarea "Del enunciado que se presenta, se deduce una equivalencia lógica utilizando las…"
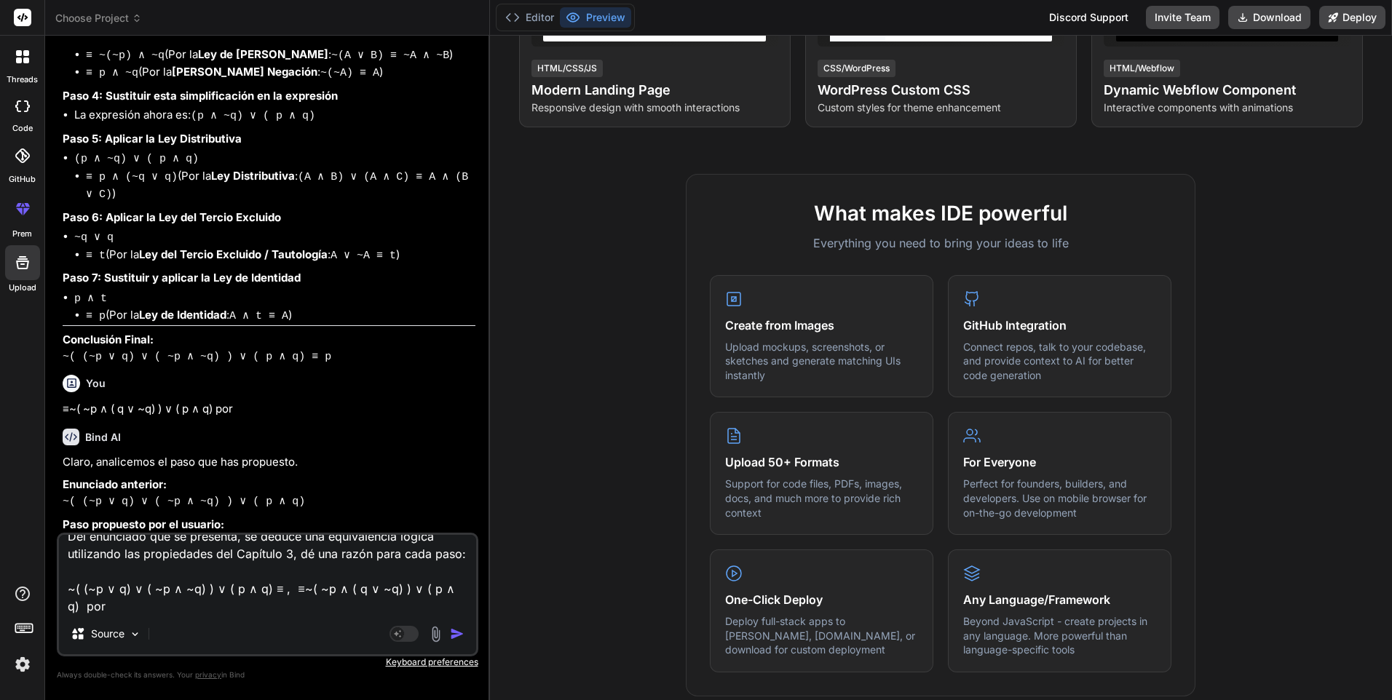
type textarea "x"
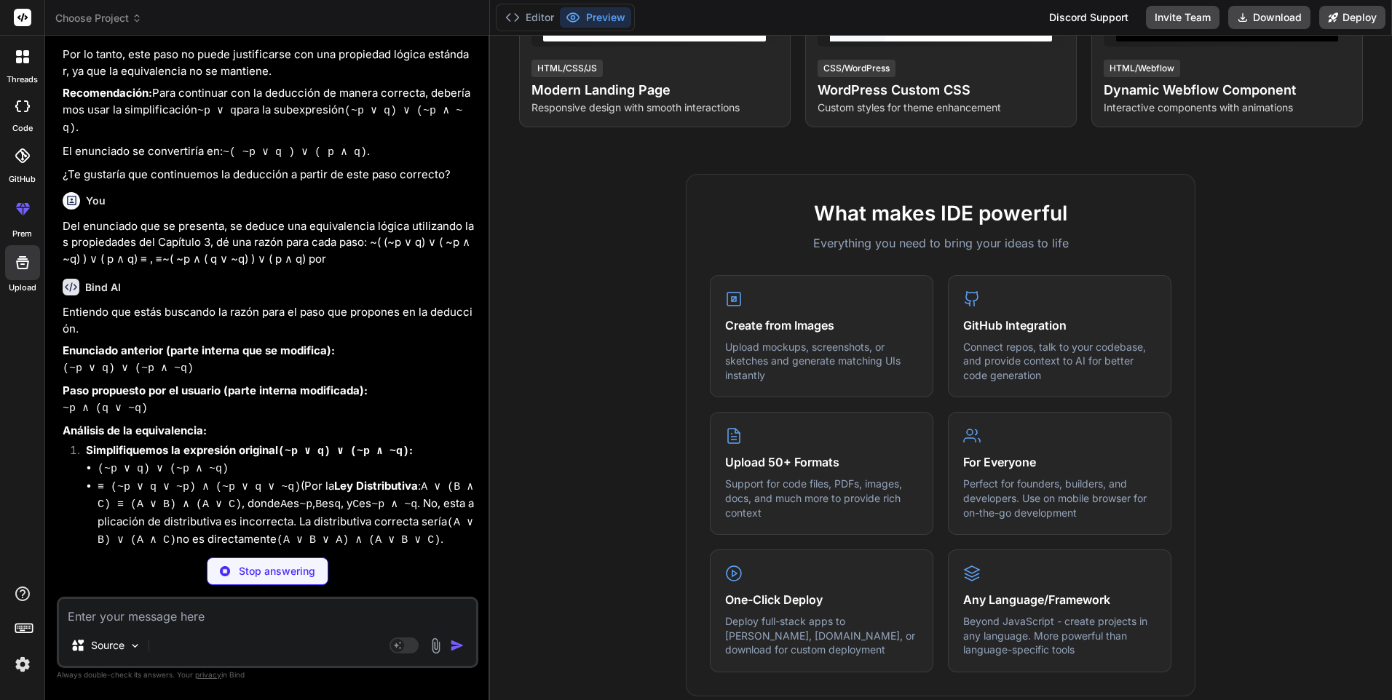
scroll to position [4997, 0]
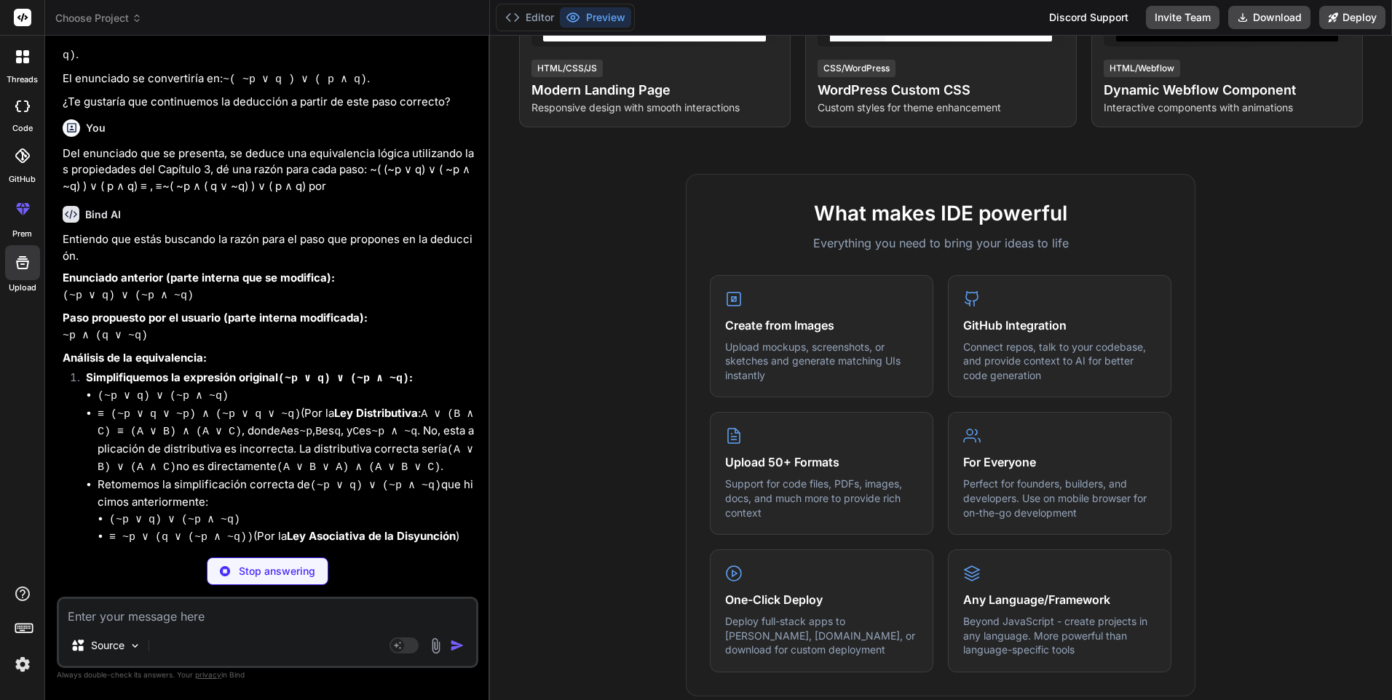
type textarea "x"
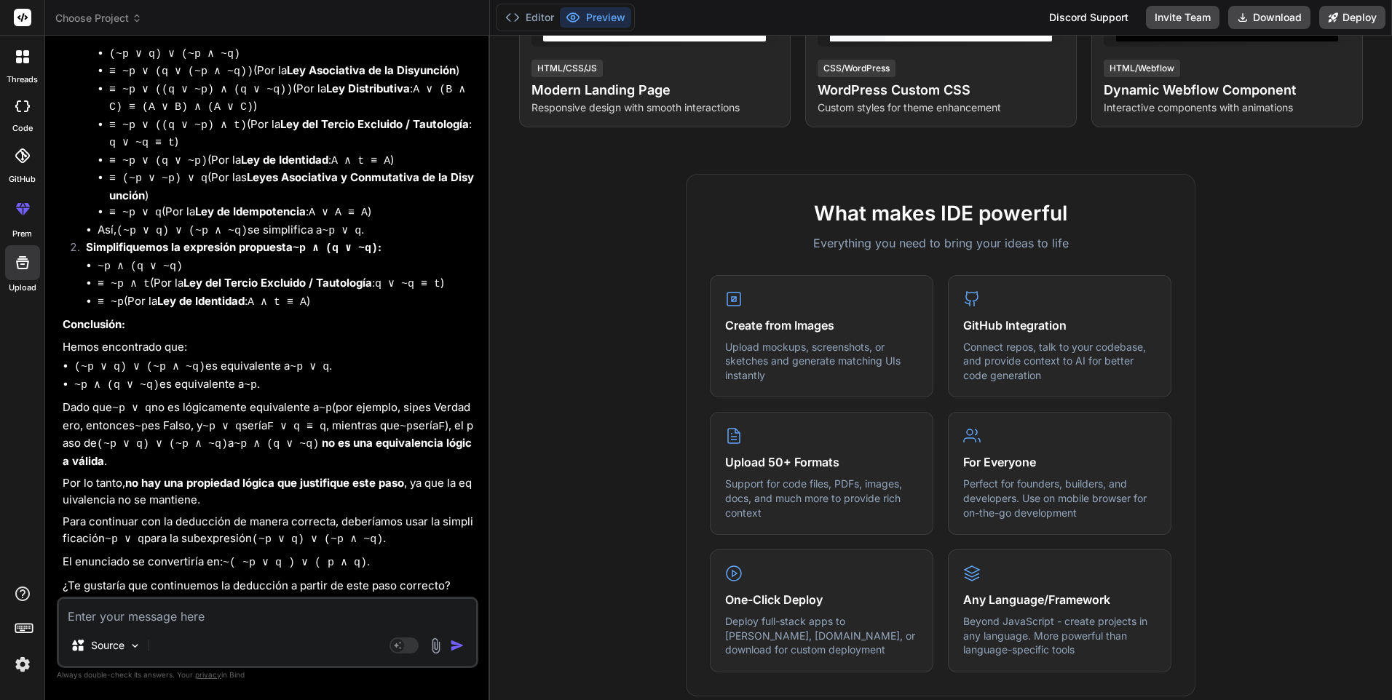
scroll to position [5574, 0]
click at [237, 627] on div "Source Agent Mode. When this toggle is activated, AI automatically makes decisi…" at bounding box center [267, 632] width 421 height 71
click at [233, 624] on textarea at bounding box center [267, 612] width 417 height 26
paste textarea "≡ ~( ~p ∧ t ) ∨ ( p ∧ q)"
type textarea "≡ ~( ~p ∧ t ) ∨ ( p ∧ q)"
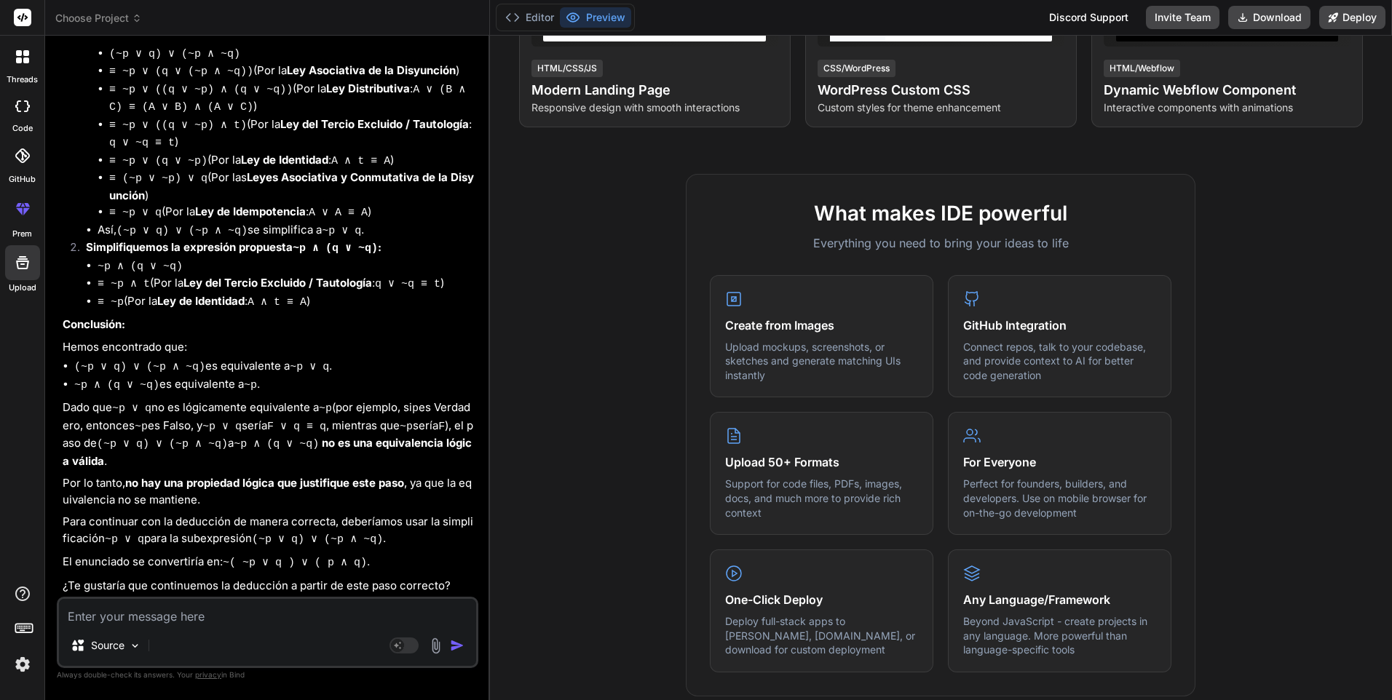
type textarea "x"
type textarea "y ≡ ~( ~p ∧ t ) ∨ ( p ∧ q)"
type textarea "x"
type textarea "y ≡ ~( ~p ∧ t ) ∨ ( p ∧ q)"
type textarea "x"
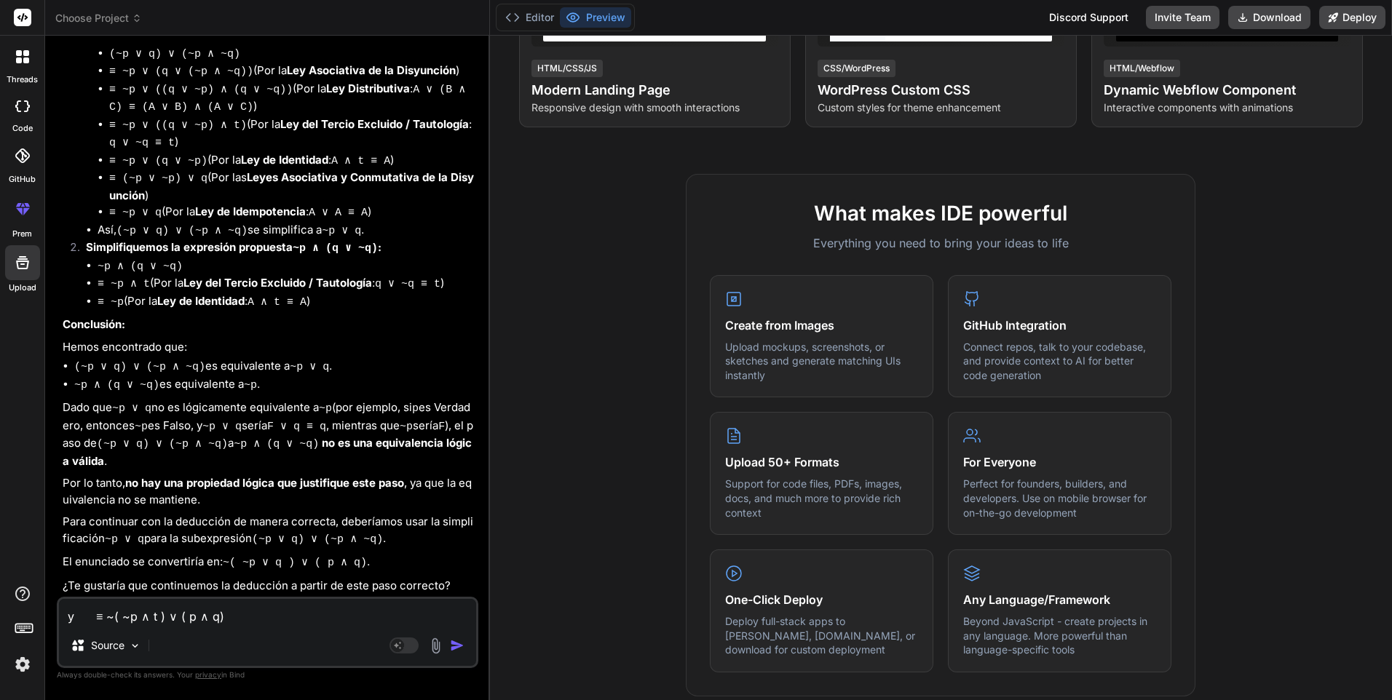
type textarea "y a ≡ ~( ~p ∧ t ) ∨ ( p ∧ q)"
type textarea "x"
type textarea "y ah ≡ ~( ~p ∧ t ) ∨ ( p ∧ q)"
type textarea "x"
type textarea "y aho ≡ ~( ~p ∧ t ) ∨ ( p ∧ q)"
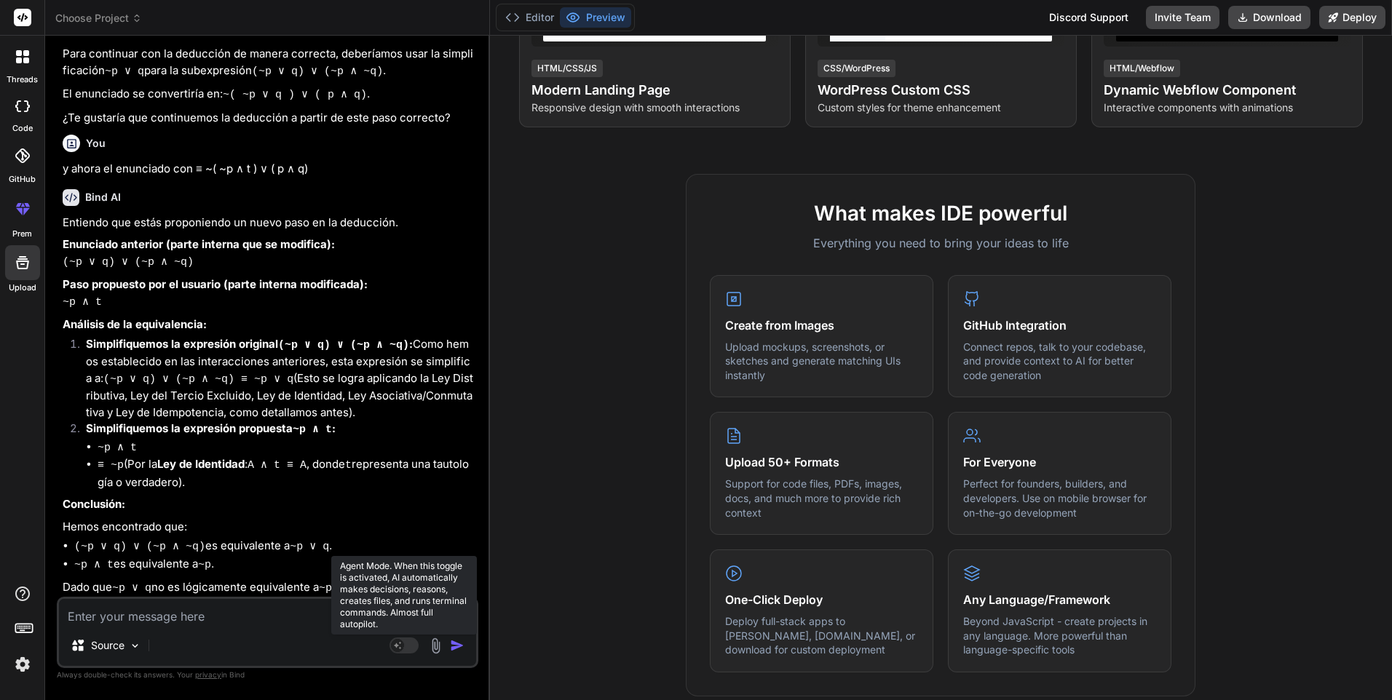
scroll to position [6072, 0]
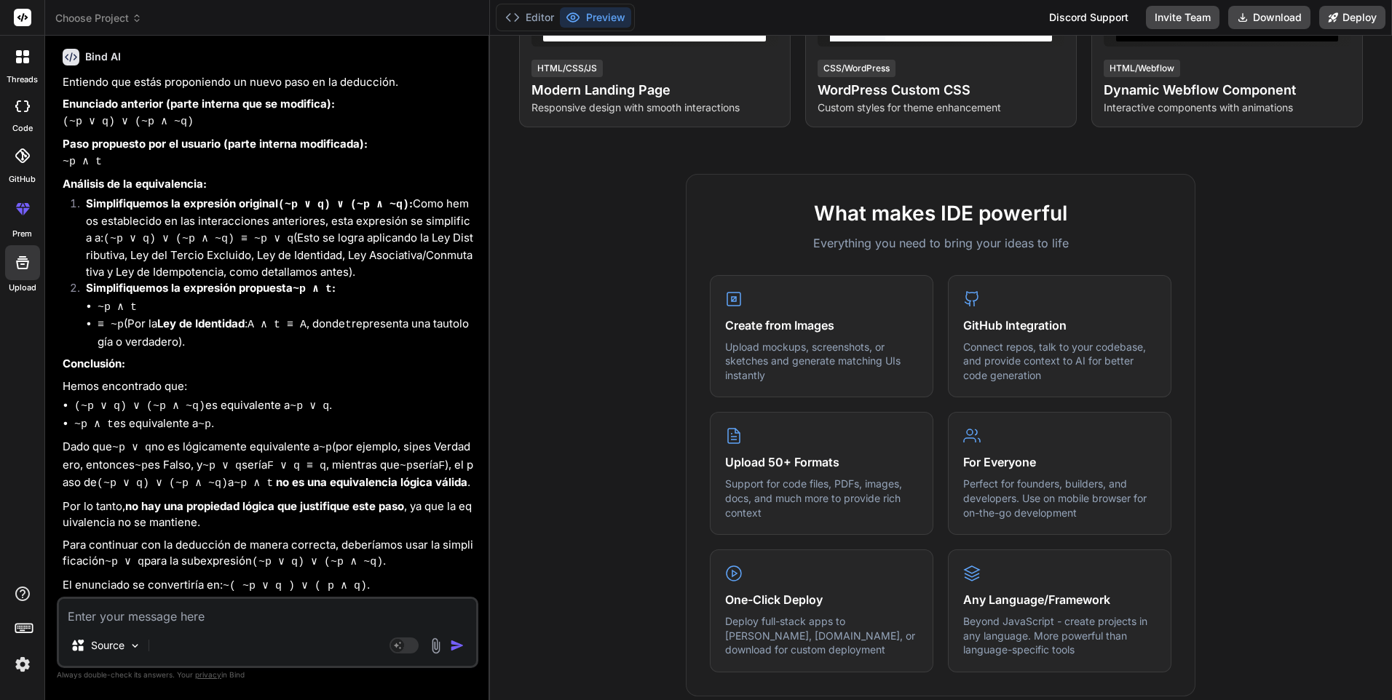
drag, startPoint x: 167, startPoint y: 644, endPoint x: 172, endPoint y: 630, distance: 15.4
click at [167, 644] on div "Source" at bounding box center [267, 648] width 417 height 35
click at [173, 622] on textarea at bounding box center [267, 612] width 417 height 26
click at [178, 615] on textarea at bounding box center [267, 612] width 417 height 26
paste textarea "~( (~p ∨ q) ∨ ( ~p ∧ ~q) ) ∨ ( p ∧ q) ≡"
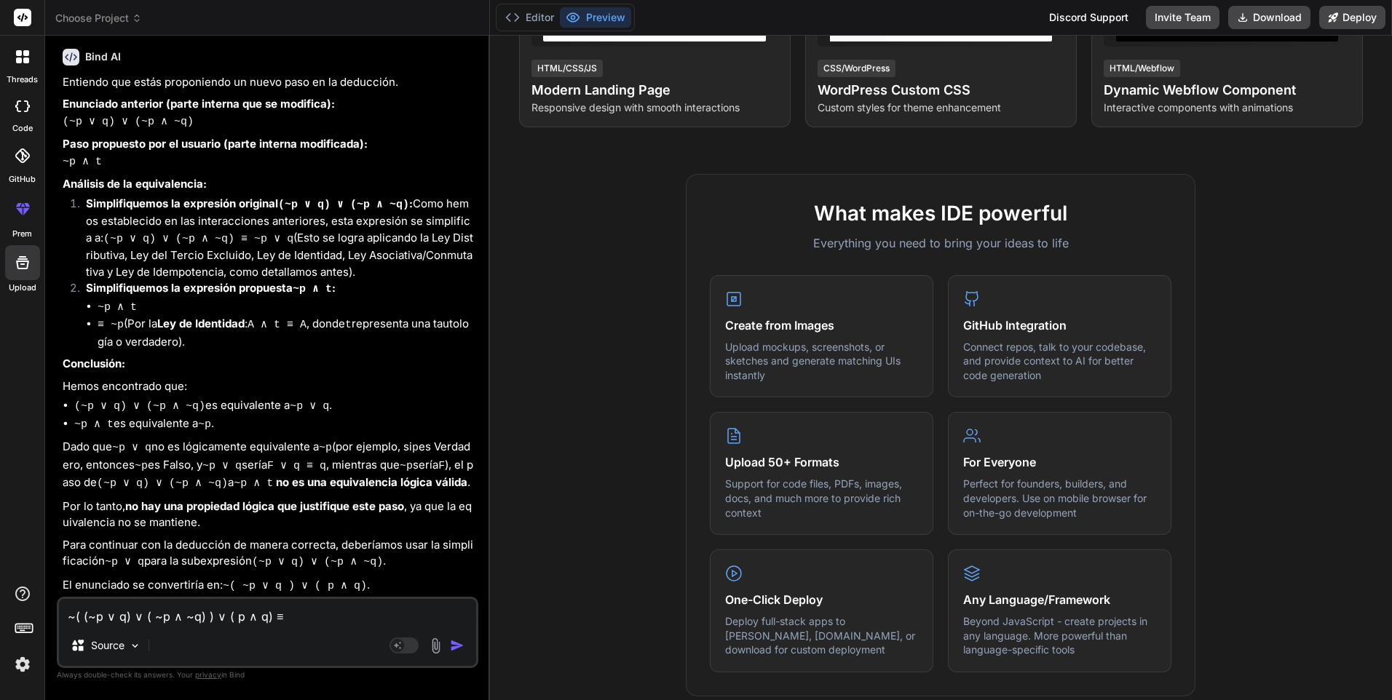
click at [296, 627] on div "~( (~p ∨ q) ∨ ( ~p ∧ ~q) ) ∨ ( p ∧ q) ≡ Source Agent Mode. When this toggle is …" at bounding box center [267, 632] width 421 height 71
click at [296, 622] on textarea "~( (~p ∨ q) ∨ ( ~p ∧ ~q) ) ∨ ( p ∧ q) ≡" at bounding box center [267, 612] width 417 height 26
paste textarea "~( ~p ∧ t ) ∨ ( p ∧ q)"
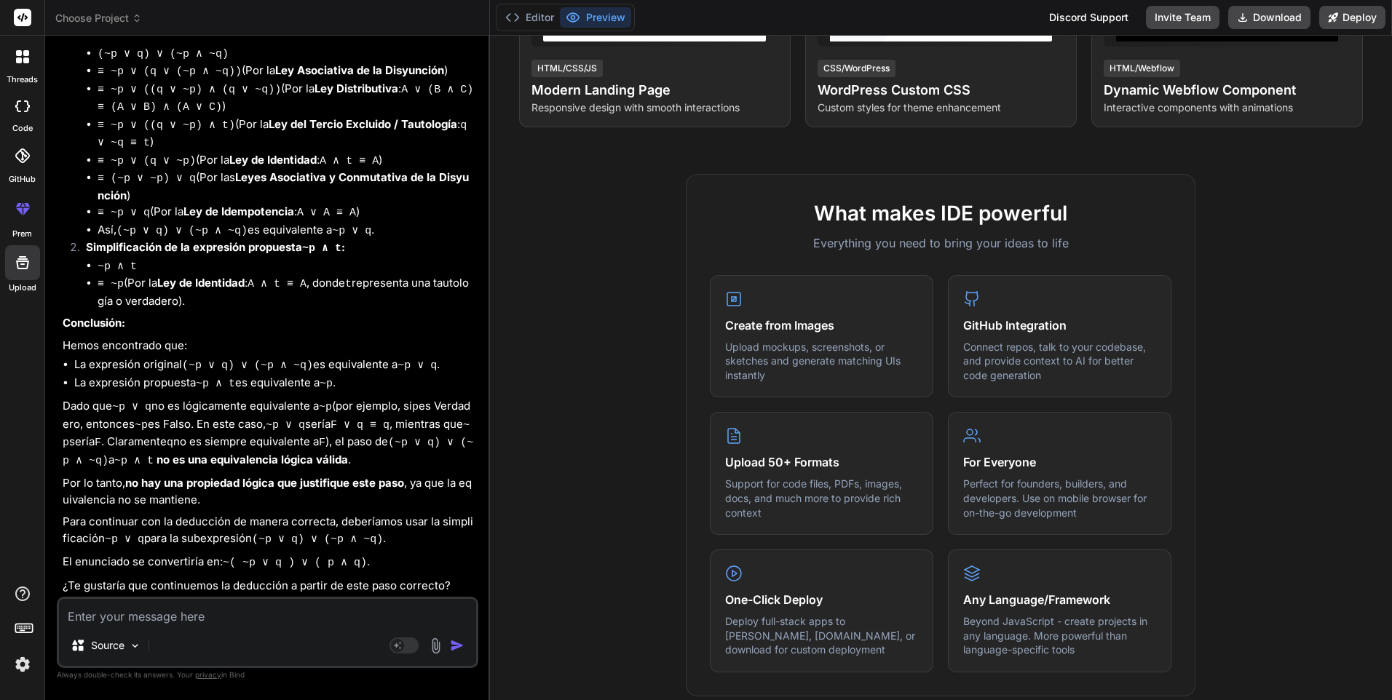
scroll to position [7070, 0]
click at [229, 619] on textarea at bounding box center [267, 612] width 417 height 26
paste textarea "~( (~p ∨ q) ∨ ( ~p ∧ ~q) ) ∨ ( p ∧ q) ≡"
click at [296, 617] on textarea "~( (~p ∨ q) ∨ ( ~p ∧ ~q) ) ∨ ( p ∧ q) ≡" at bounding box center [267, 612] width 417 height 26
paste textarea "~( ~p ) ∨ ( p ∧ q)"
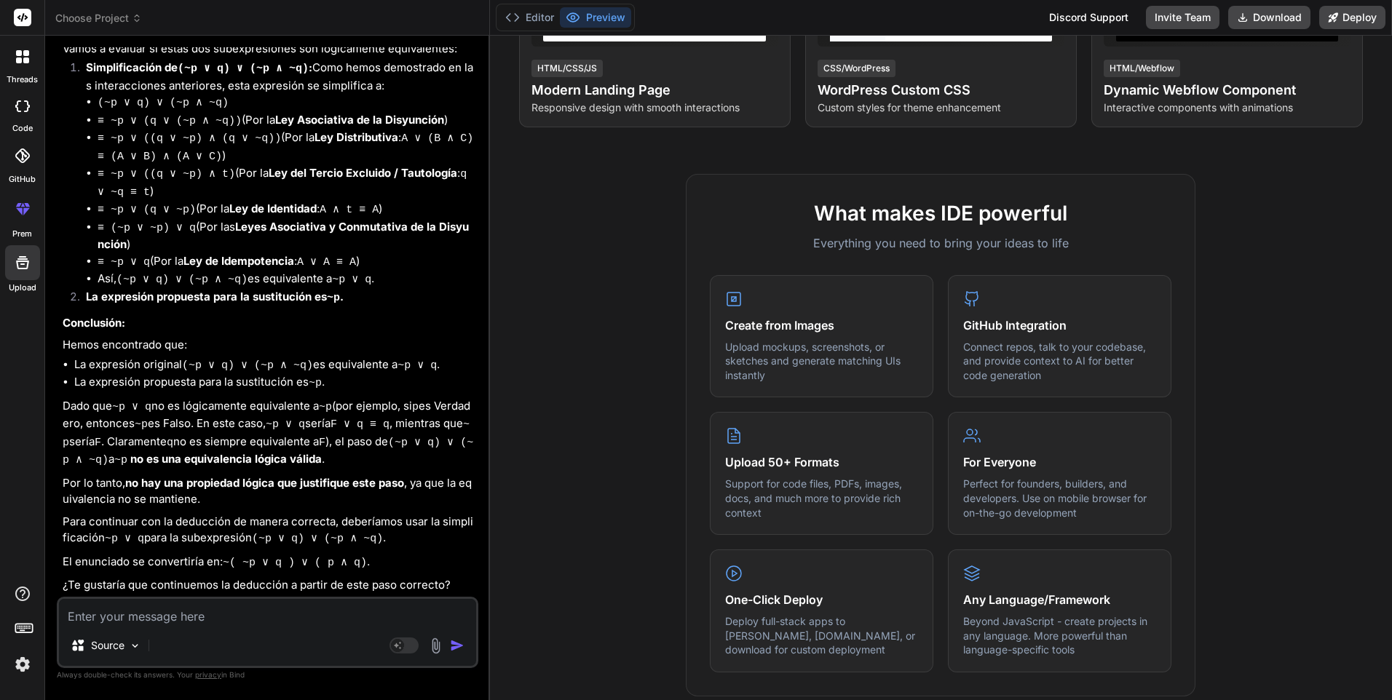
scroll to position [7876, 0]
click at [247, 612] on textarea at bounding box center [267, 612] width 417 height 26
paste textarea "≡ p ∨ ( p ∧ q)"
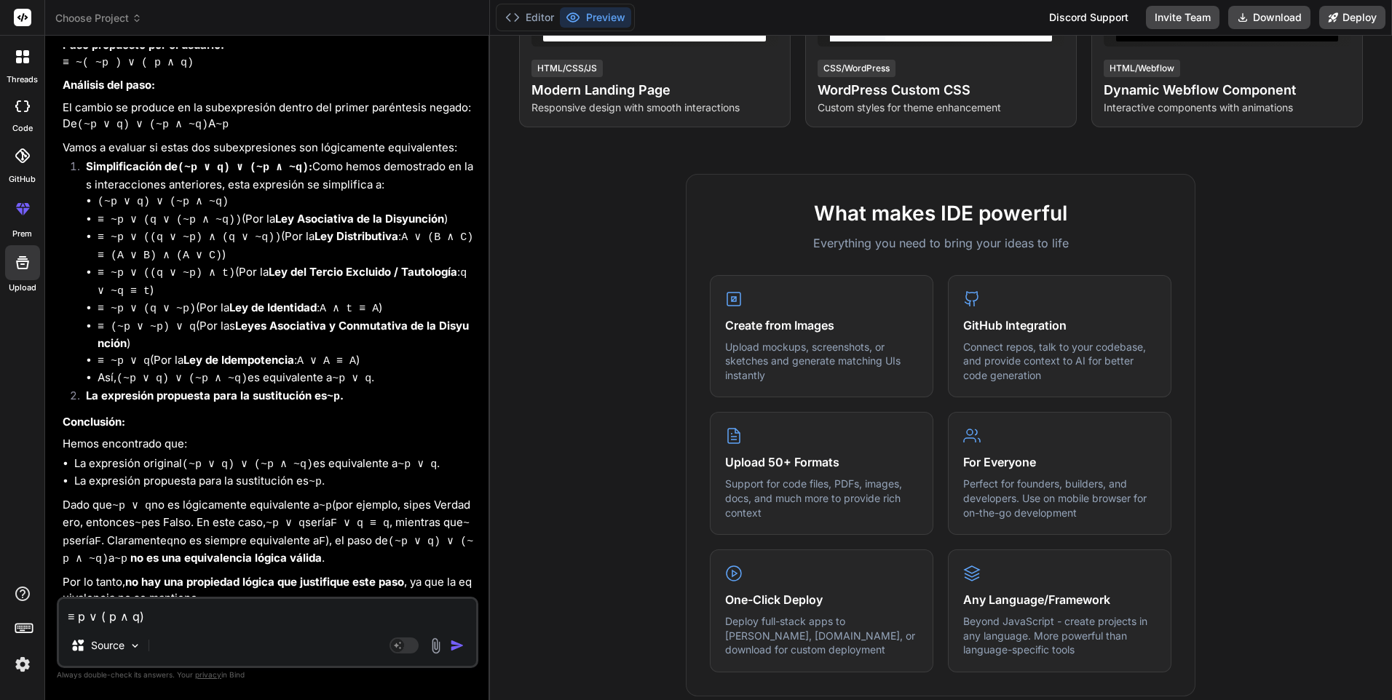
scroll to position [7585, 0]
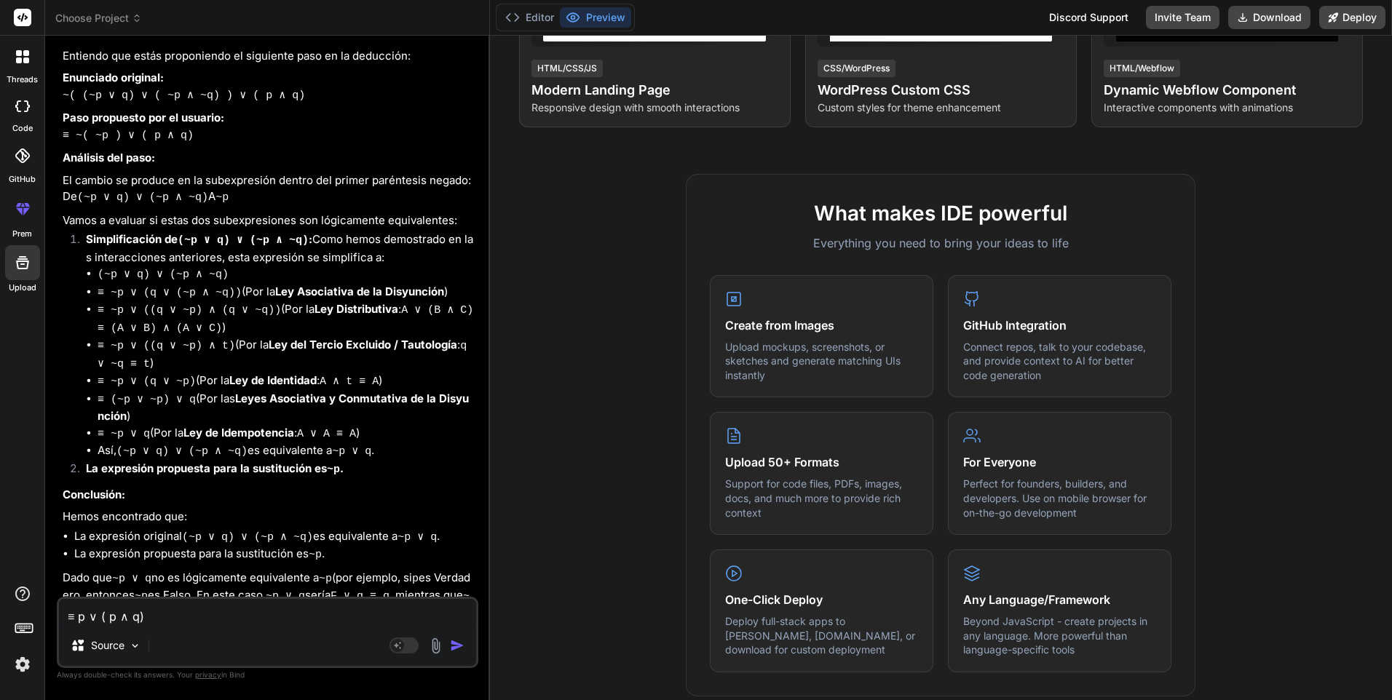
drag, startPoint x: 239, startPoint y: 122, endPoint x: 64, endPoint y: 129, distance: 174.8
click at [64, 11] on p "~( (~p ∨ q) ∨ ( ~p ∧ ~q) ) ∨ ( p ∧ q) ≡~( ~p ) ∨ ( p ∧ q)" at bounding box center [269, 2] width 413 height 17
copy p "~( (~p ∨ q) ∨ ( ~p ∧ ~q) ) ∨ ( p ∧ q)"
click at [82, 612] on textarea "≡ p ∨ ( p ∧ q)" at bounding box center [267, 612] width 417 height 26
paste textarea "~( (~p ∨ q) ∨ ( ~p ∧ ~q) ) ∨ ( p ∧ q)"
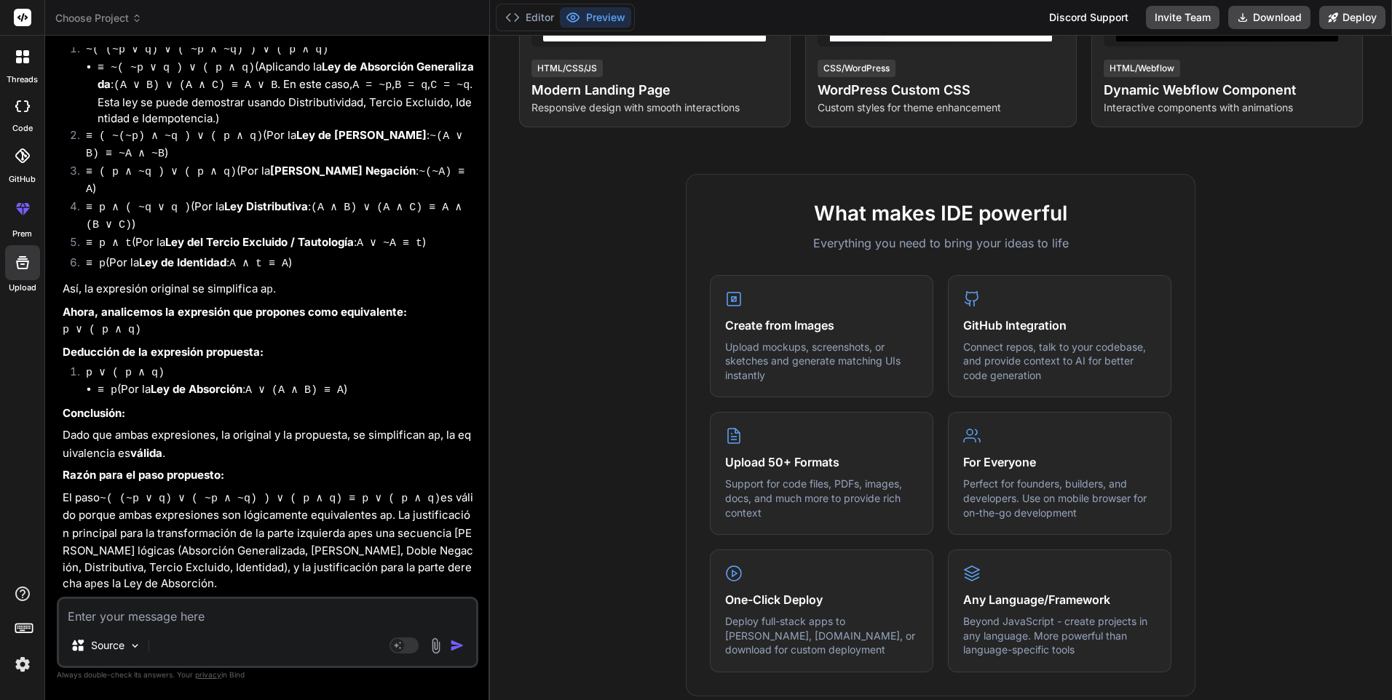
scroll to position [8597, 0]
click at [250, 614] on textarea at bounding box center [267, 612] width 417 height 26
paste textarea "≡ p"
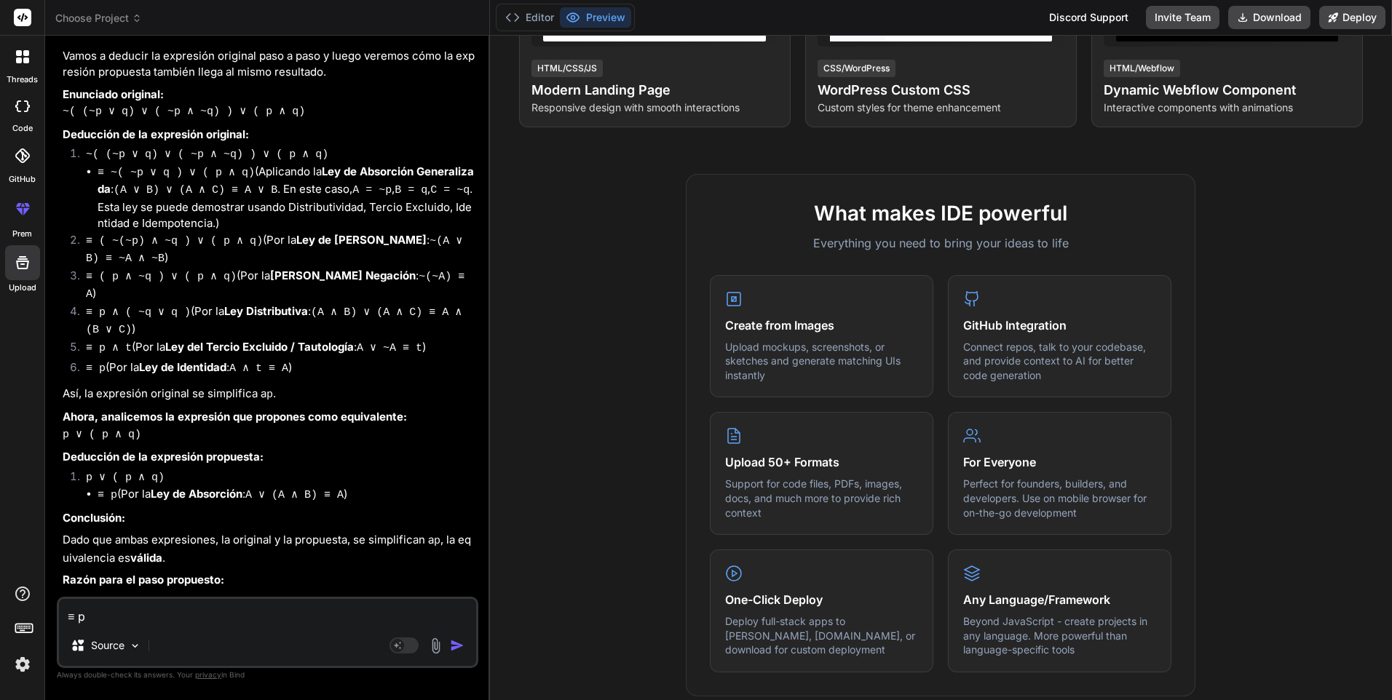
scroll to position [8379, 0]
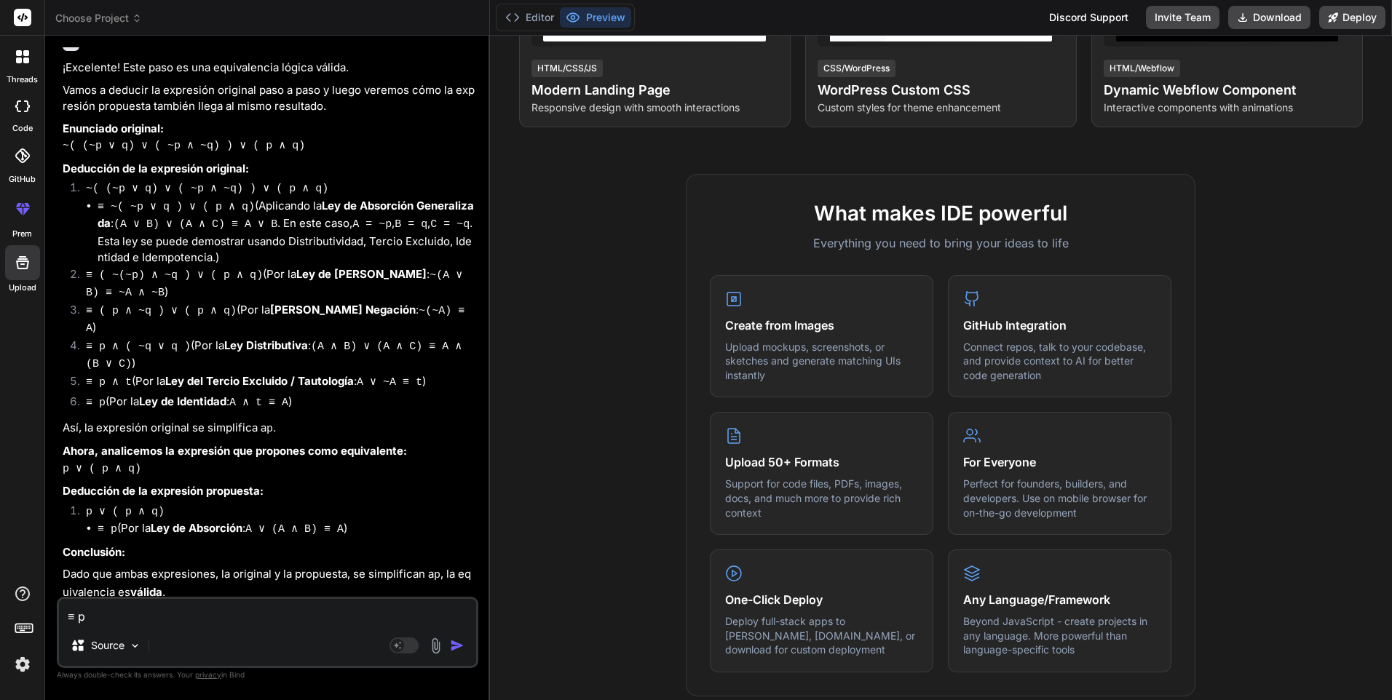
drag, startPoint x: 239, startPoint y: 138, endPoint x: 55, endPoint y: 140, distance: 184.2
click at [55, 140] on div "Bind AI Web Search Created with Pixso. Code Generator You hello Bind AI Hello! …" at bounding box center [267, 368] width 445 height 664
copy p "~( (~p ∨ q) ∨ ( ~p ∧ ~q) ) ∨ ( p ∧ q)"
click at [76, 621] on textarea "≡ p" at bounding box center [267, 612] width 417 height 26
paste textarea "~( (~p ∨ q) ∨ ( ~p ∧ ~q) ) ∨ ( p ∧ q)"
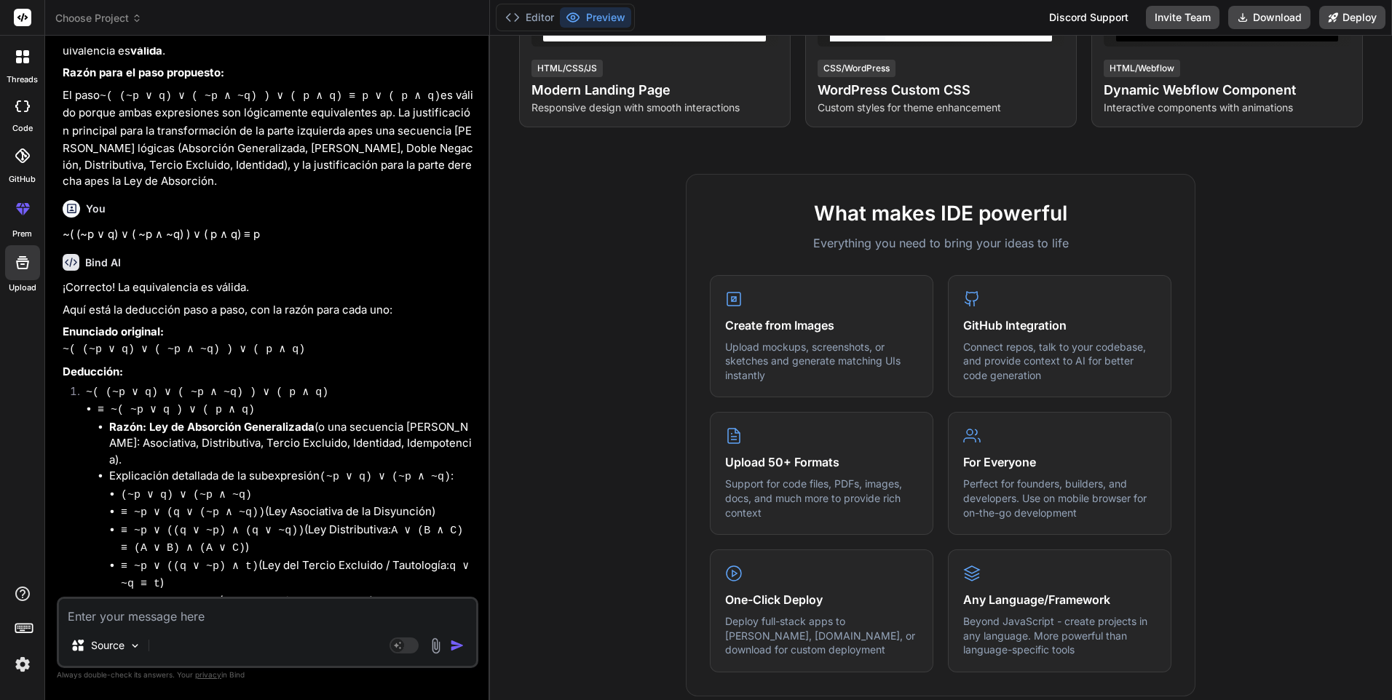
scroll to position [8833, 0]
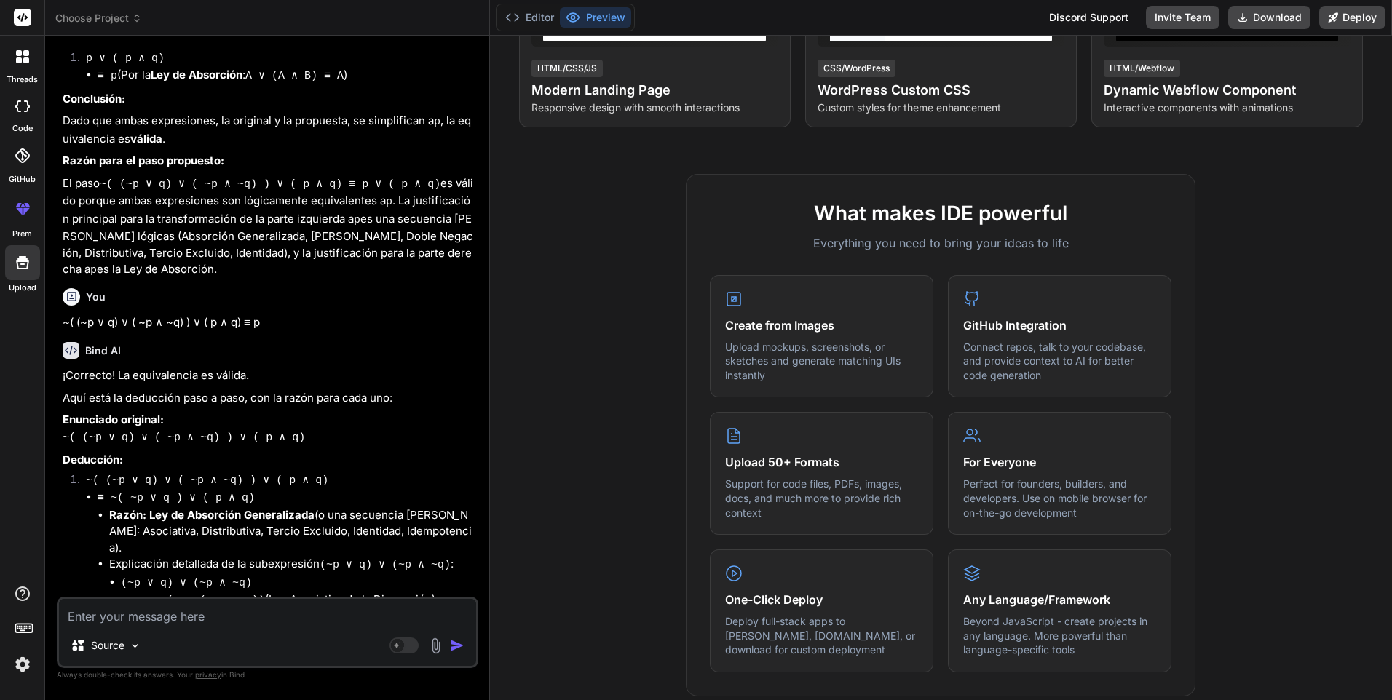
click at [269, 623] on textarea at bounding box center [267, 612] width 417 height 26
paste textarea "p q ~p ~q p ∧ q p ∧ ~q ~p ∨ (p ∧ ~q) (p ∧ q) ∨ (~p ∨ (p ∧ ~q))"
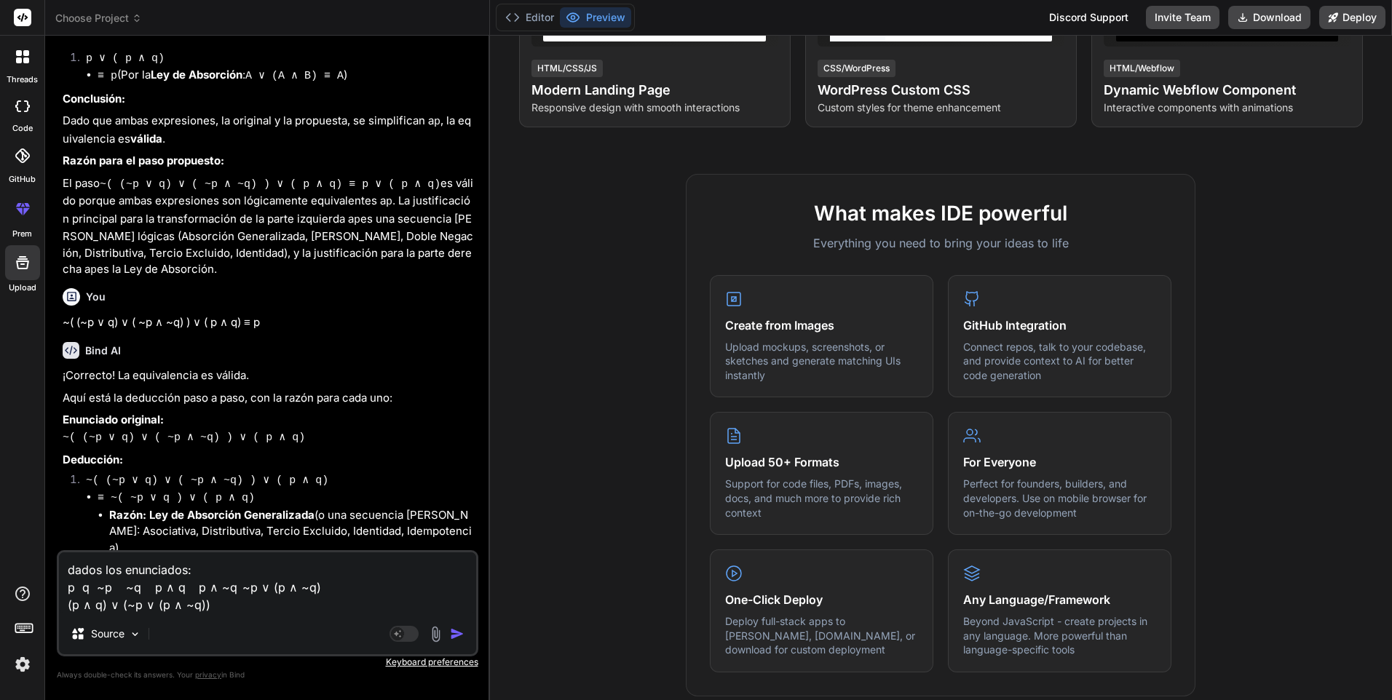
click at [76, 593] on textarea "dados los enunciados: p q ~p ~q p ∧ q p ∧ ~q ~p ∨ (p ∧ ~q) (p ∧ q) ∨ (~p ∨ (p ∧…" at bounding box center [267, 582] width 417 height 61
click at [90, 590] on textarea "dados los enunciados: p, q ~p ~q p ∧ q p ∧ ~q ~p ∨ (p ∧ ~q) (p ∧ q) ∨ (~p ∨ (p …" at bounding box center [267, 582] width 417 height 61
click at [115, 591] on textarea "dados los enunciados: p, q, ~p ~q p ∧ q p ∧ ~q ~p ∨ (p ∧ ~q) (p ∧ q) ∨ (~p ∨ (p…" at bounding box center [267, 582] width 417 height 61
click at [143, 589] on textarea "dados los enunciados: p, q, ~p ,~q p ∧ q p ∧ ~q ~p ∨ (p ∧ ~q) (p ∧ q) ∨ (~p ∨ (…" at bounding box center [267, 582] width 417 height 61
click at [181, 590] on textarea "dados los enunciados: p, q, ~p ,~q ,p ∧ q p ∧ ~q ~p ∨ (p ∧ ~q) (p ∧ q) ∨ (~p ∨ …" at bounding box center [267, 582] width 417 height 61
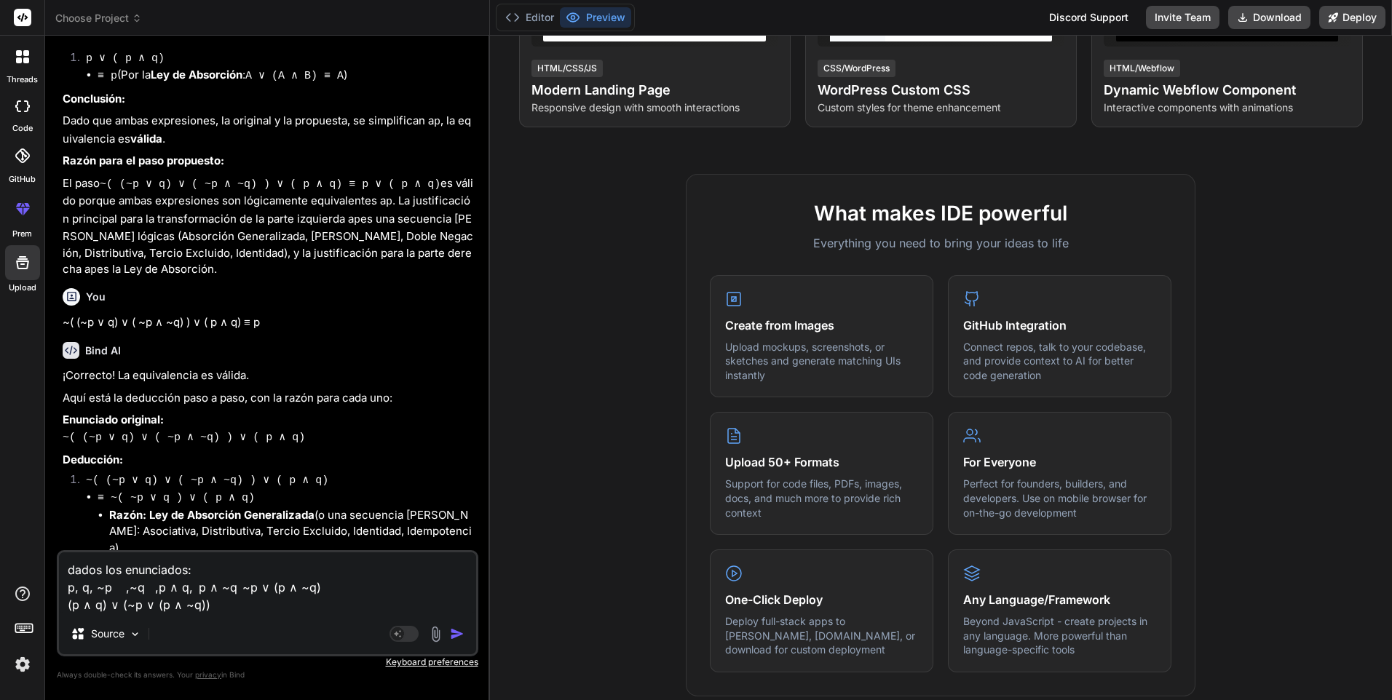
click at [221, 590] on textarea "dados los enunciados: p, q, ~p ,~q ,p ∧ q, p ∧ ~q ~p ∨ (p ∧ ~q) (p ∧ q) ∨ (~p ∨…" at bounding box center [267, 582] width 417 height 61
click at [326, 588] on textarea "dados los enunciados: p, q, ~p ,~q ,p ∧ q, p ∧ ~q, ~p ∨ (p ∧ ~q) (p ∧ q) ∨ (~p …" at bounding box center [267, 582] width 417 height 61
click at [231, 608] on textarea "dados los enunciados: p, q, ~p ,~q ,p ∧ q, p ∧ ~q, ~p ∨ (p ∧ ~q) , (p ∧ q) ∨ (~…" at bounding box center [267, 582] width 417 height 61
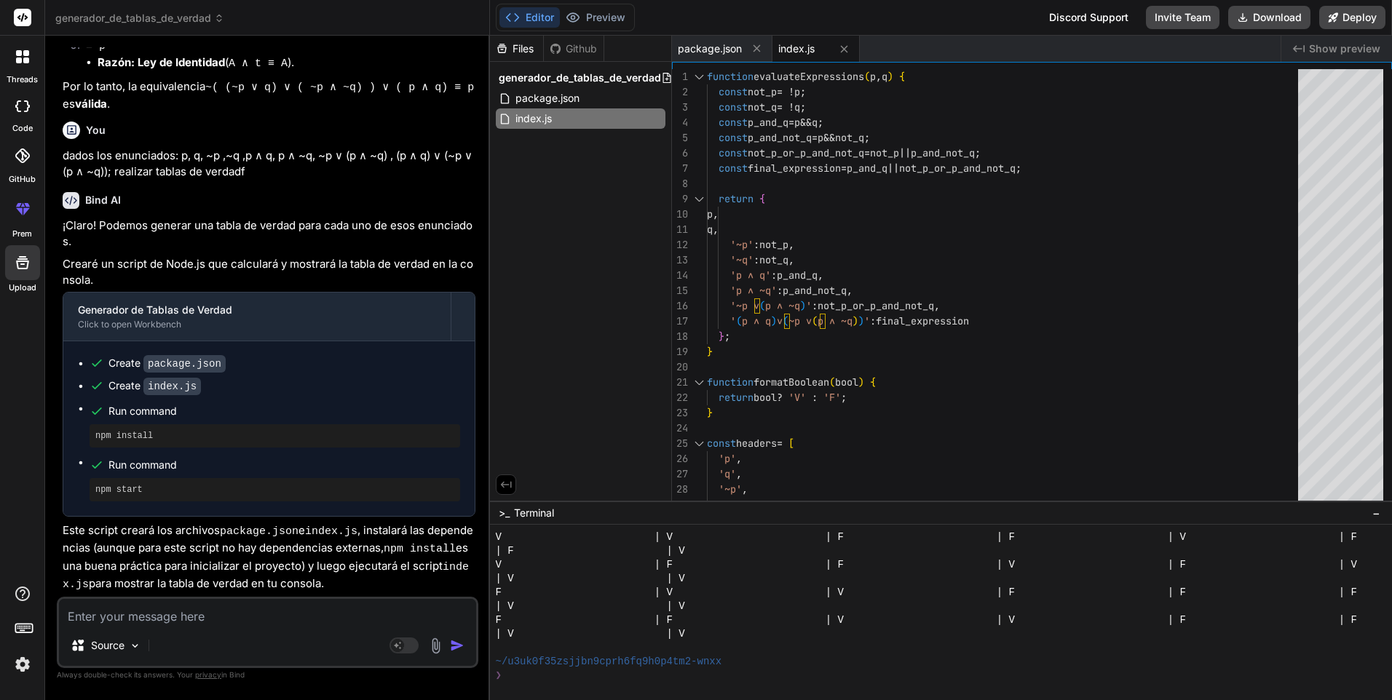
scroll to position [429, 0]
click at [274, 614] on textarea at bounding box center [267, 612] width 417 height 26
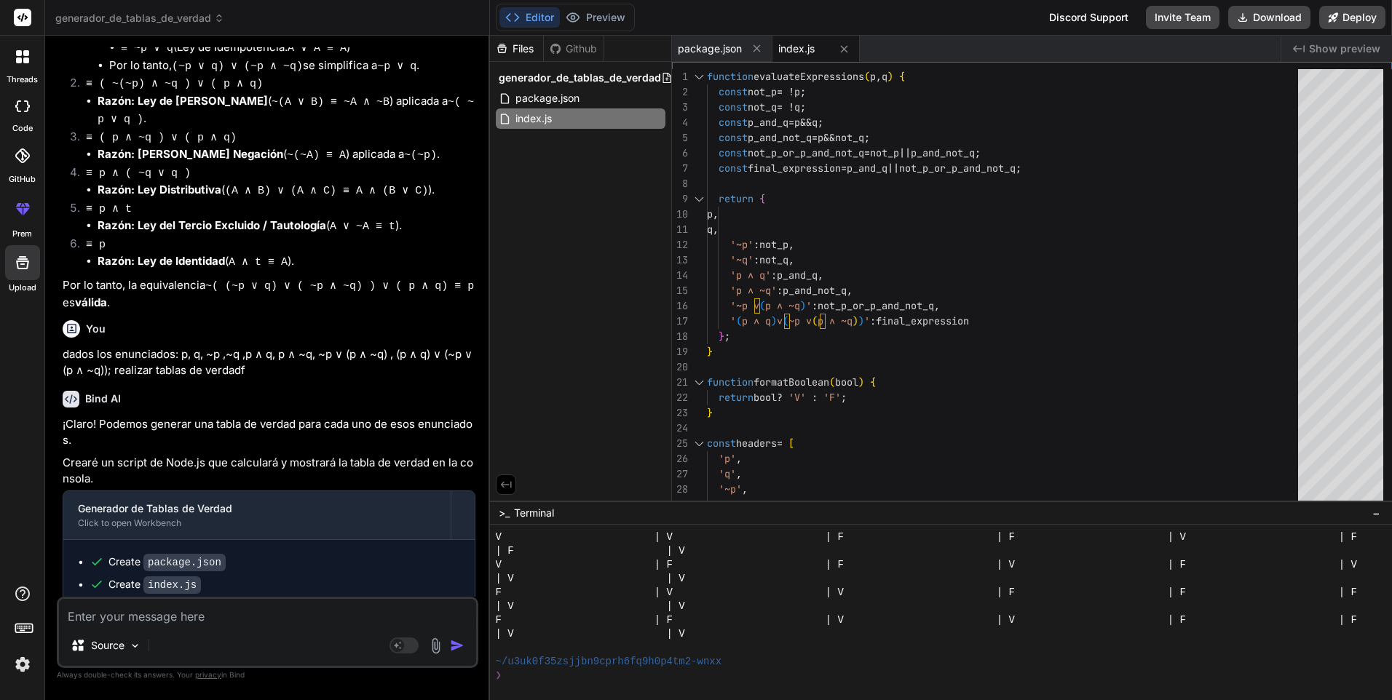
scroll to position [356, 0]
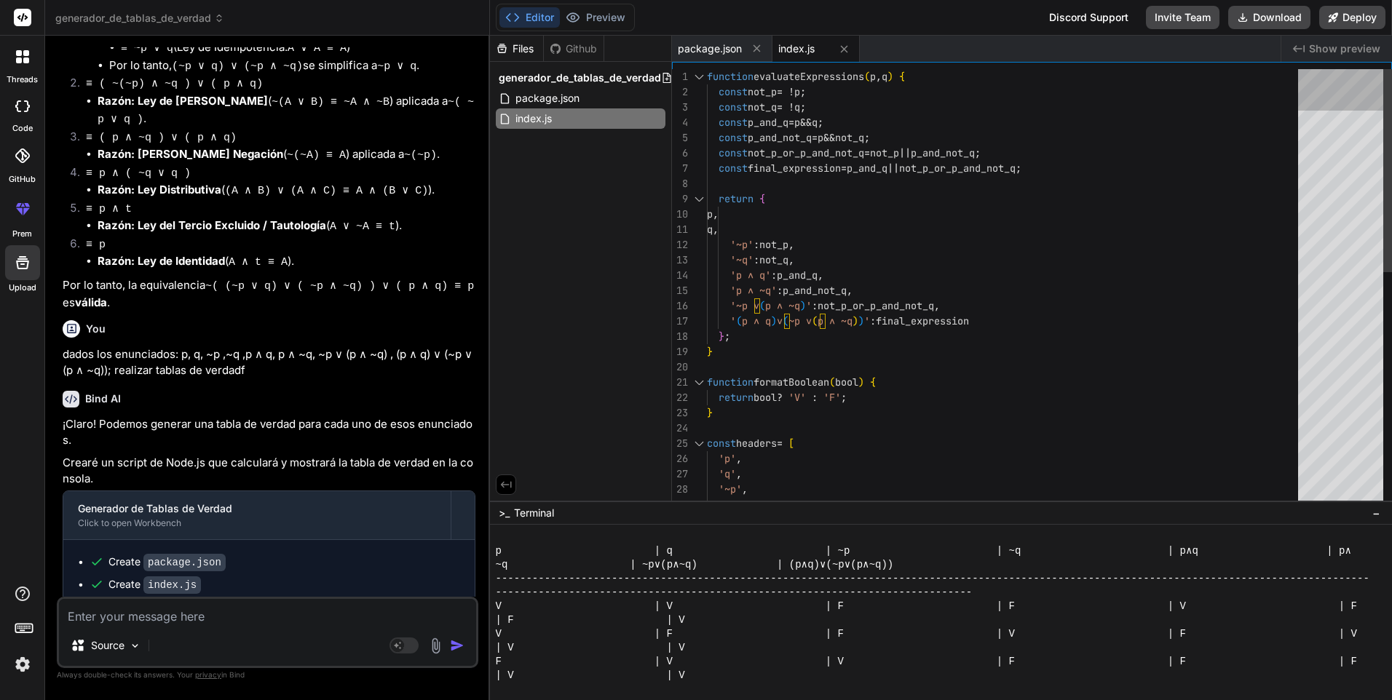
click at [1328, 110] on div at bounding box center [1340, 89] width 85 height 41
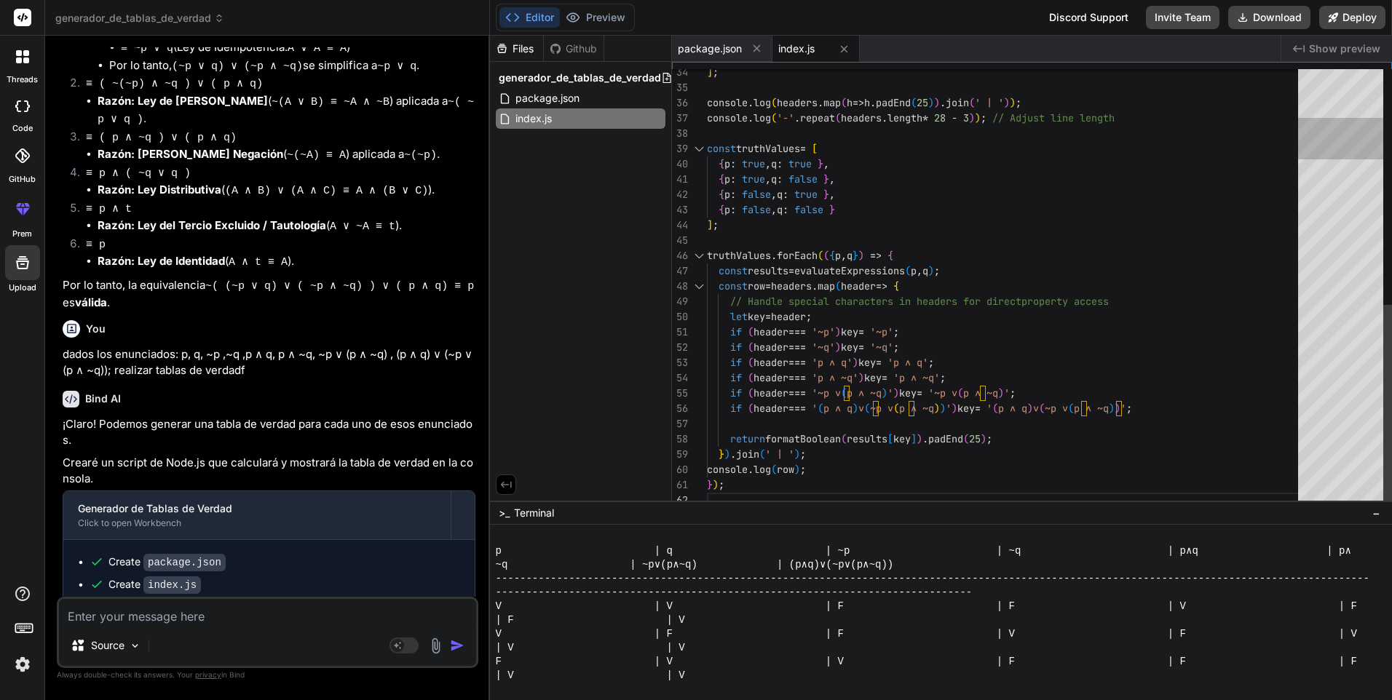
click at [1334, 139] on div at bounding box center [1340, 288] width 85 height 439
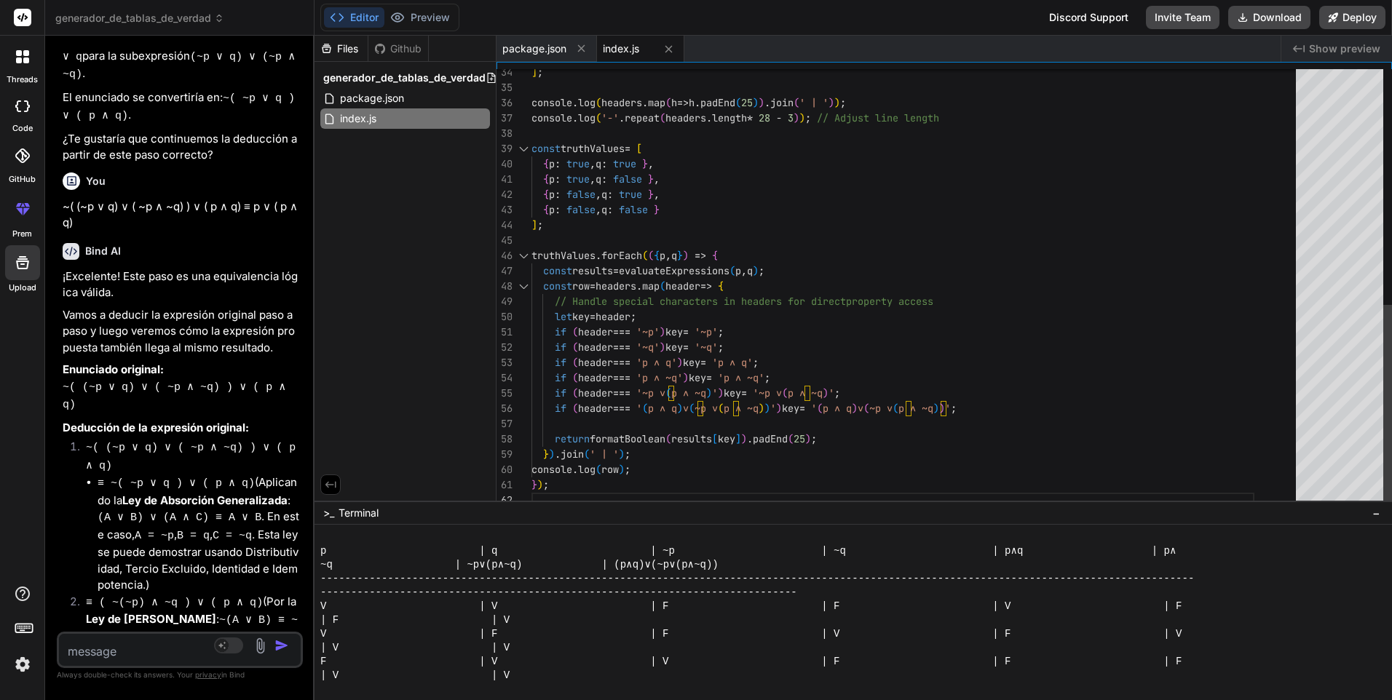
scroll to position [12868, 0]
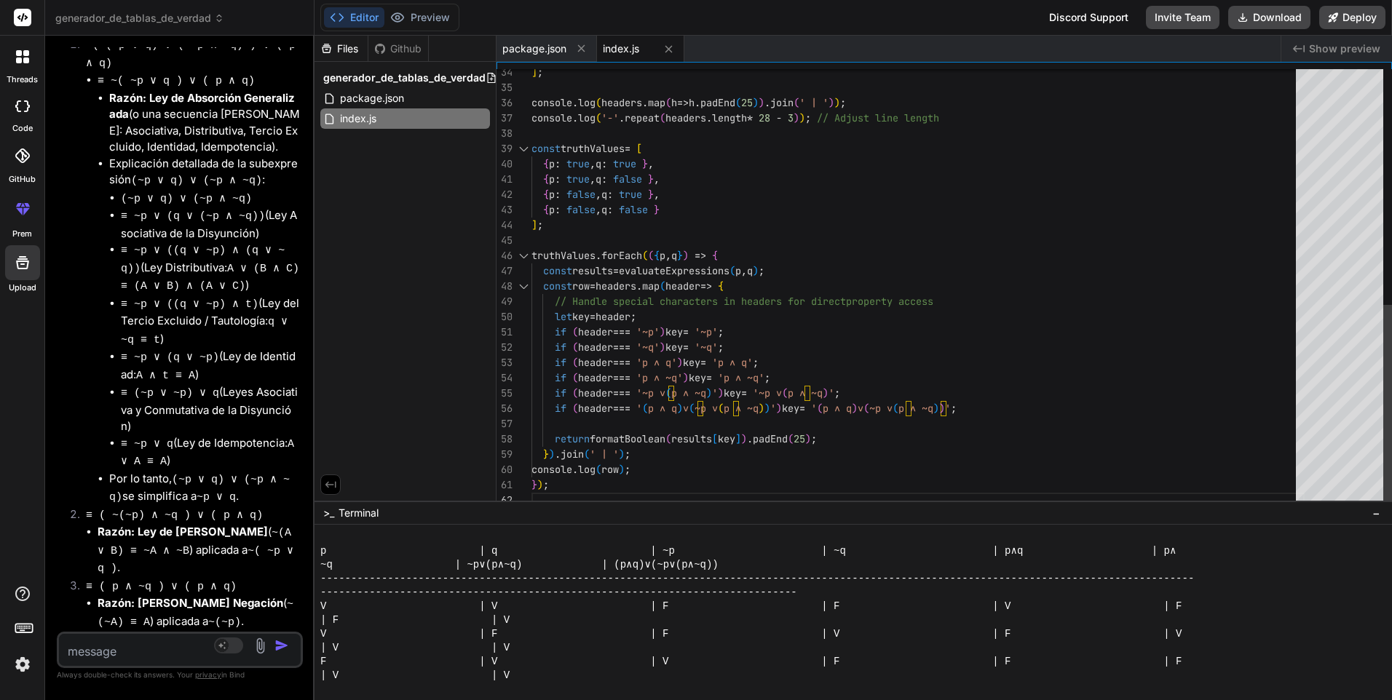
drag, startPoint x: 488, startPoint y: 552, endPoint x: 28, endPoint y: 513, distance: 462.4
click at [28, 513] on div "threads code GitHub prem Upload generador_de_tablas_de_verdad Created with Pixs…" at bounding box center [696, 350] width 1392 height 700
click at [550, 49] on span "package.json" at bounding box center [534, 48] width 64 height 15
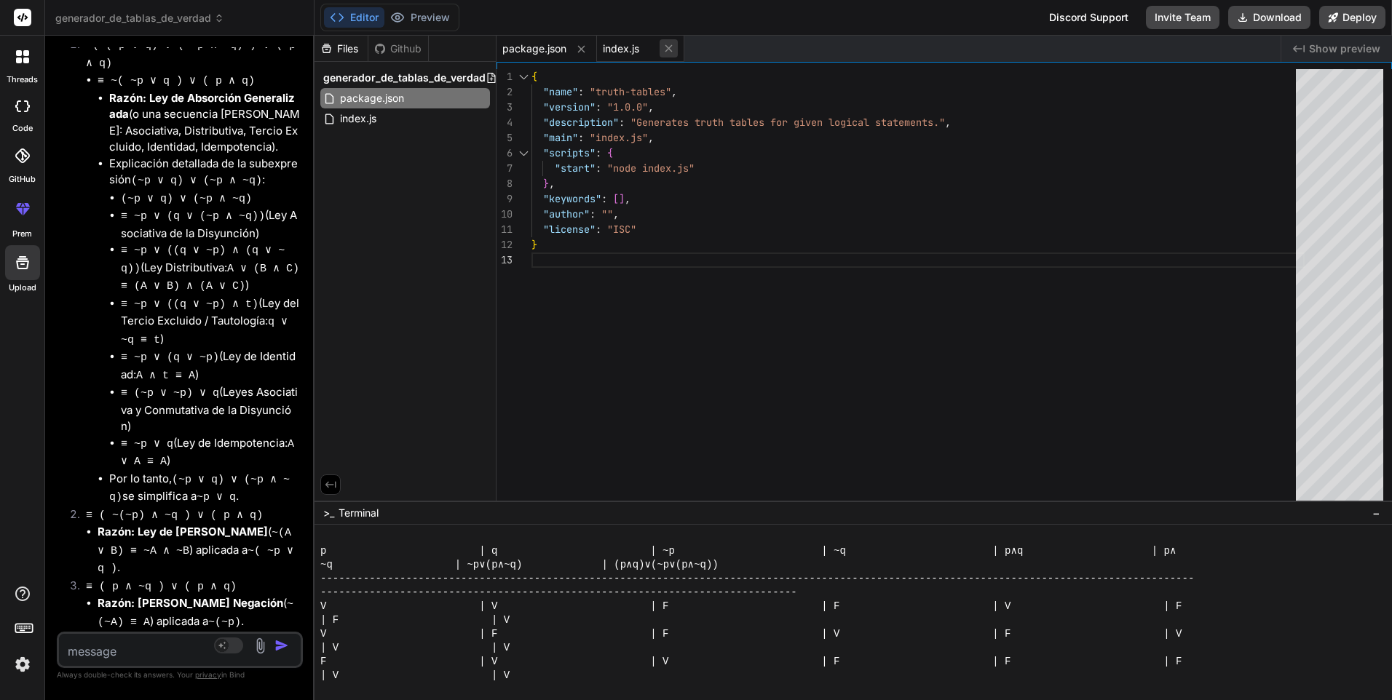
click at [671, 52] on icon at bounding box center [668, 48] width 12 height 12
click at [582, 48] on icon at bounding box center [581, 48] width 7 height 7
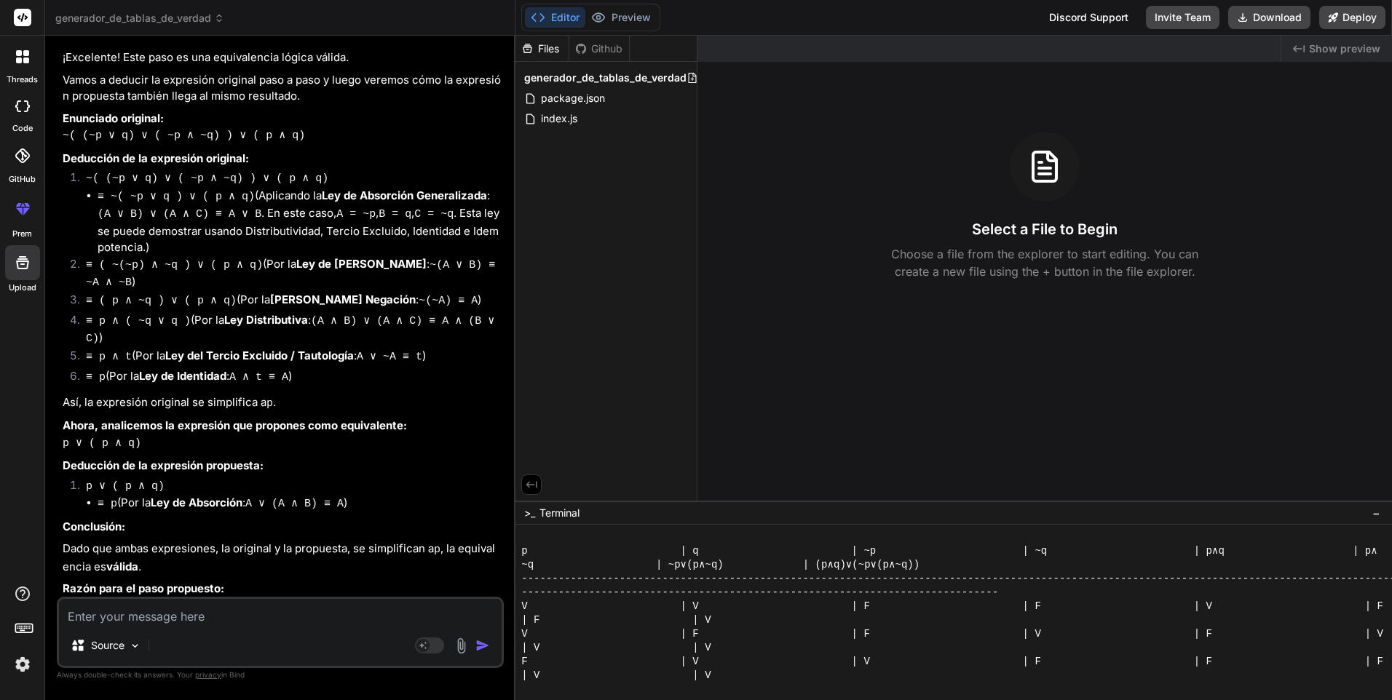
scroll to position [8240, 0]
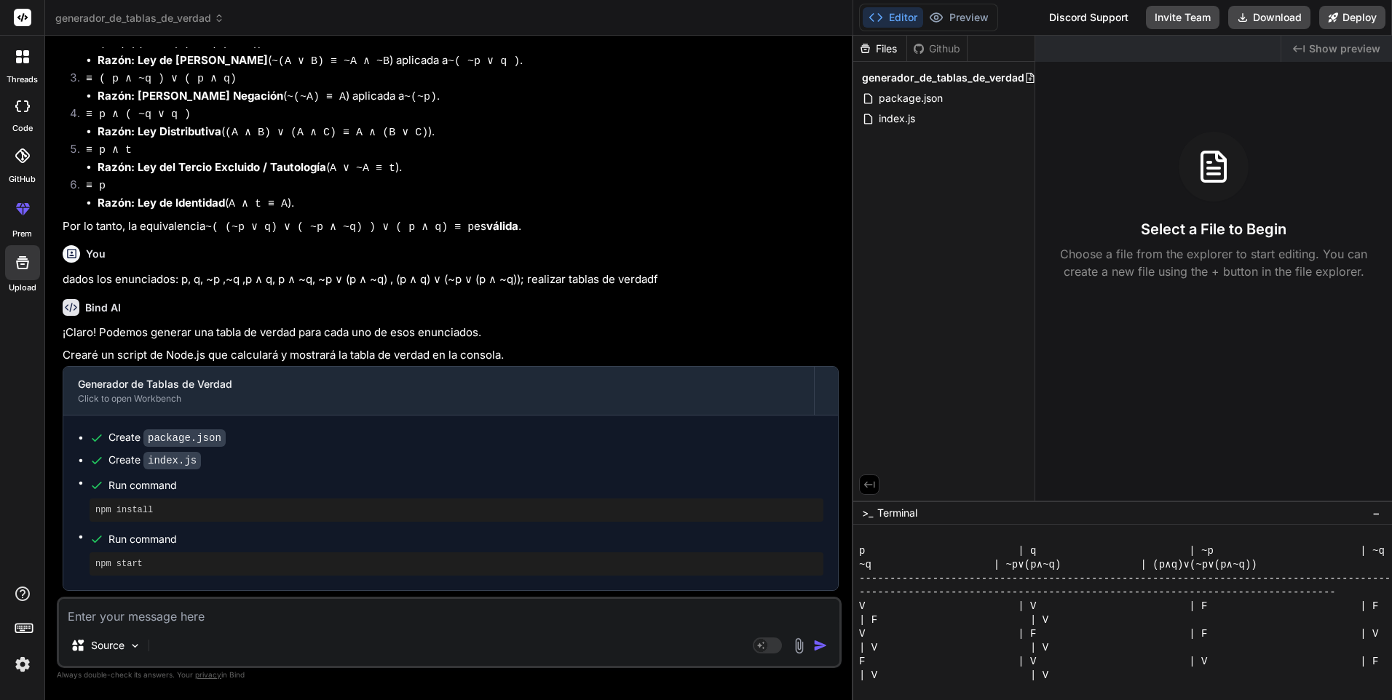
drag, startPoint x: 314, startPoint y: 229, endPoint x: 1394, endPoint y: 202, distance: 1080.6
click at [1391, 202] on html "threads code GitHub prem Upload generador_de_tablas_de_verdad Created with Pixs…" at bounding box center [696, 350] width 1392 height 700
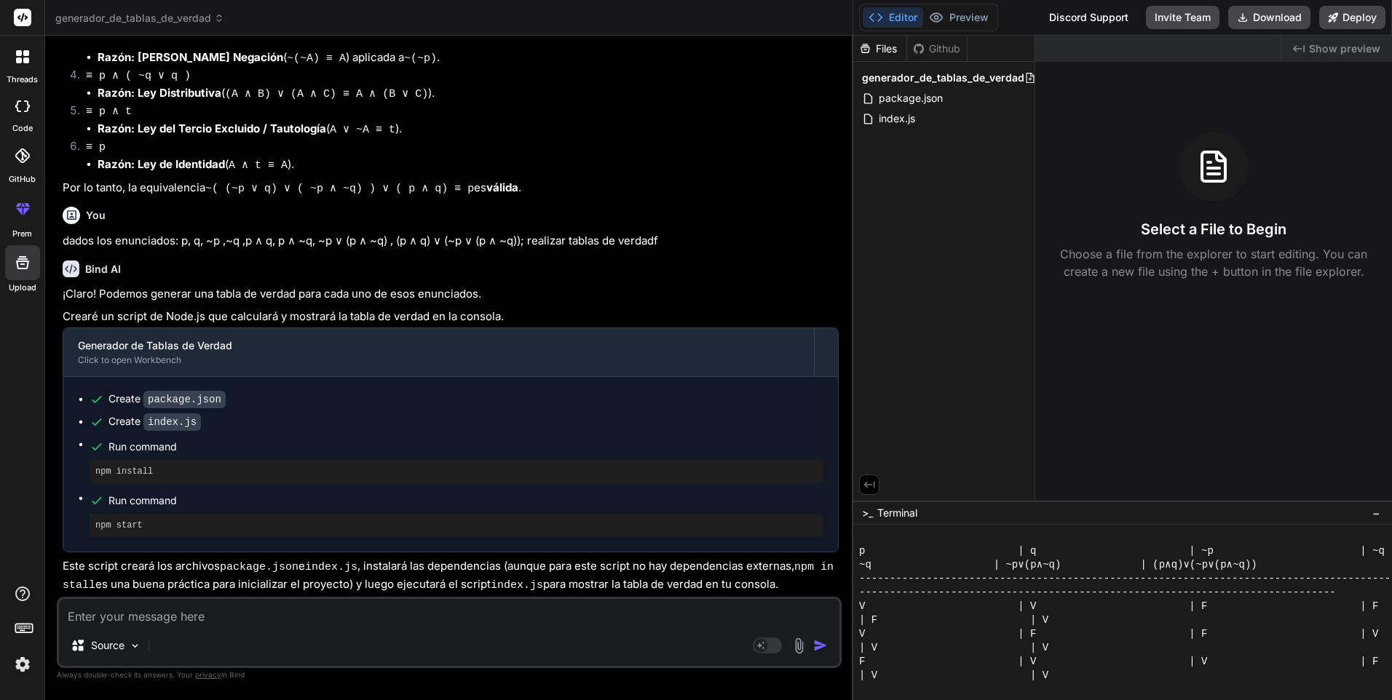
click at [233, 614] on textarea at bounding box center [449, 612] width 780 height 26
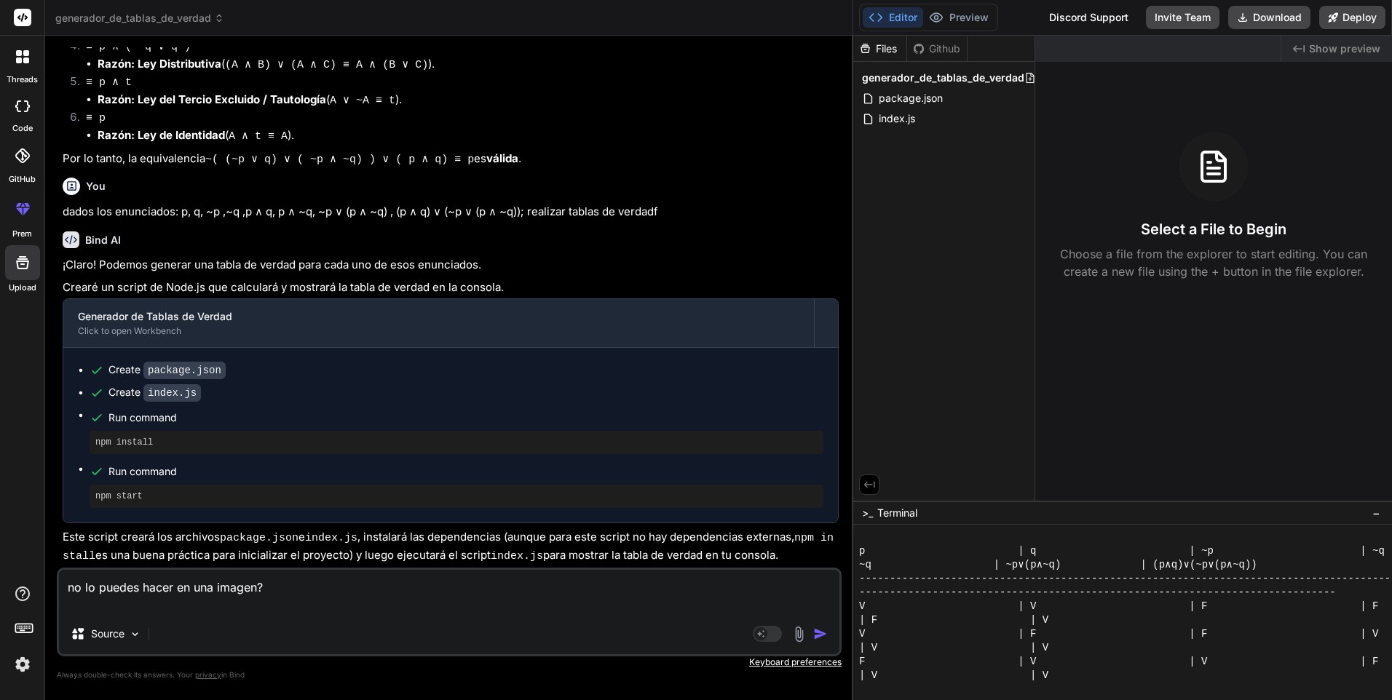
scroll to position [8357, 0]
drag, startPoint x: 330, startPoint y: 598, endPoint x: 346, endPoint y: 600, distance: 15.4
click at [331, 598] on textarea "no lo puedes hacer en una imagen?" at bounding box center [449, 592] width 780 height 44
click at [817, 630] on img "button" at bounding box center [820, 634] width 15 height 15
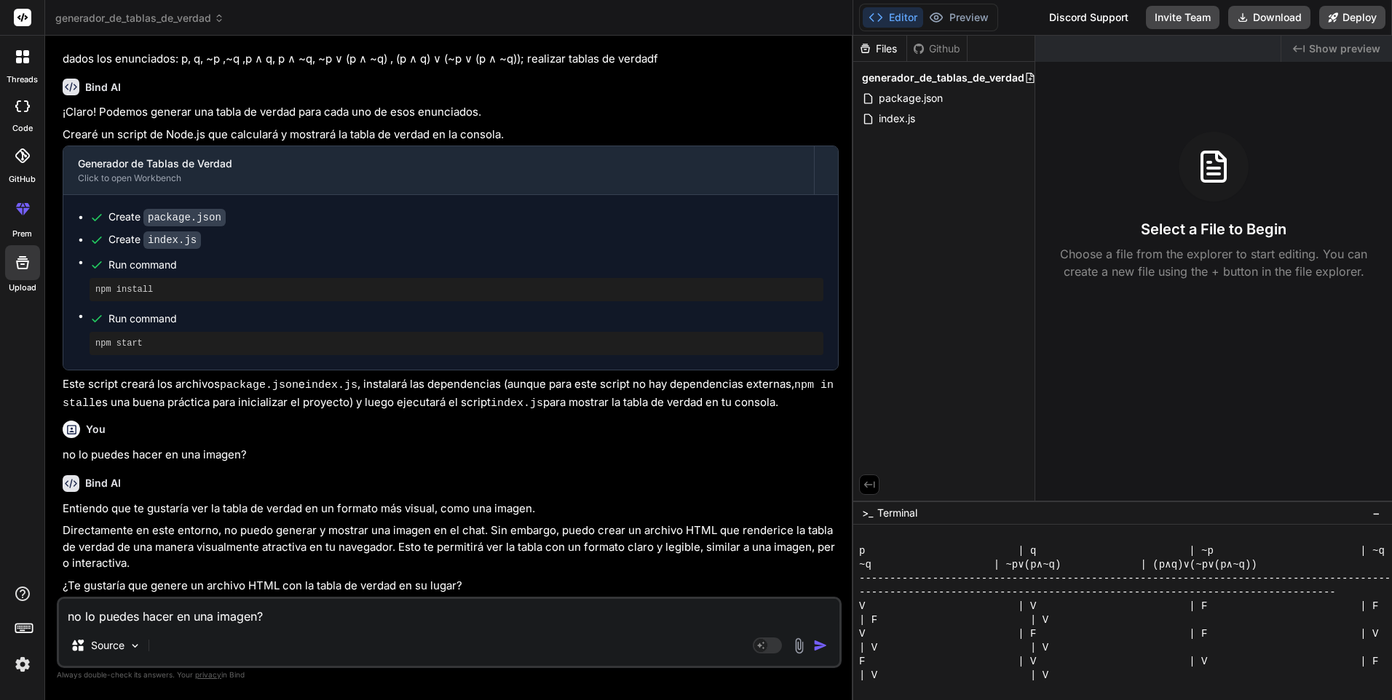
scroll to position [8479, 0]
click at [453, 464] on div "You no lo puedes hacer en una imagen?" at bounding box center [451, 439] width 776 height 49
click at [311, 614] on textarea "no lo puedes hacer en una imagen?" at bounding box center [449, 612] width 780 height 26
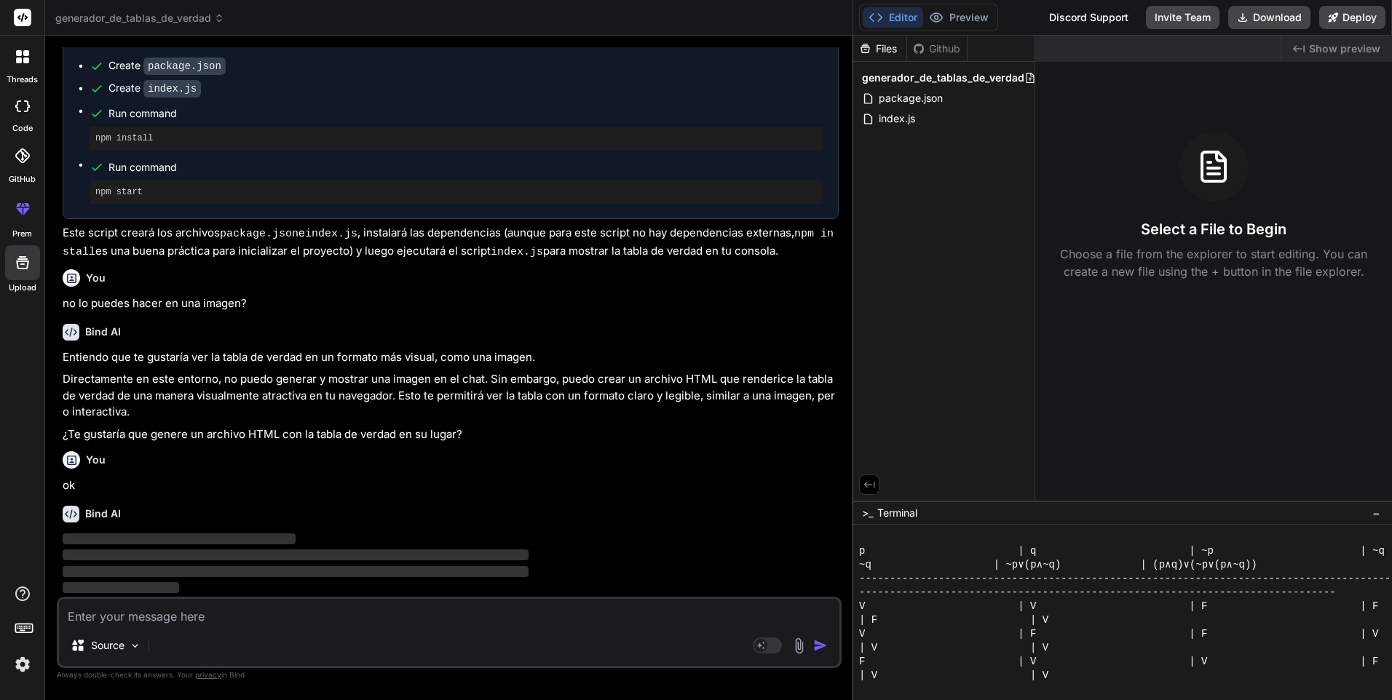
scroll to position [8661, 0]
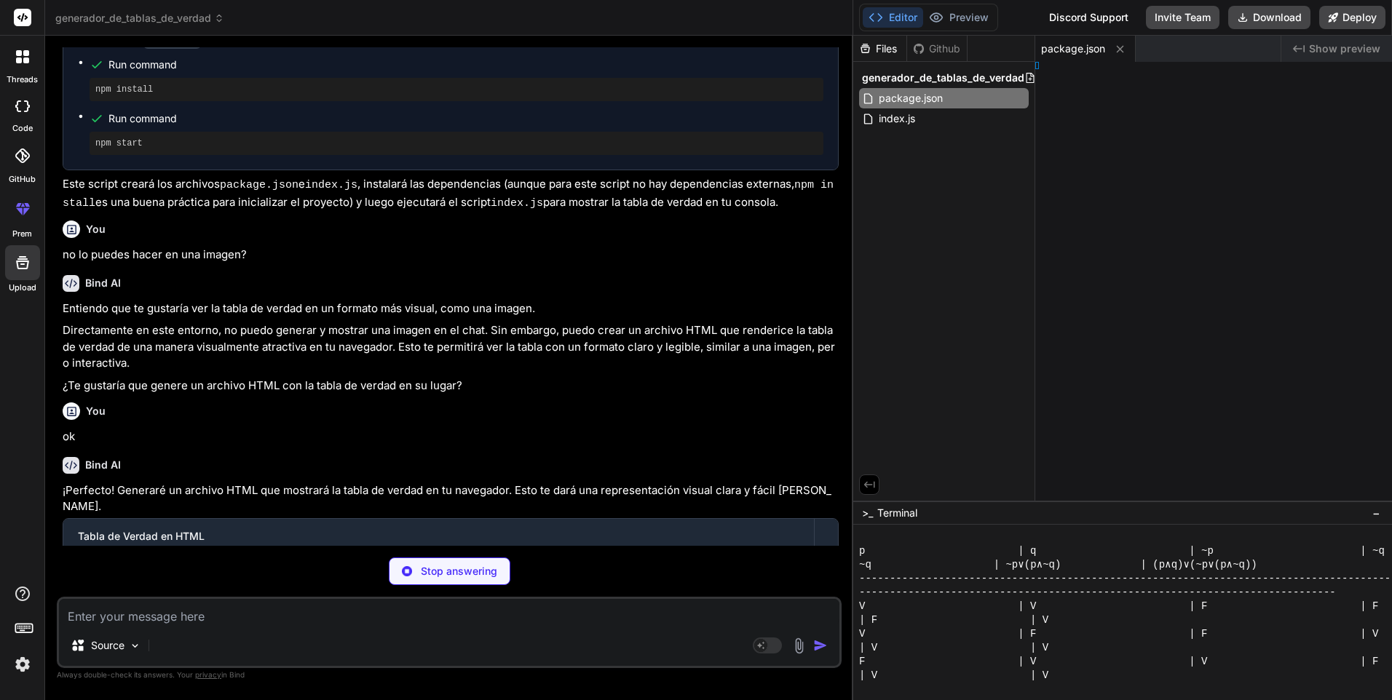
click at [257, 551] on div "You hello Bind AI Hello! I'm Bind AI, your expert software development assistan…" at bounding box center [449, 373] width 785 height 652
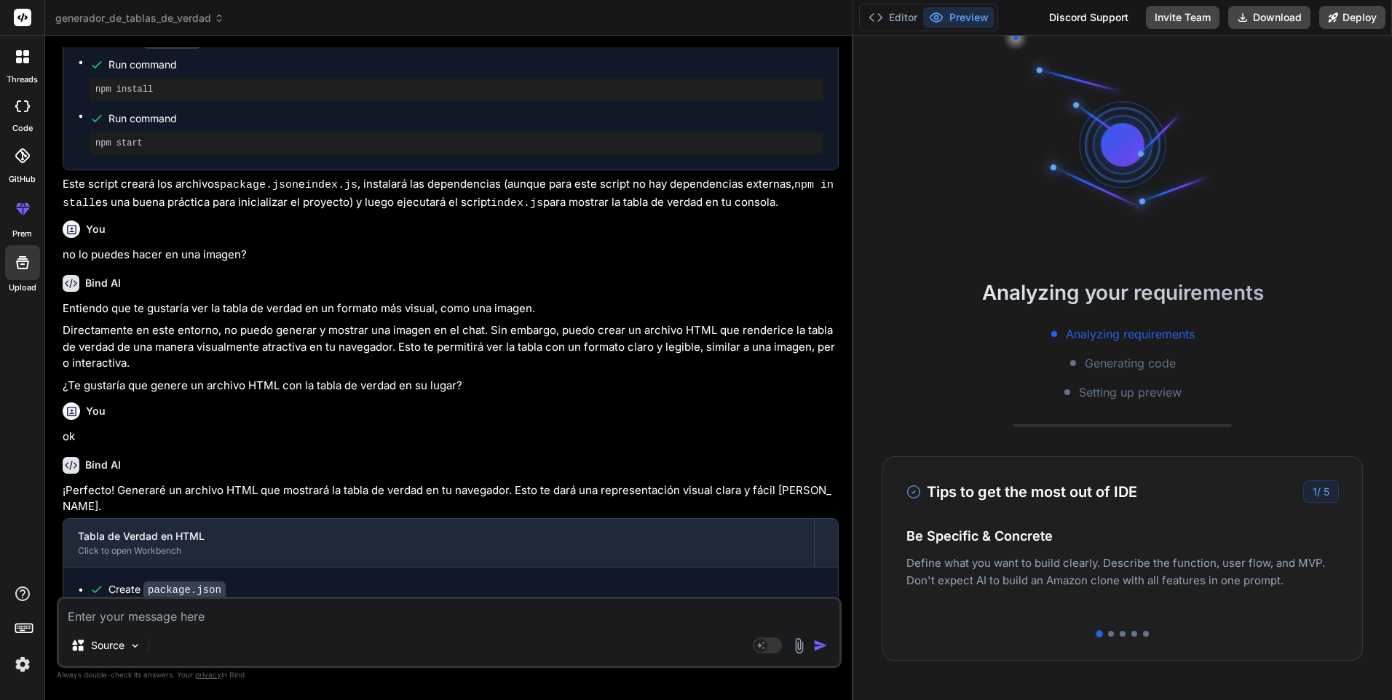
scroll to position [360, 0]
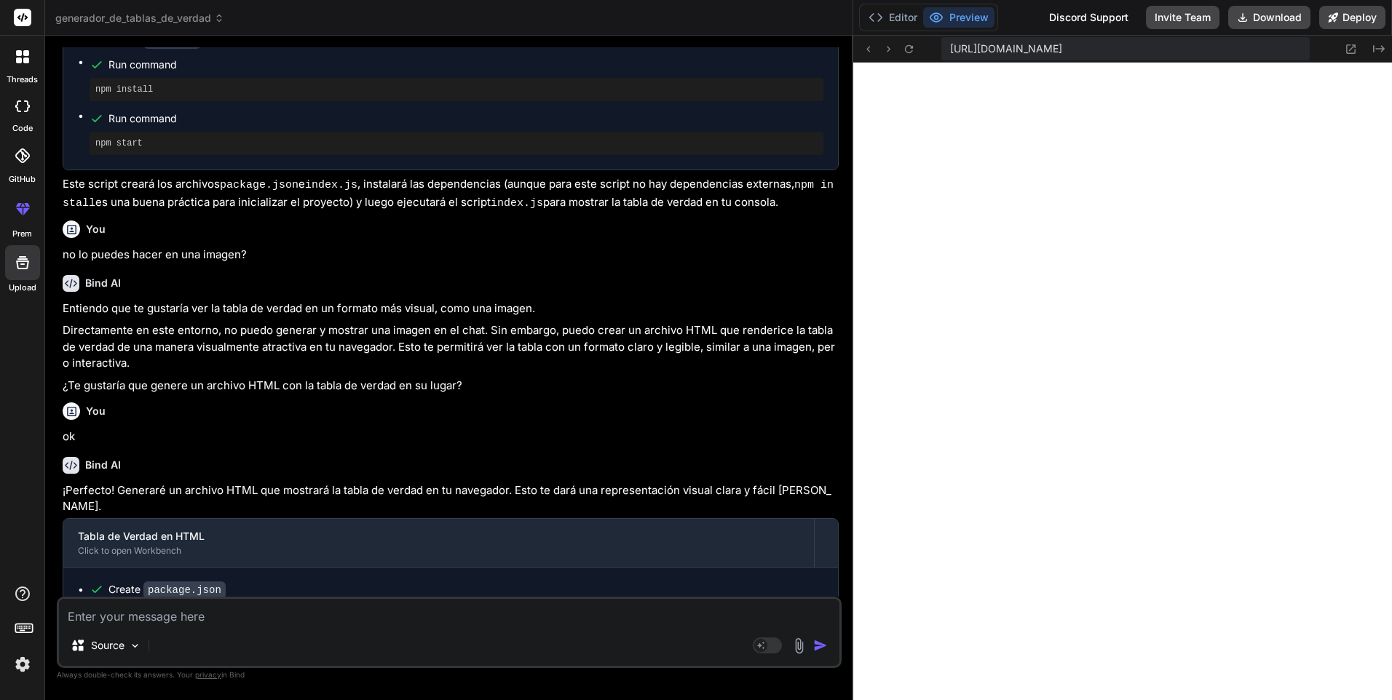
click at [183, 620] on textarea at bounding box center [449, 612] width 780 height 26
paste textarea "p q ~p ~q p ∧ ~q ~p ∨ q (p ∧ ~q) ∧ (~p ∨ q"
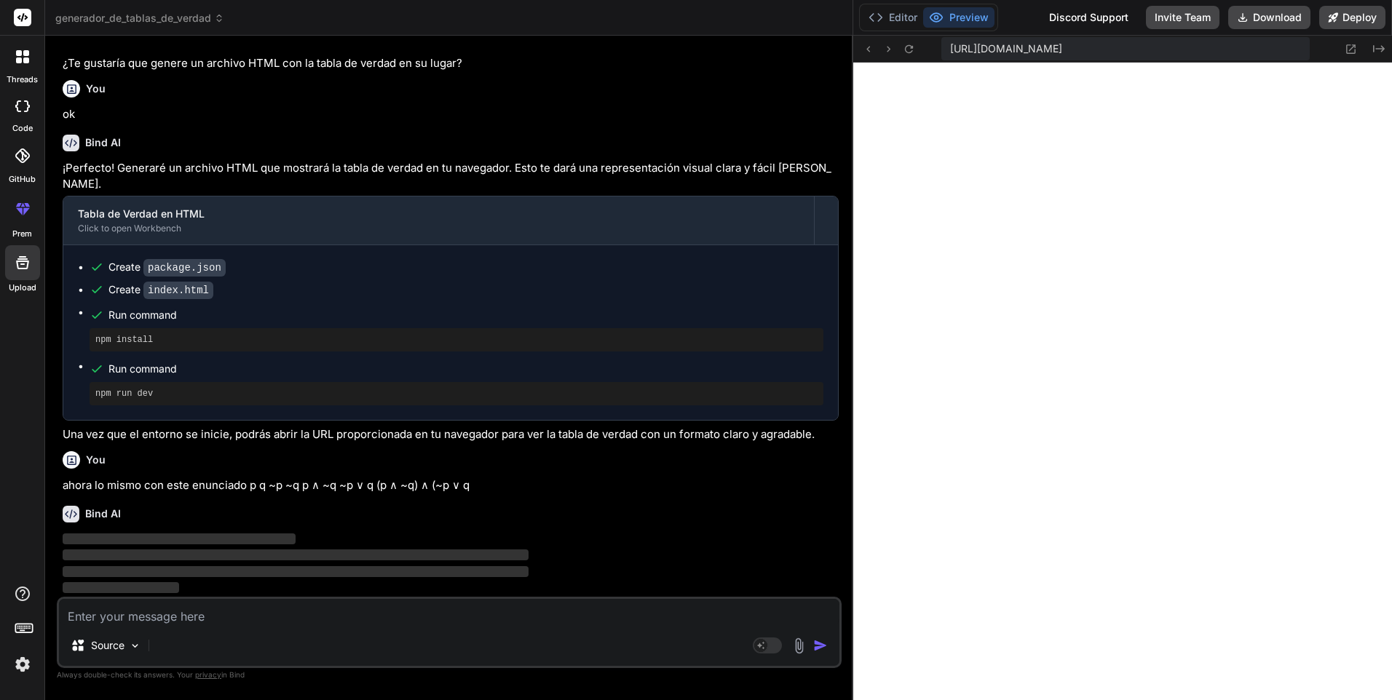
scroll to position [9015, 0]
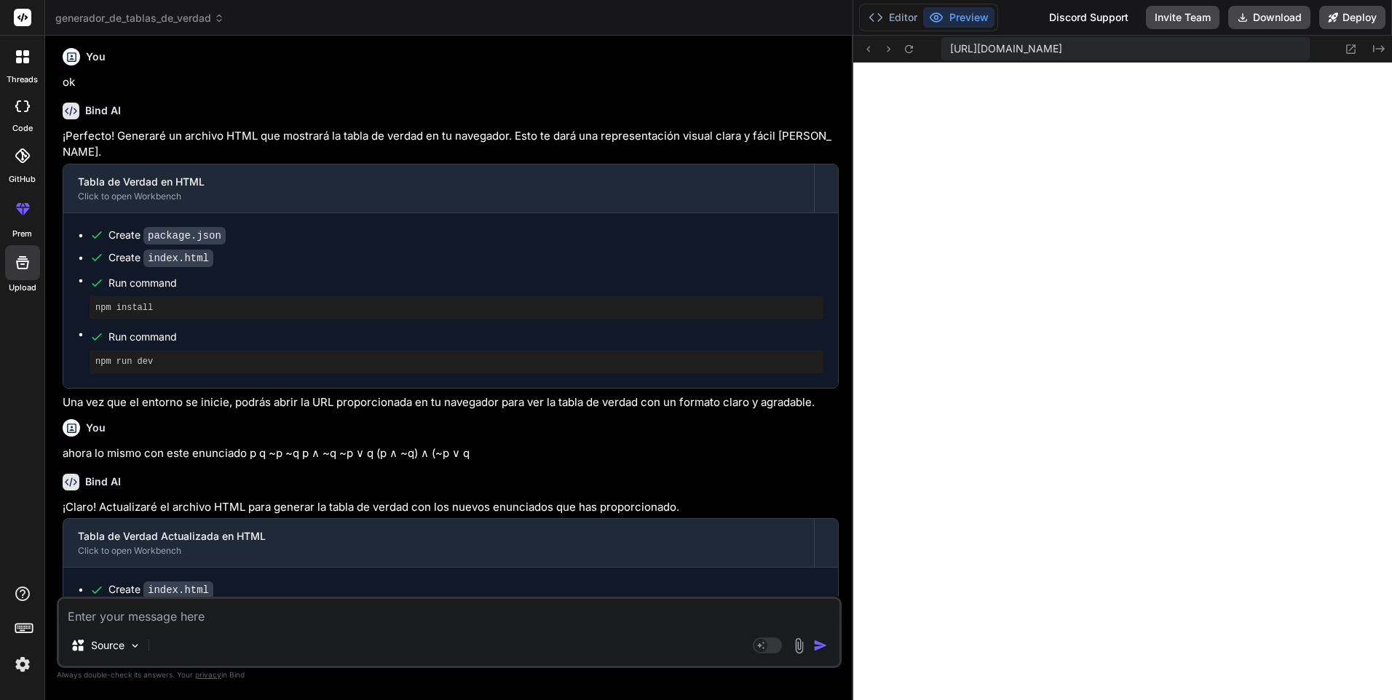
click at [221, 615] on textarea at bounding box center [449, 612] width 780 height 26
paste textarea "Dados los enunciados: a) x<2 o no es el caso de que 1<x<3 b) 1≥ x o bien x<2 o …"
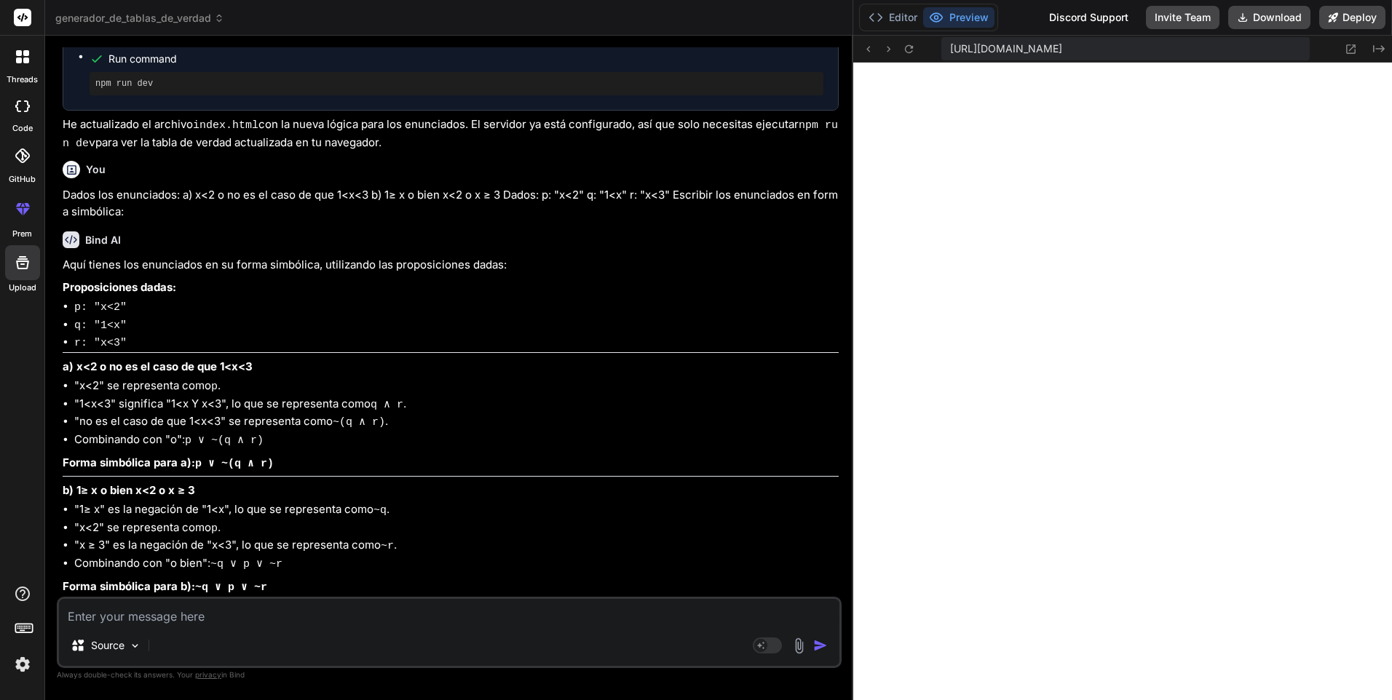
scroll to position [9585, 0]
click at [187, 624] on textarea at bounding box center [449, 612] width 780 height 26
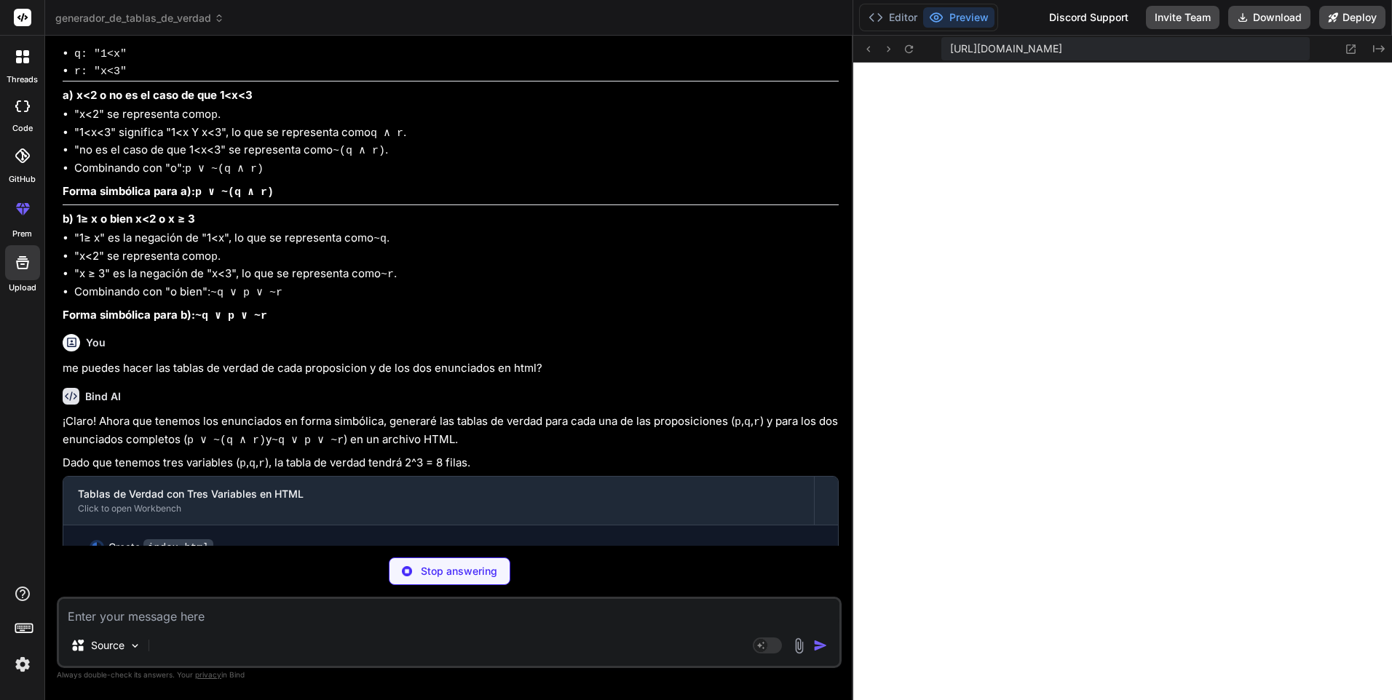
scroll to position [9874, 0]
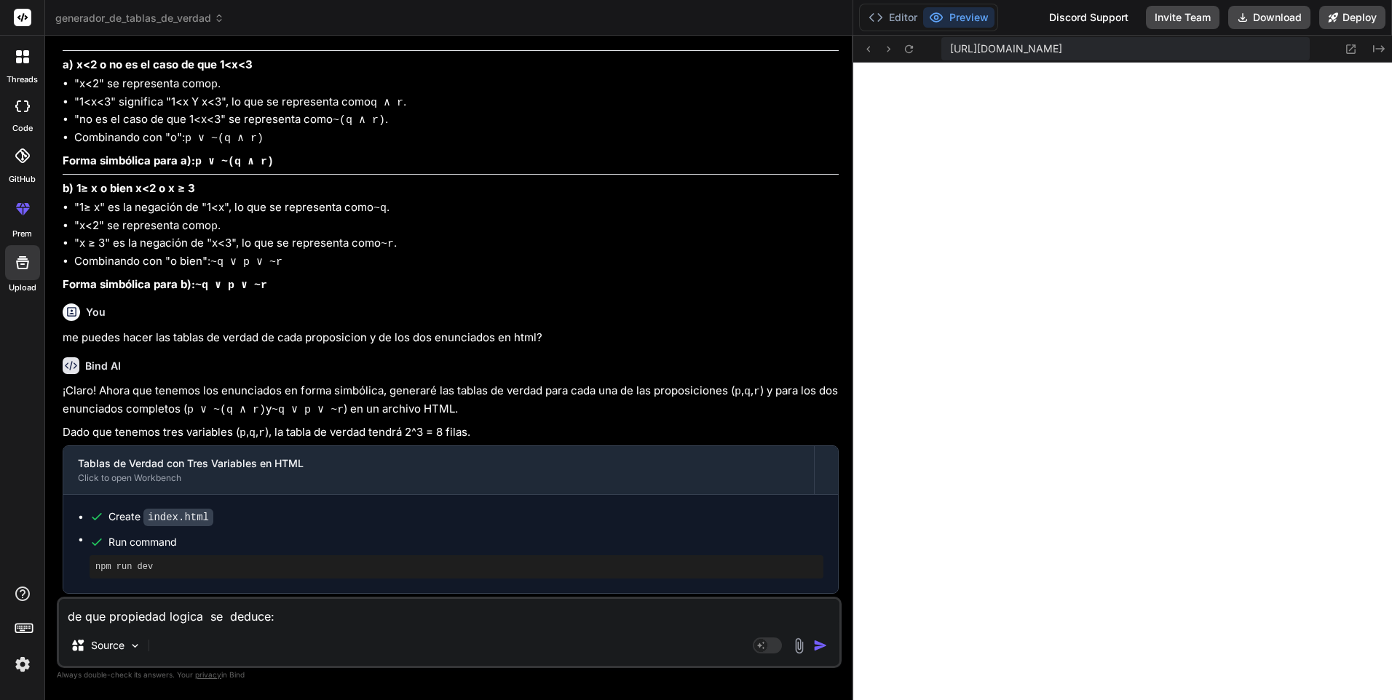
paste textarea "~(p ∨ q) ∧ ( ~q ∨ q) ≡~ (p ∨ q) ∧ t por"
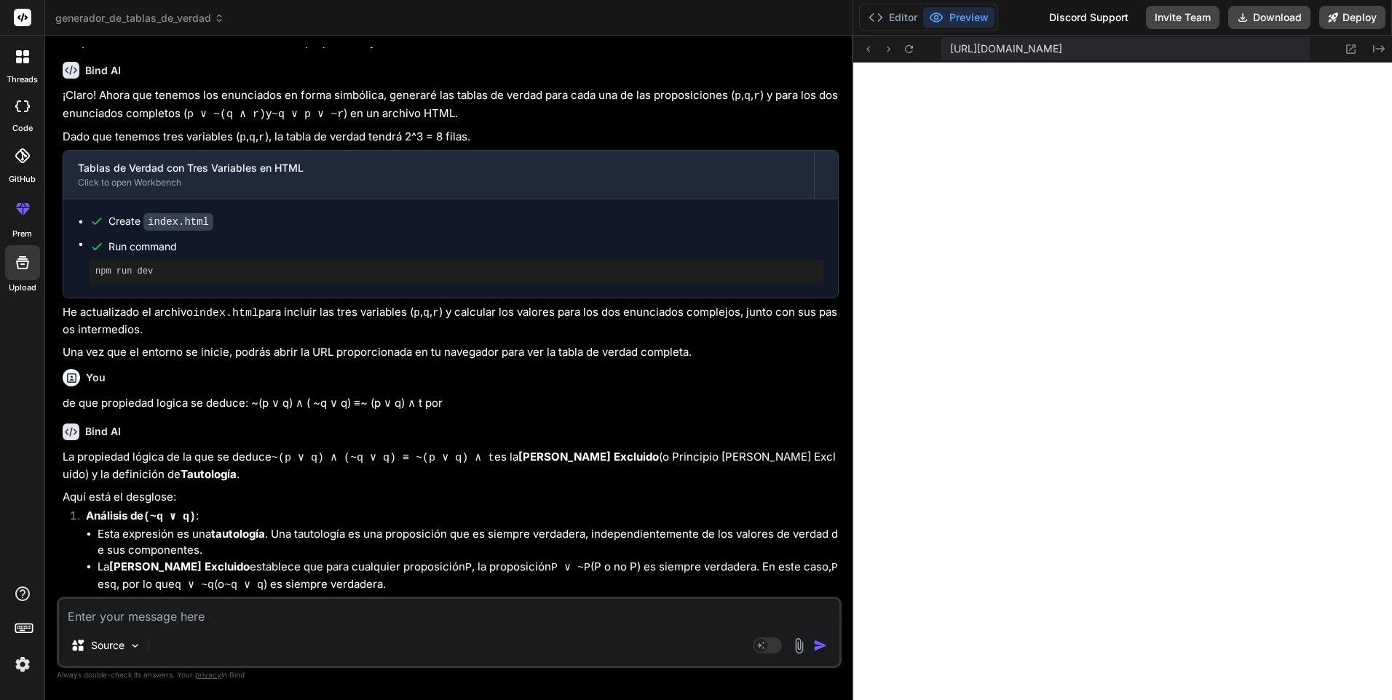
scroll to position [10240, 0]
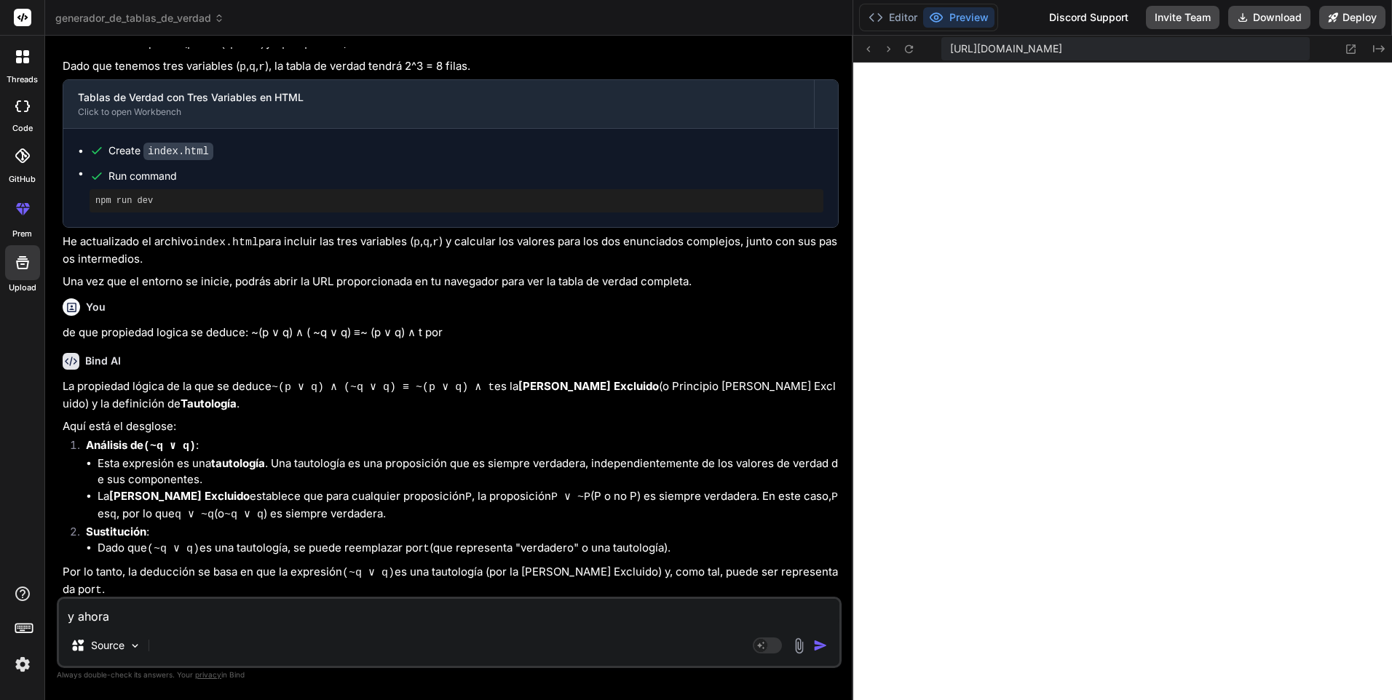
paste textarea "(~p ∨ (~p ∧ q) ) ∧ ( c ∨ q) ≡ ~ p ∧ ( c ∨ q)"
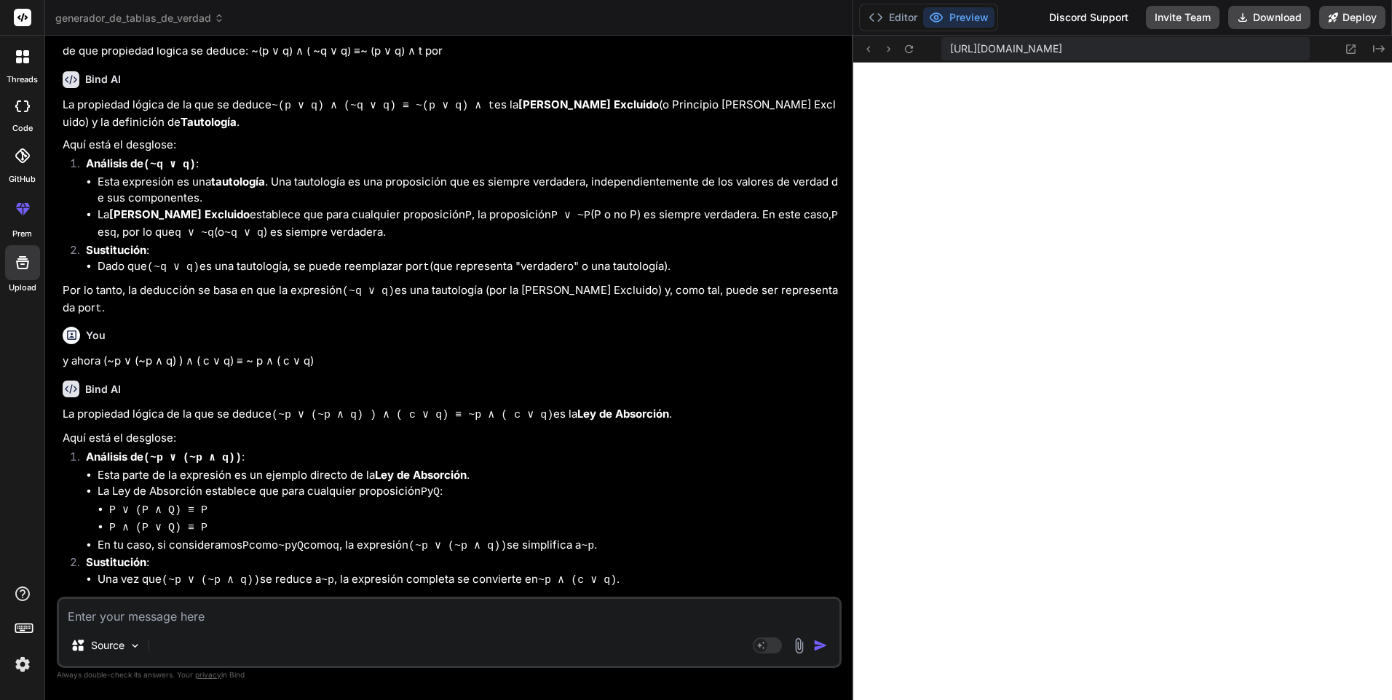
scroll to position [10523, 0]
paste textarea "(∼(∼p ∨ q ) ) ∨ q ≡ ≡ (∼(∼p) ∧ ~q ) ∨ q"
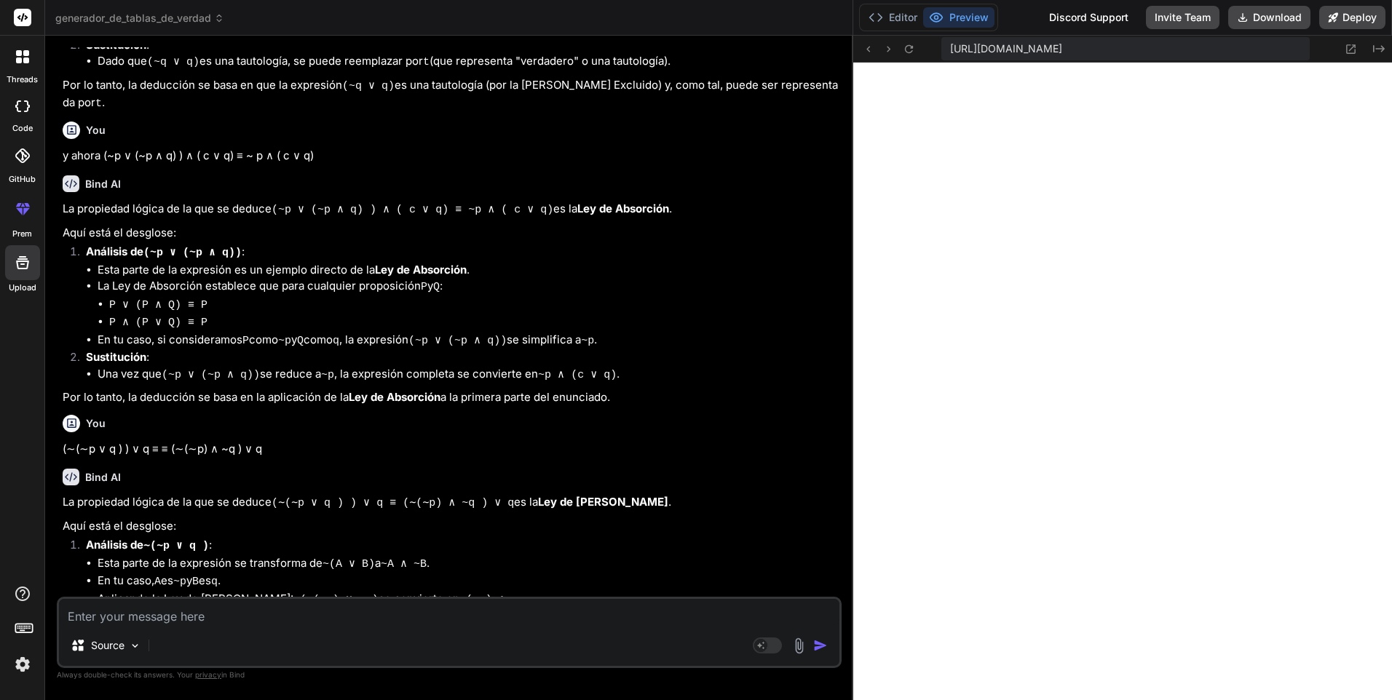
scroll to position [10740, 0]
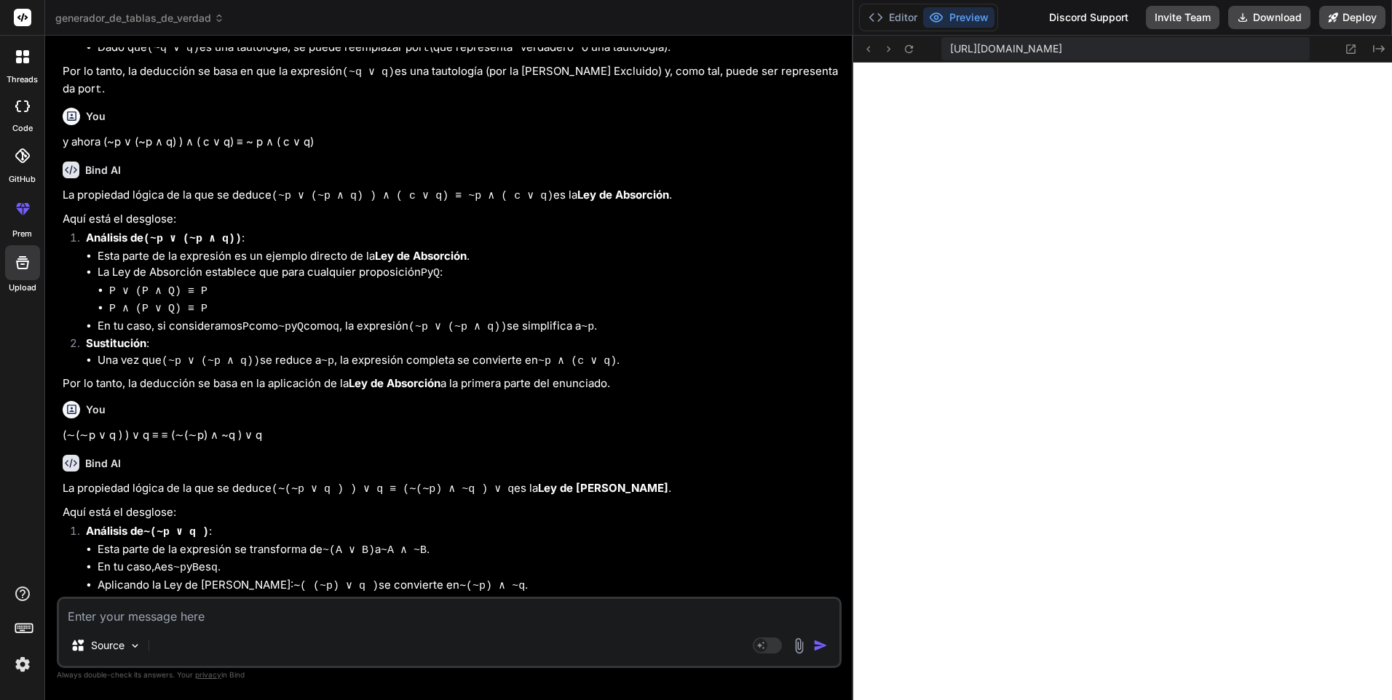
click at [205, 615] on textarea at bounding box center [449, 612] width 780 height 26
paste textarea "~( (~p ∧ q) ∨ ( ~p ∧ ~q) ) ∨ ( p ∧ q) ≡"
paste textarea "≡ p"
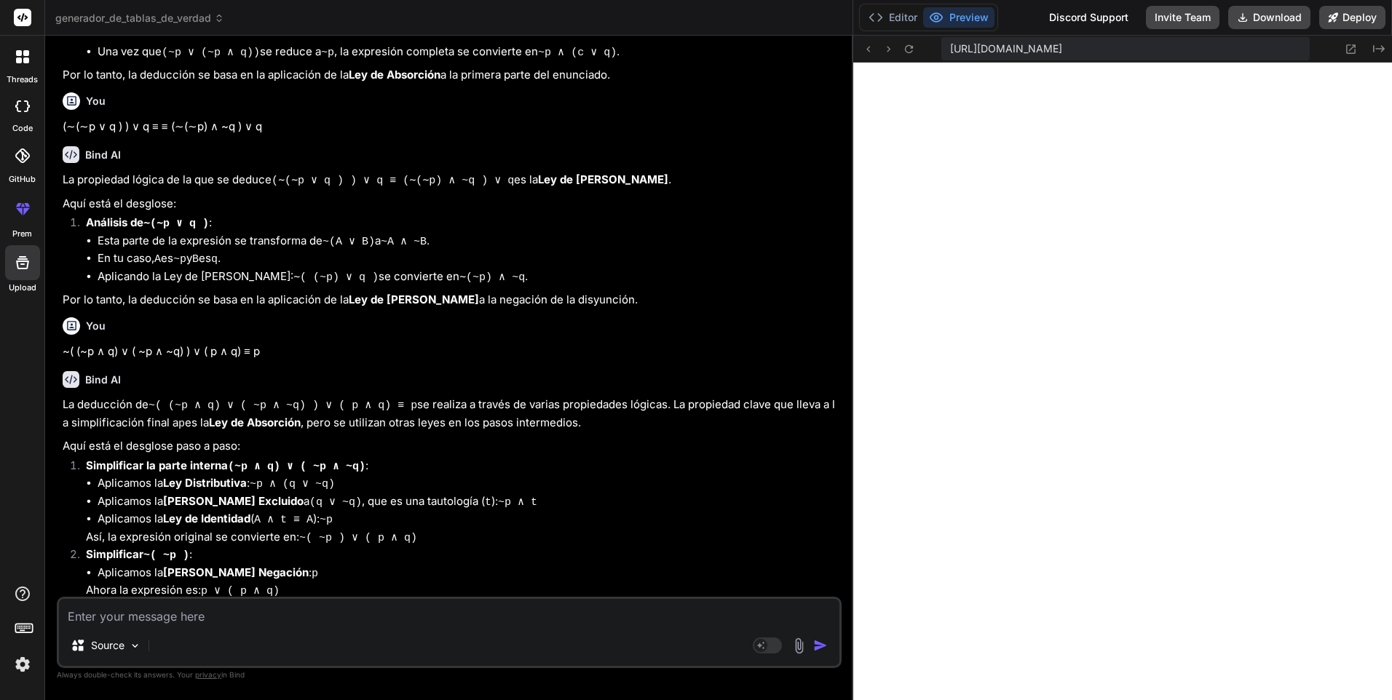
scroll to position [11089, 0]
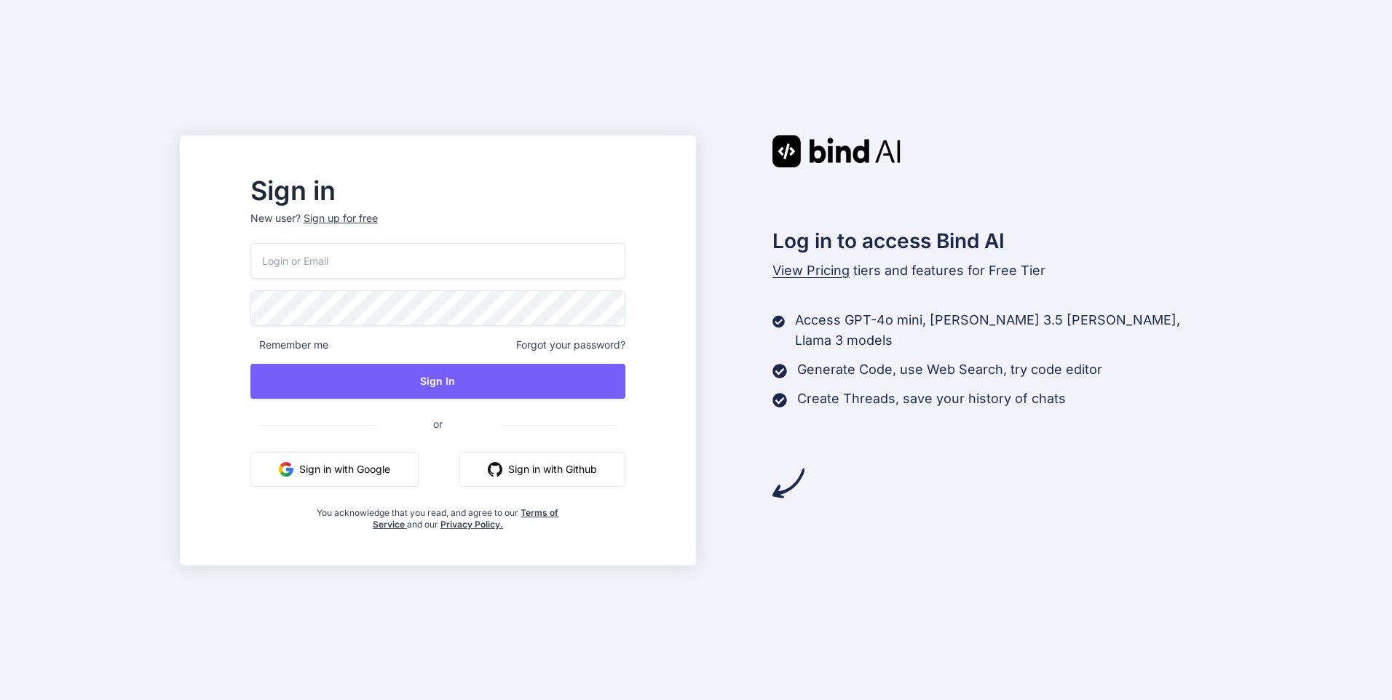
click at [386, 472] on button "Sign in with Google" at bounding box center [334, 469] width 168 height 35
